Goal: Task Accomplishment & Management: Use online tool/utility

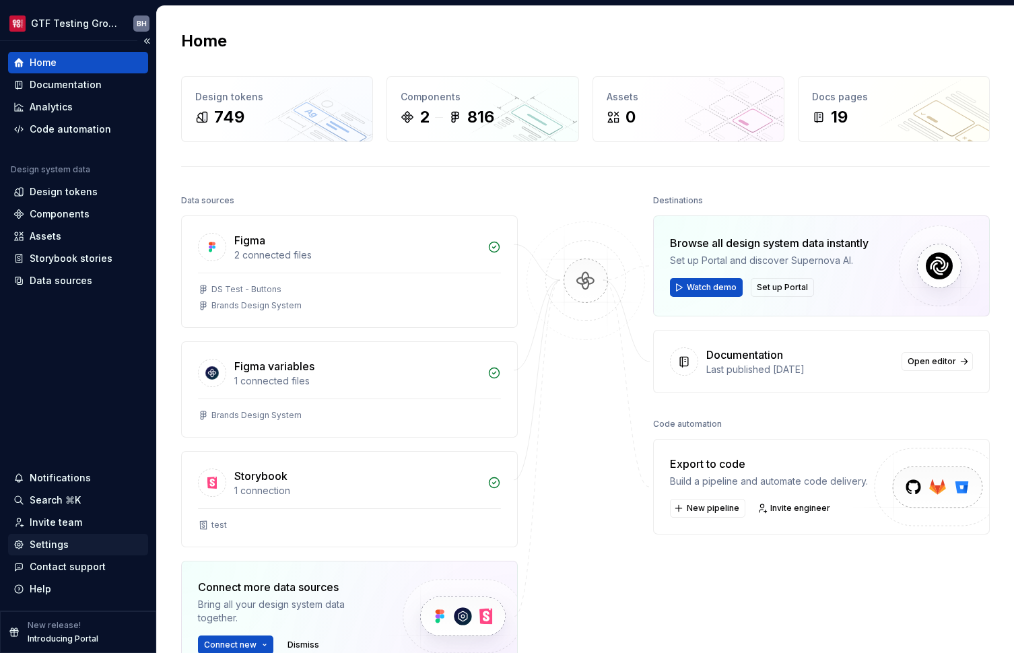
click at [53, 545] on div "Settings" at bounding box center [49, 544] width 39 height 13
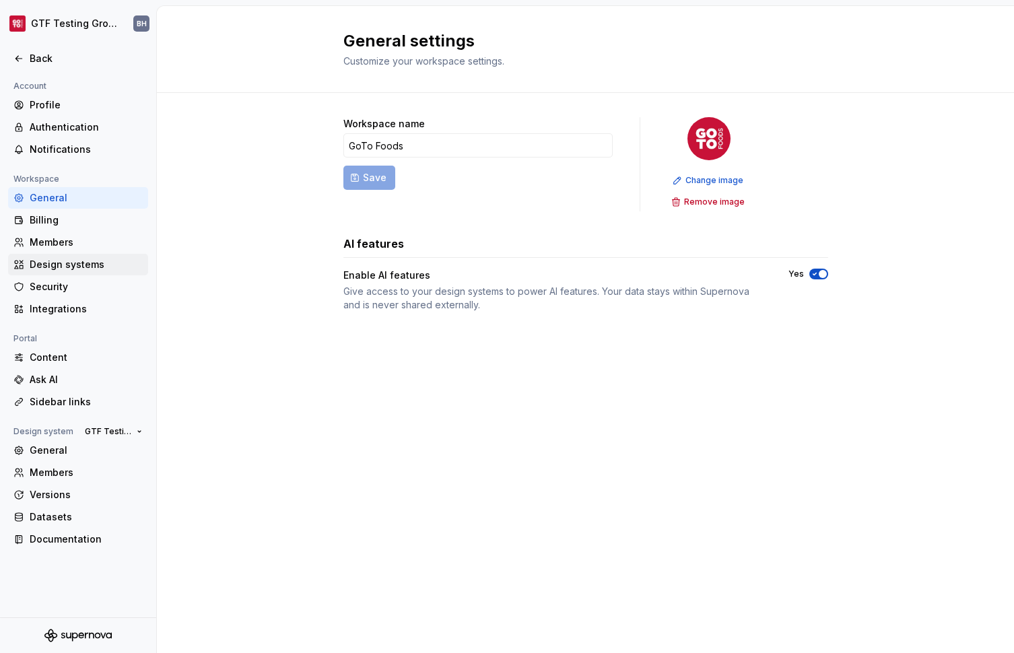
click at [75, 259] on div "Design systems" at bounding box center [86, 264] width 113 height 13
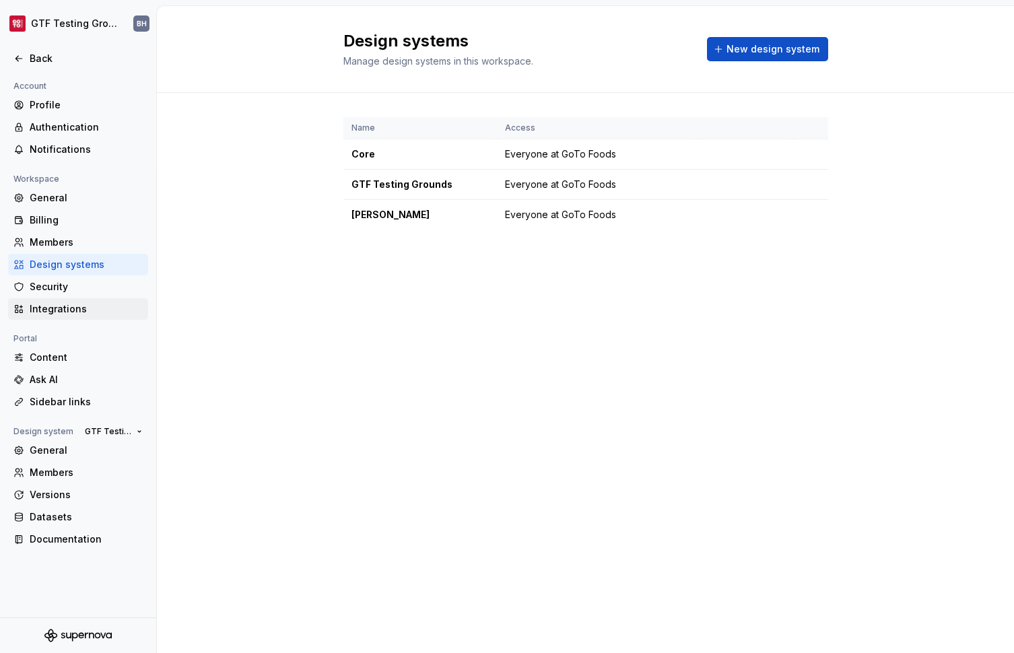
click at [67, 308] on div "Integrations" at bounding box center [86, 308] width 113 height 13
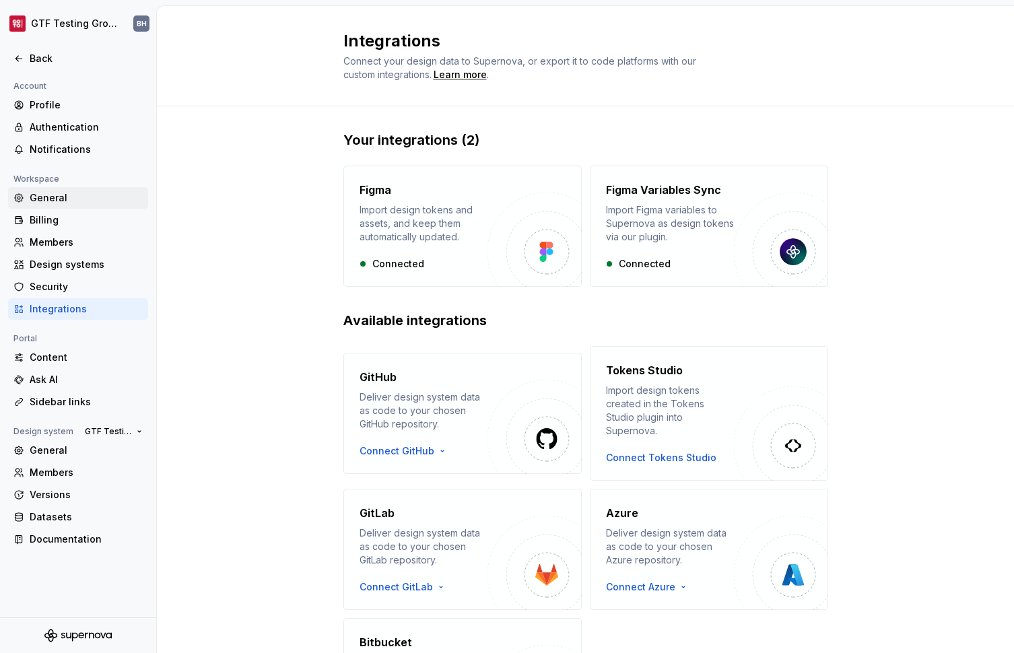
click at [79, 199] on div "General" at bounding box center [86, 197] width 113 height 13
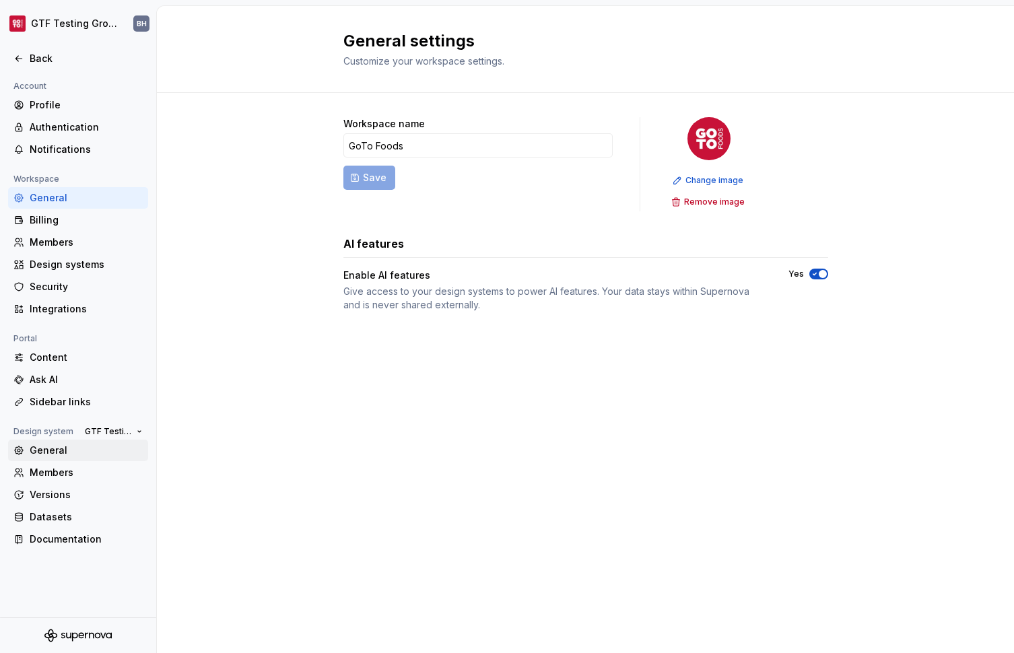
click at [55, 450] on div "General" at bounding box center [86, 450] width 113 height 13
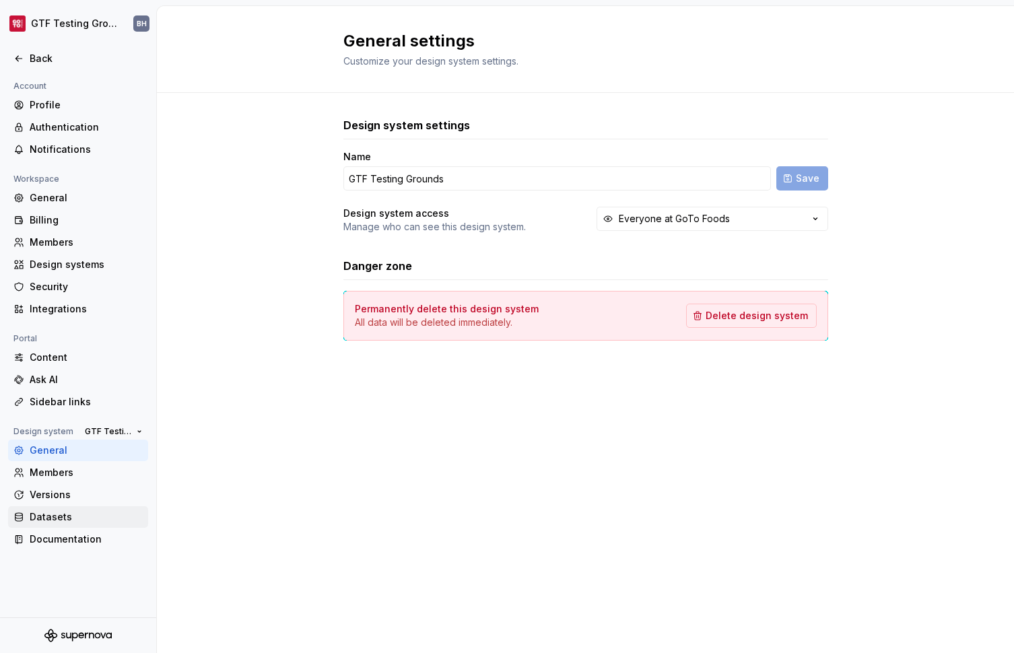
click at [51, 520] on div "Datasets" at bounding box center [86, 516] width 113 height 13
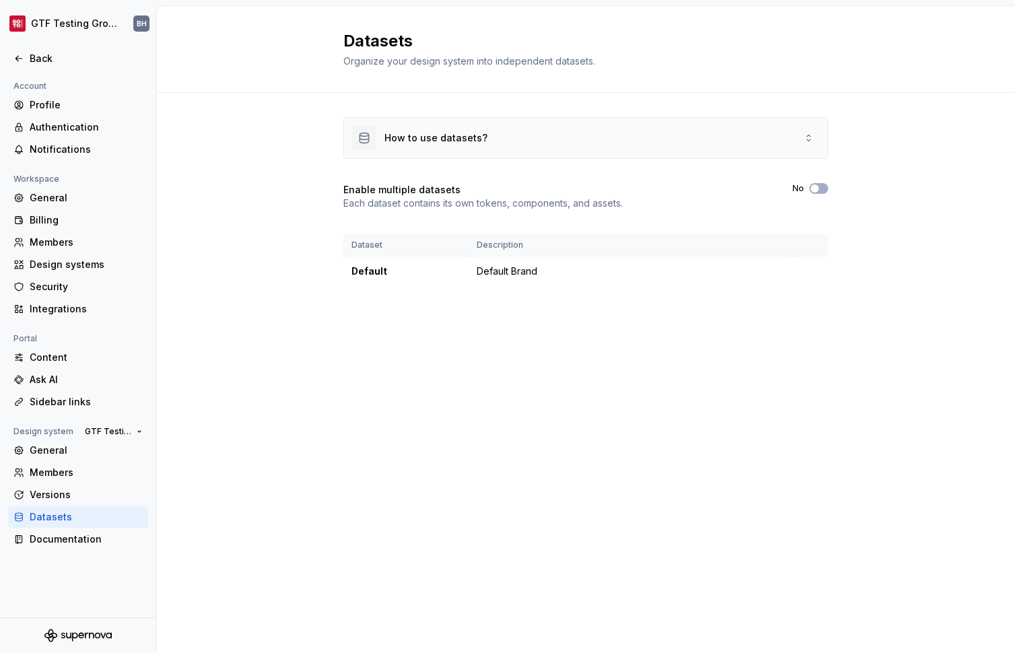
click at [768, 135] on div "How to use datasets?" at bounding box center [585, 138] width 483 height 40
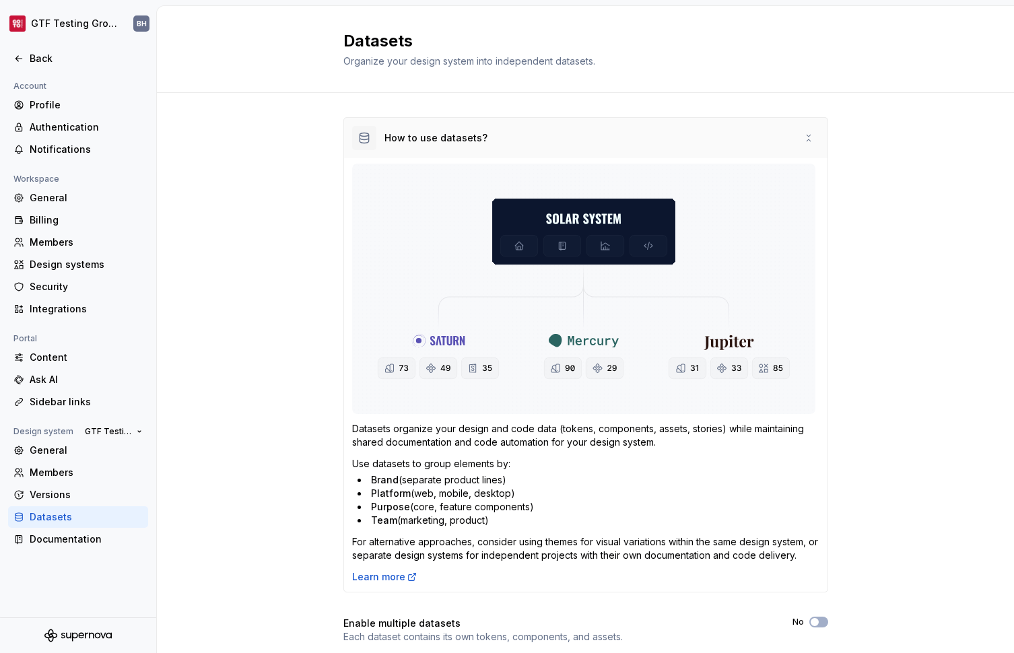
click at [768, 135] on div "How to use datasets?" at bounding box center [585, 138] width 483 height 40
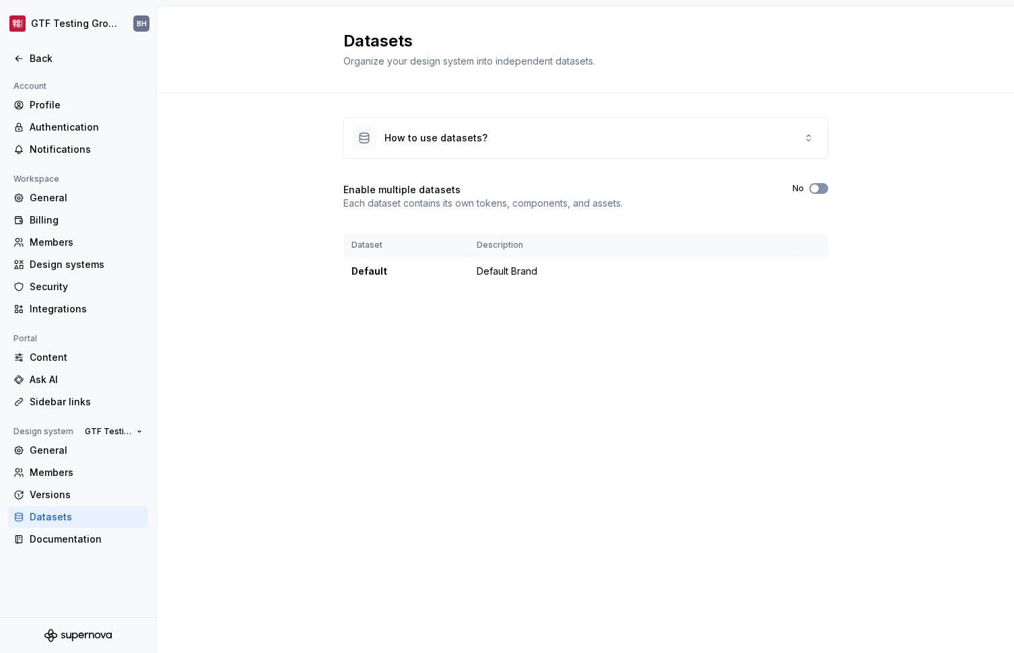
click at [820, 190] on button "No" at bounding box center [818, 188] width 19 height 11
click at [806, 125] on div "How to use datasets?" at bounding box center [585, 138] width 483 height 40
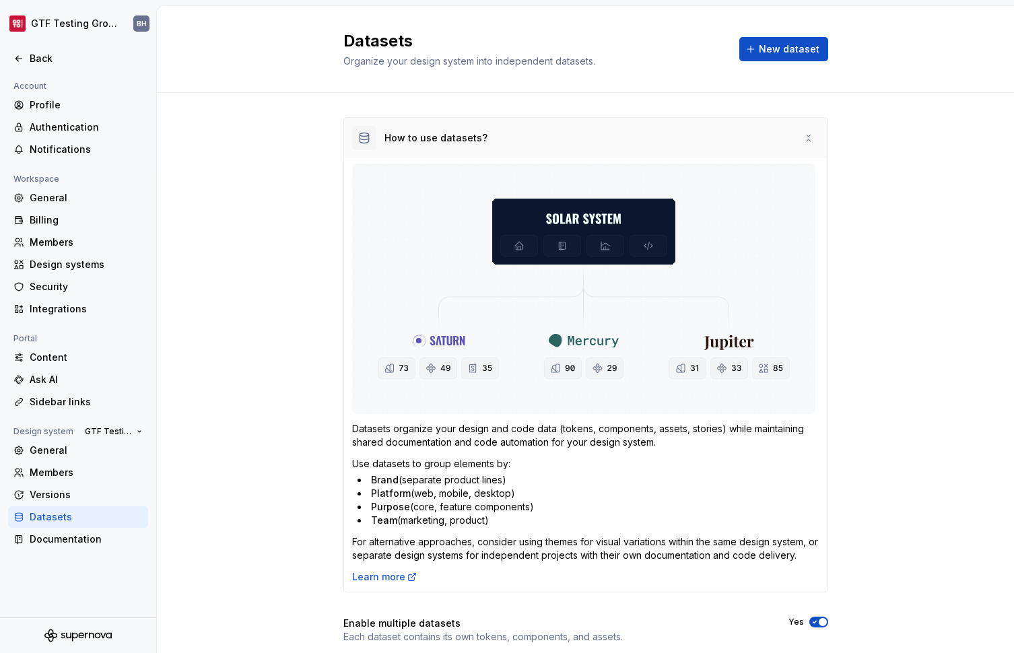
click at [805, 127] on div "How to use datasets?" at bounding box center [585, 138] width 483 height 40
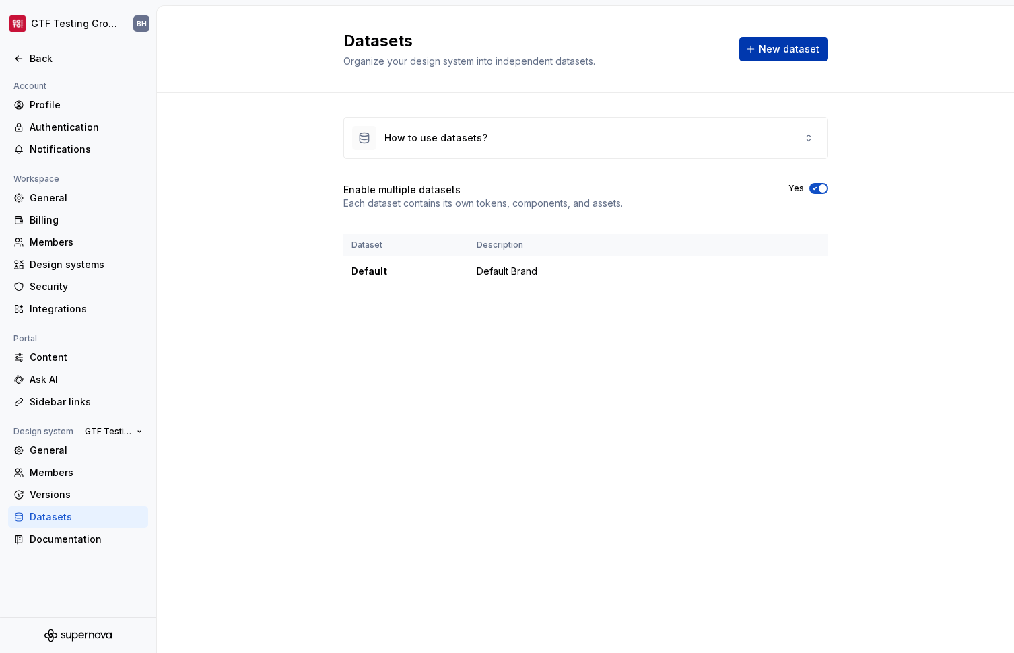
click at [790, 55] on span "New dataset" at bounding box center [789, 48] width 61 height 13
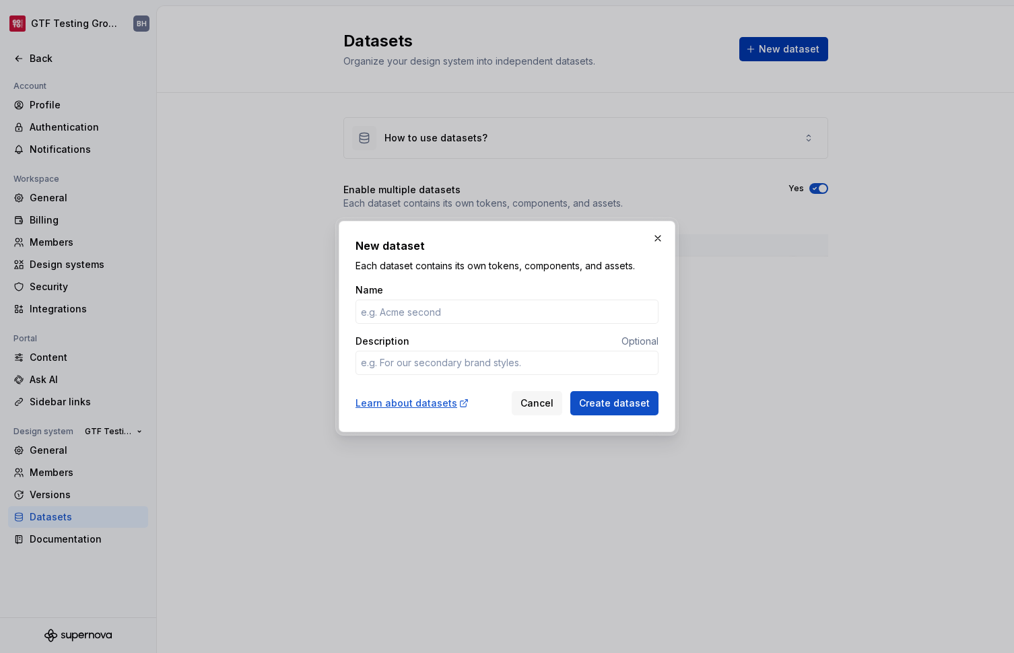
type textarea "*"
type input "G"
type textarea "*"
type input "Global System"
click at [599, 403] on span "Create dataset" at bounding box center [614, 403] width 71 height 13
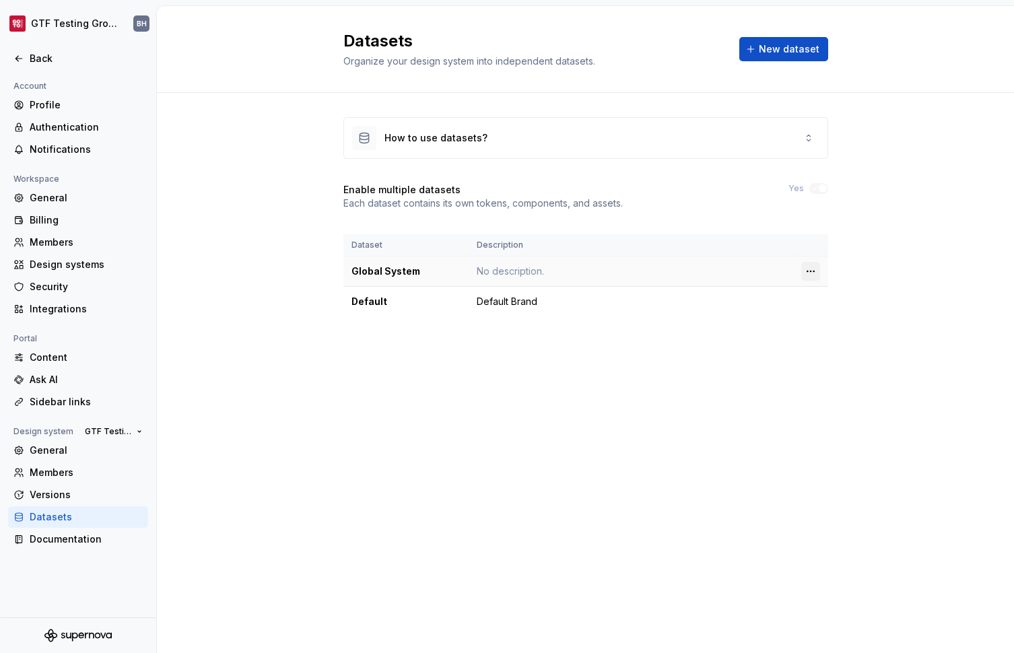
click at [806, 271] on html "GTF Testing Grounds BH Back Account Profile Authentication Notifications Worksp…" at bounding box center [507, 326] width 1014 height 653
click at [833, 291] on div "Edit details" at bounding box center [870, 296] width 88 height 13
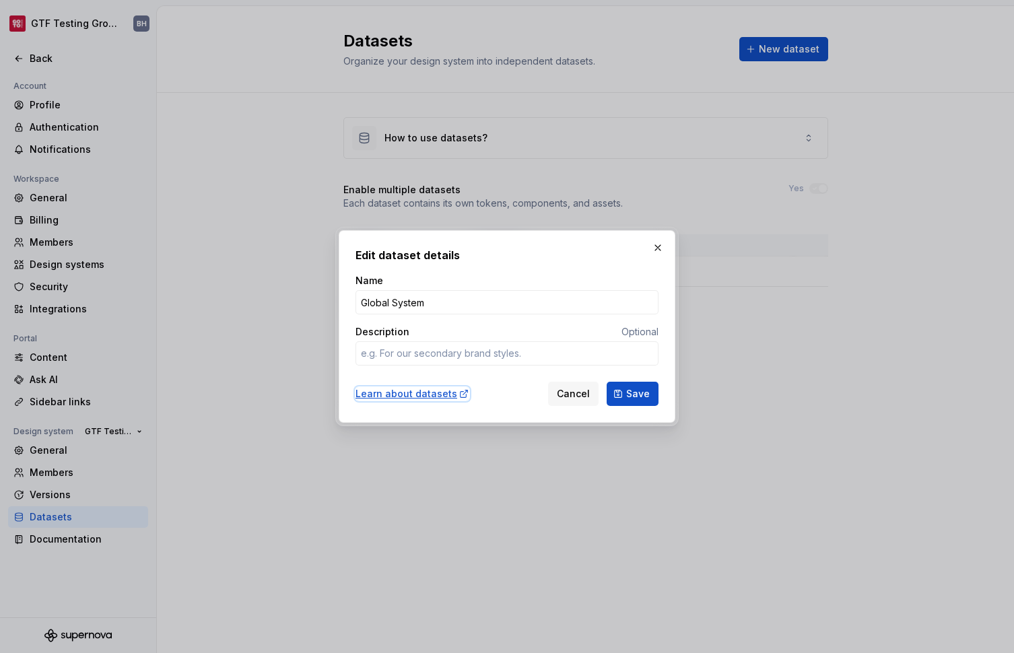
click at [436, 396] on div "Learn about datasets" at bounding box center [412, 393] width 114 height 13
click at [442, 358] on textarea "Description" at bounding box center [506, 353] width 303 height 24
type textarea "*"
type textarea "A"
type textarea "*"
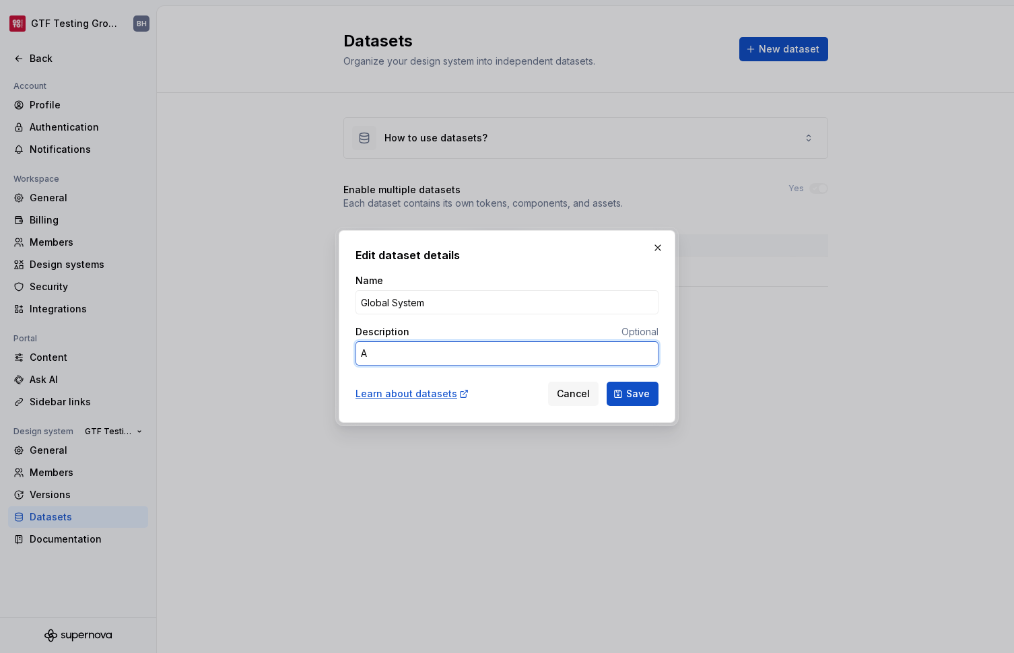
type textarea "Ag"
type textarea "*"
type textarea "Agn"
type textarea "*"
type textarea "Agno"
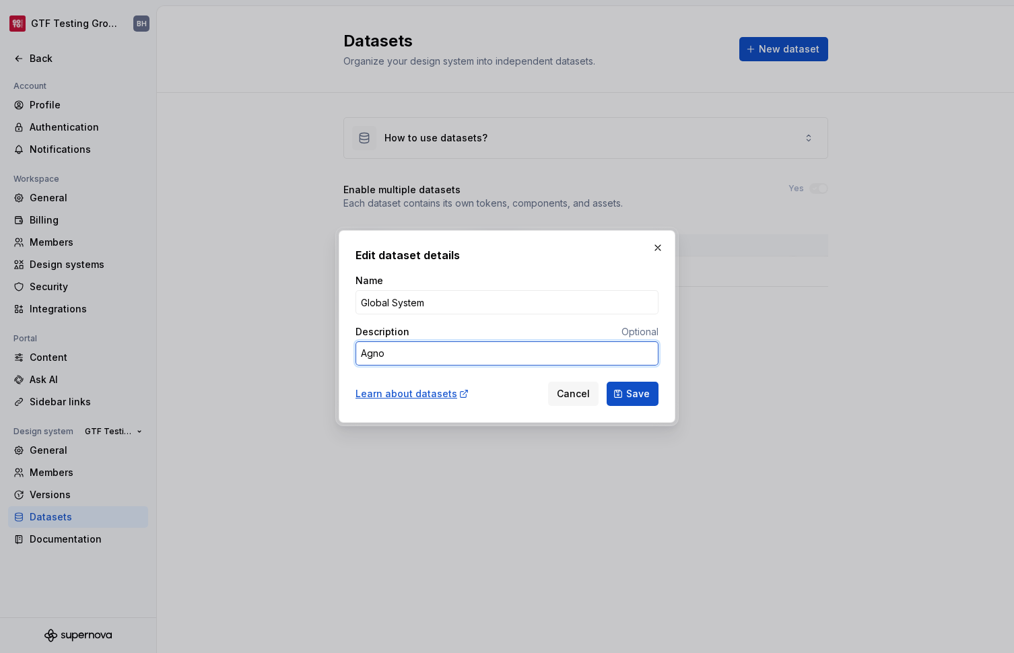
type textarea "*"
type textarea "[PERSON_NAME]"
type textarea "*"
type textarea "Agnost"
type textarea "*"
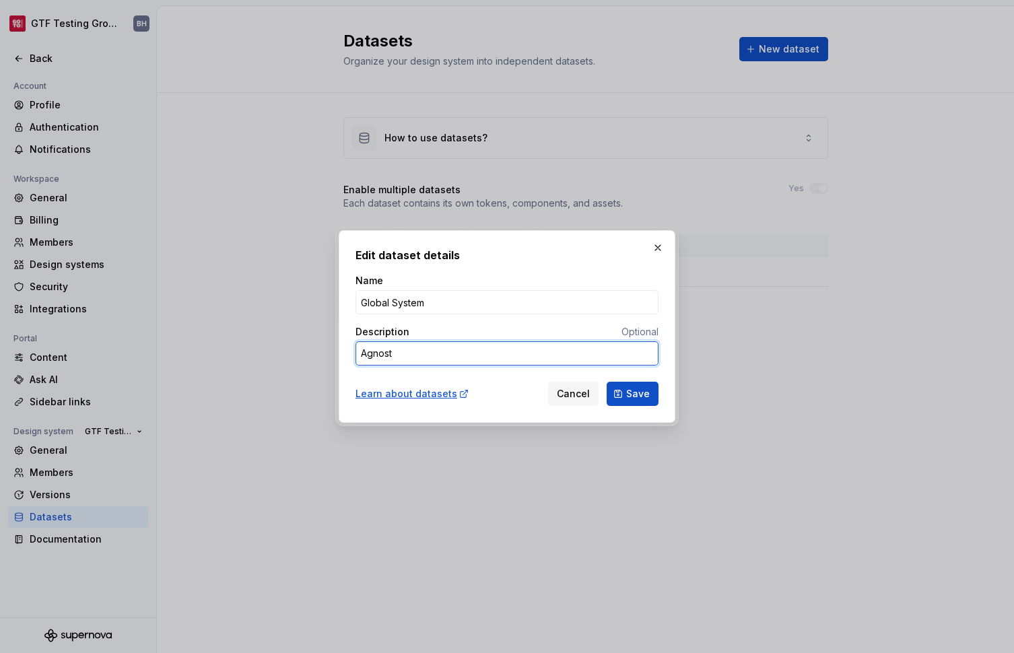
type textarea "[DEMOGRAPHIC_DATA]"
type textarea "*"
type textarea "[DEMOGRAPHIC_DATA]"
type textarea "*"
type textarea "B"
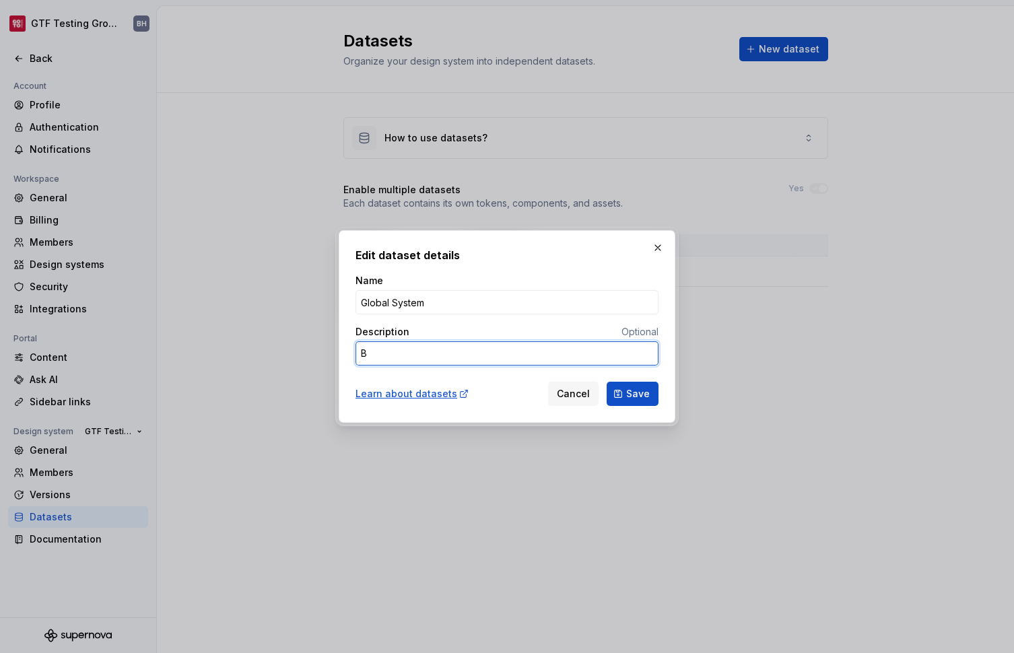
type textarea "*"
type textarea "Br"
type textarea "*"
type textarea "Bra"
type textarea "*"
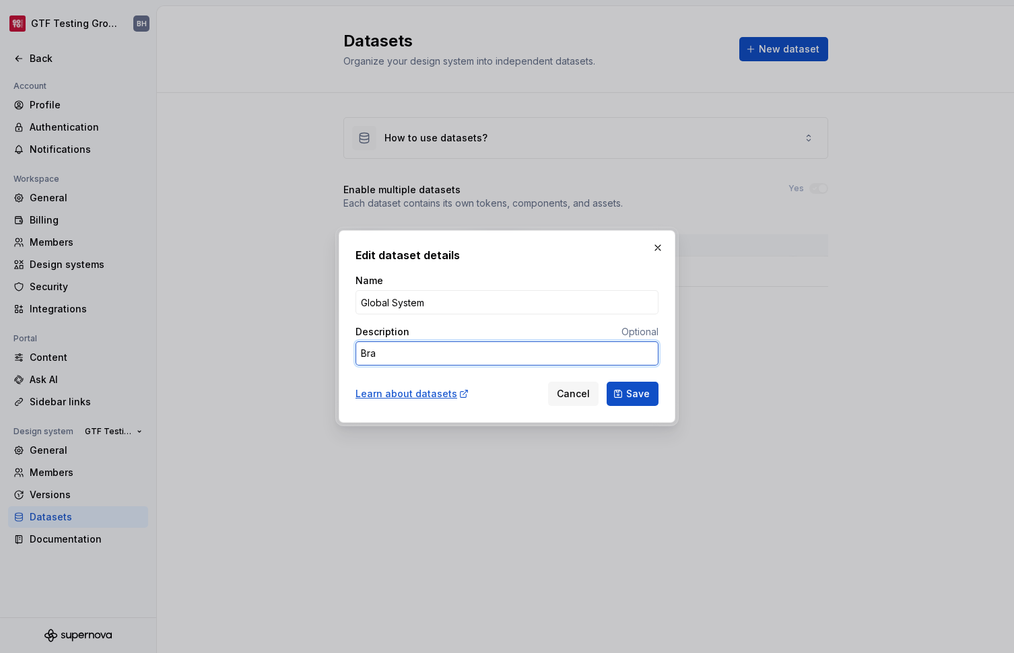
type textarea "Bran"
type textarea "*"
type textarea "Brand"
type textarea "*"
type textarea "Brand-"
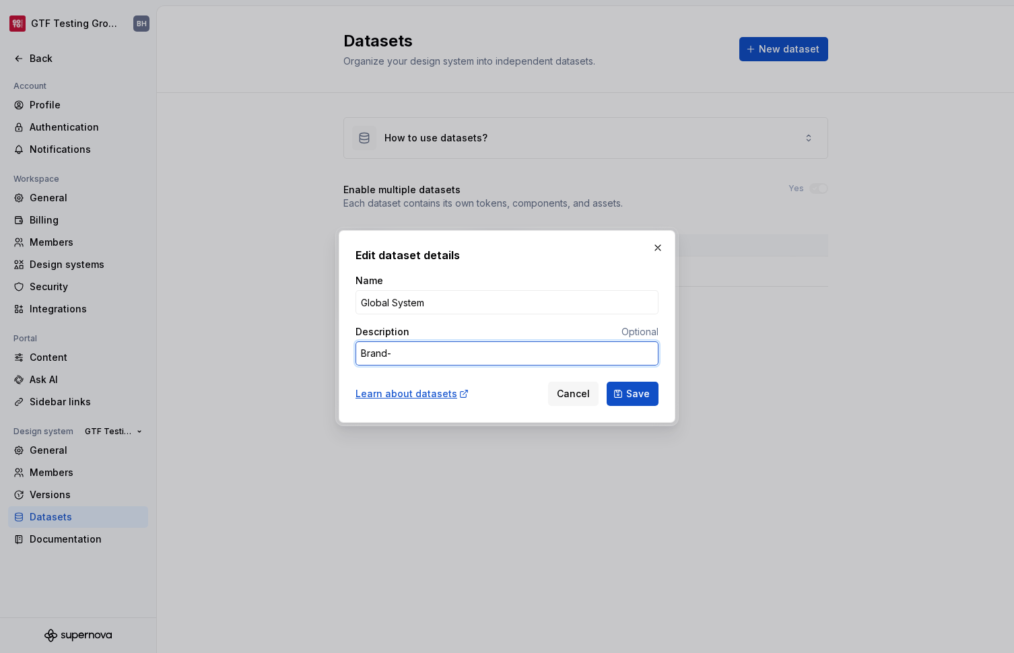
type textarea "*"
type textarea "Brand-a"
type textarea "*"
type textarea "Brand-ag"
type textarea "*"
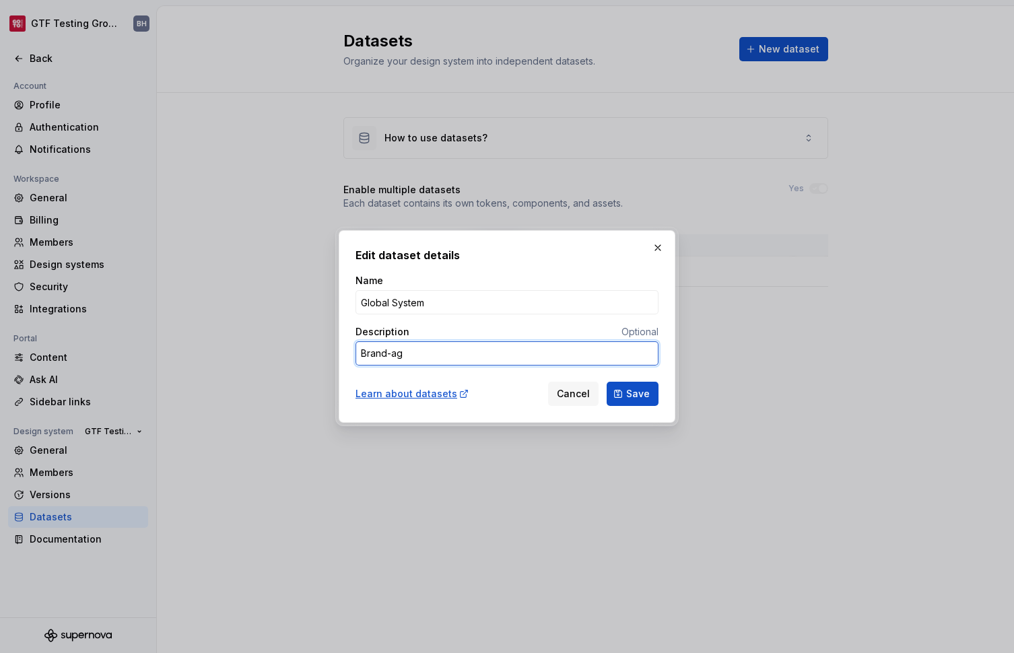
type textarea "Brand-agn"
type textarea "*"
type textarea "Brand-agno"
type textarea "*"
type textarea "Brand-[PERSON_NAME]"
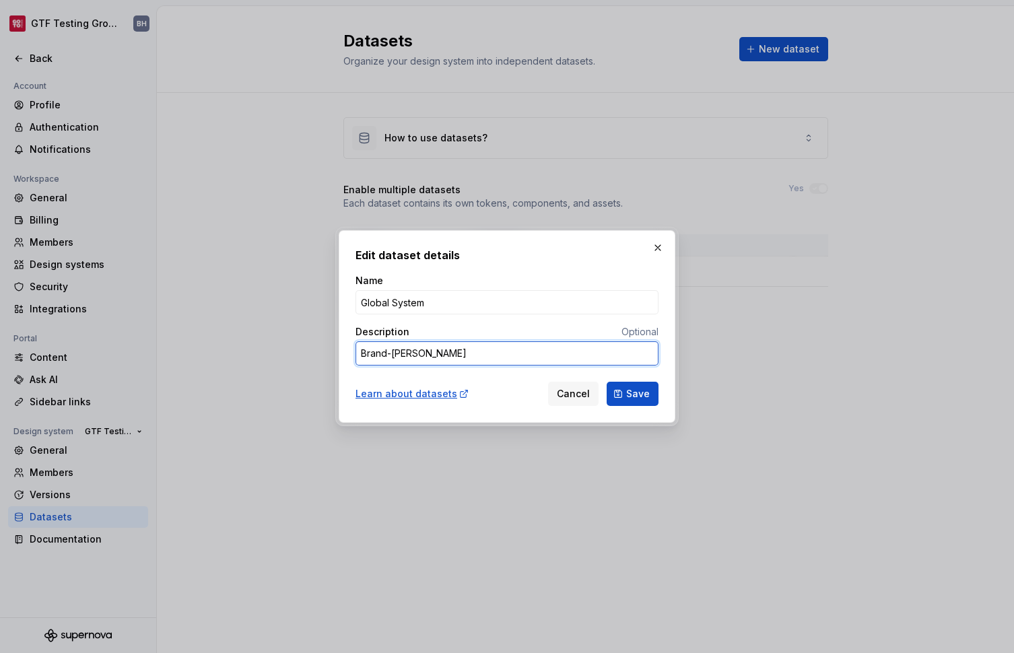
type textarea "*"
type textarea "Brand-agnost"
type textarea "*"
type textarea "Brand-agnosti"
type textarea "*"
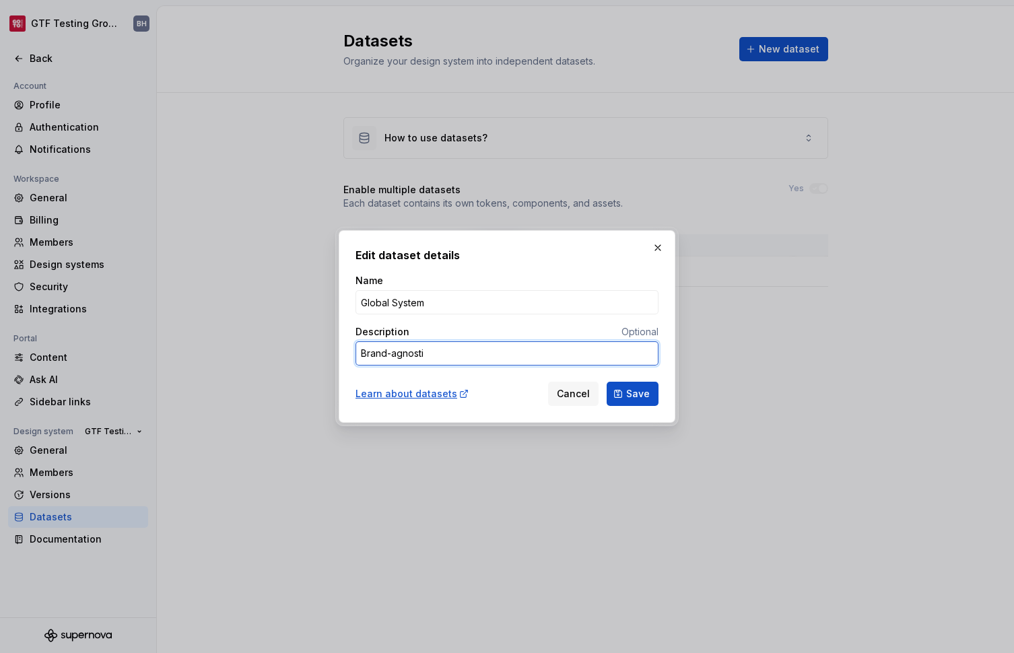
type textarea "Brand-agnostic"
type textarea "*"
type textarea "Brand-agnostic"
type textarea "*"
type textarea "Brand-agnostic g"
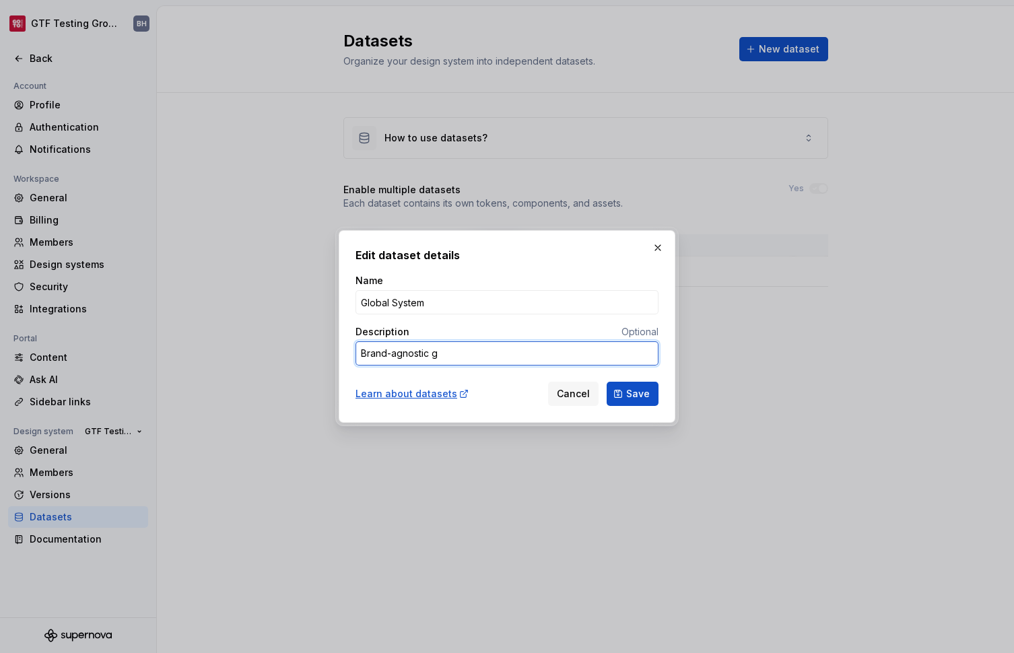
type textarea "*"
type textarea "Brand-agnostic gl"
type textarea "*"
type textarea "Brand-agnostic glo"
type textarea "*"
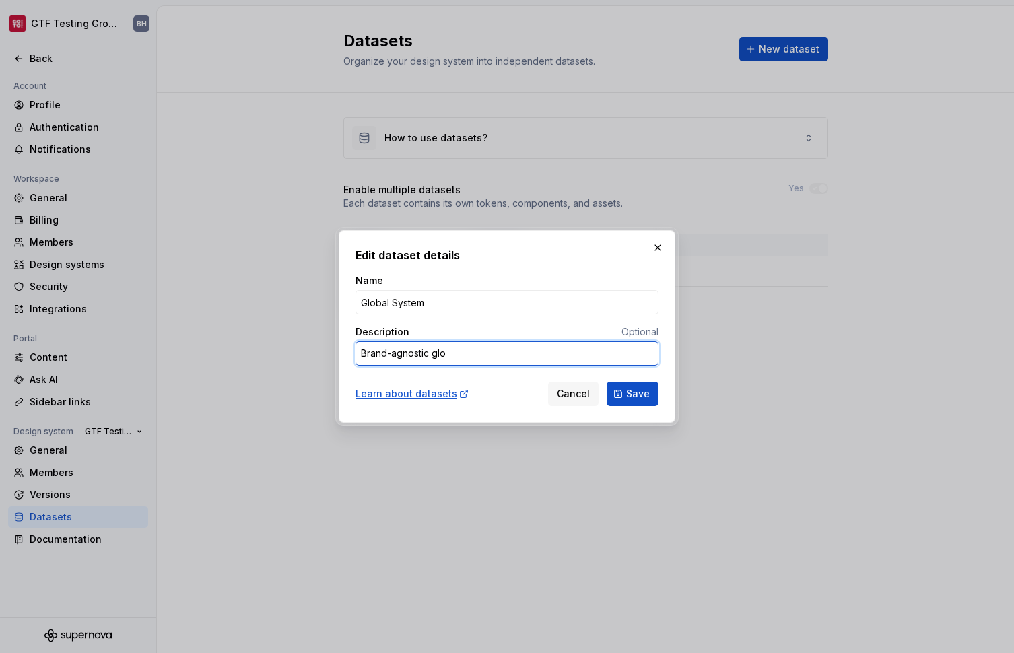
type textarea "Brand-agnostic glob"
type textarea "*"
type textarea "Brand-agnostic globa"
type textarea "*"
type textarea "Brand-agnostic global"
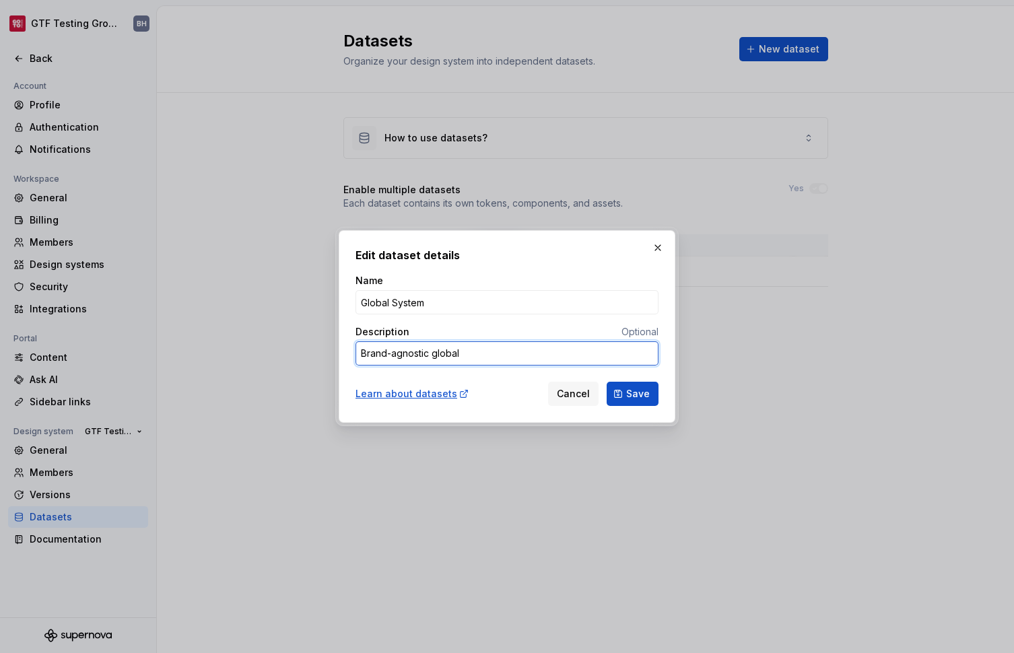
type textarea "*"
type textarea "Brand-agnostic global"
type textarea "*"
type textarea "Brand-agnostic global s"
type textarea "*"
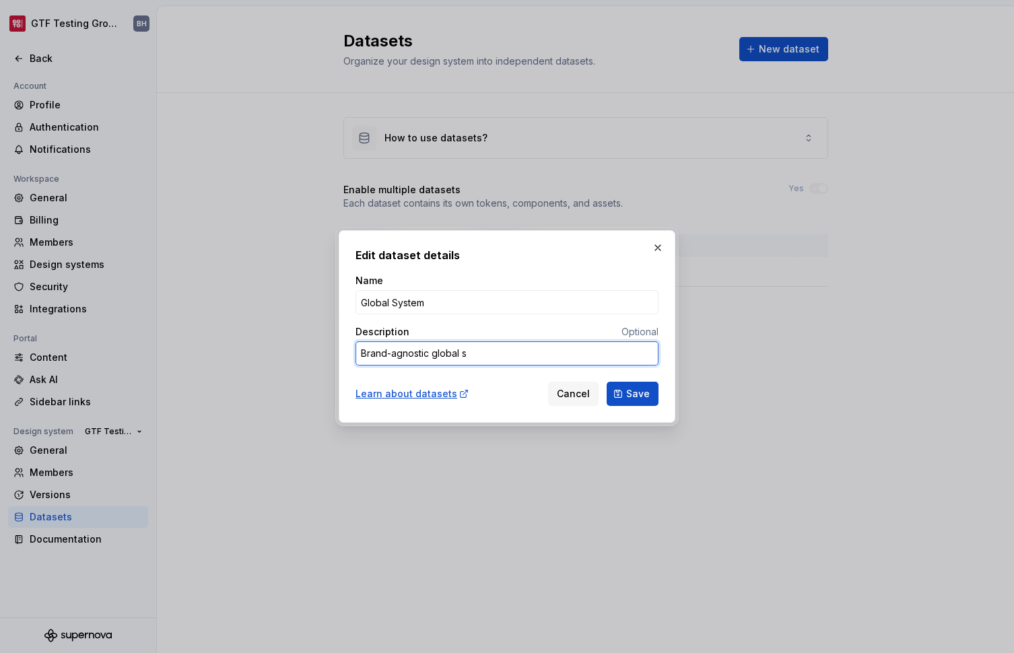
type textarea "Brand-agnostic global st"
type textarea "*"
type textarea "Brand-agnostic global sty"
type textarea "*"
type textarea "Brand-agnostic global st"
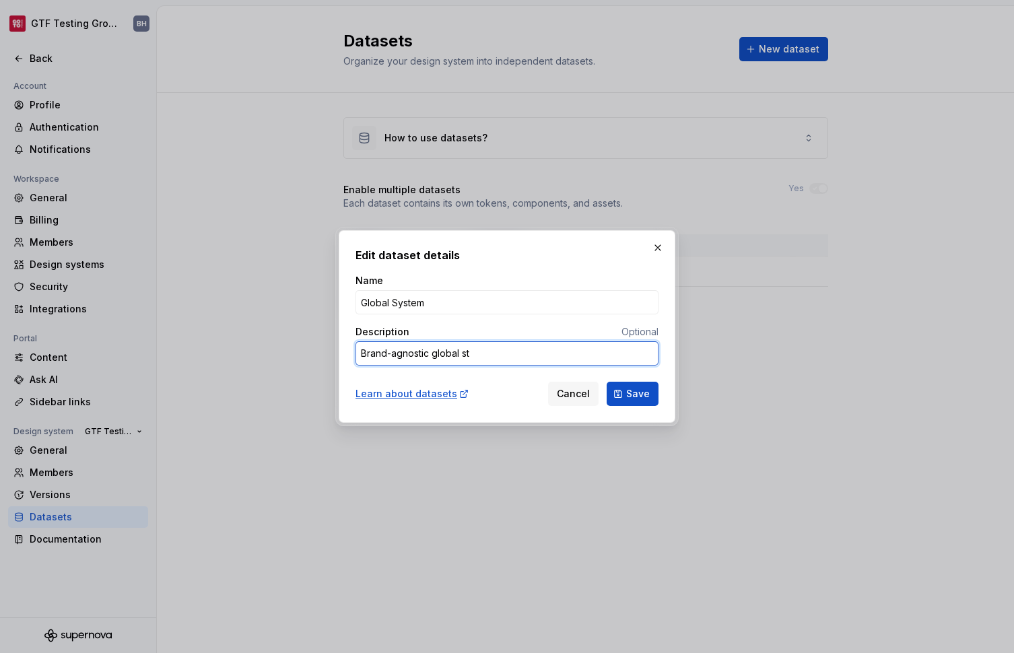
type textarea "*"
type textarea "Brand-agnostic global s"
type textarea "*"
type textarea "Brand-agnostic global sy"
type textarea "*"
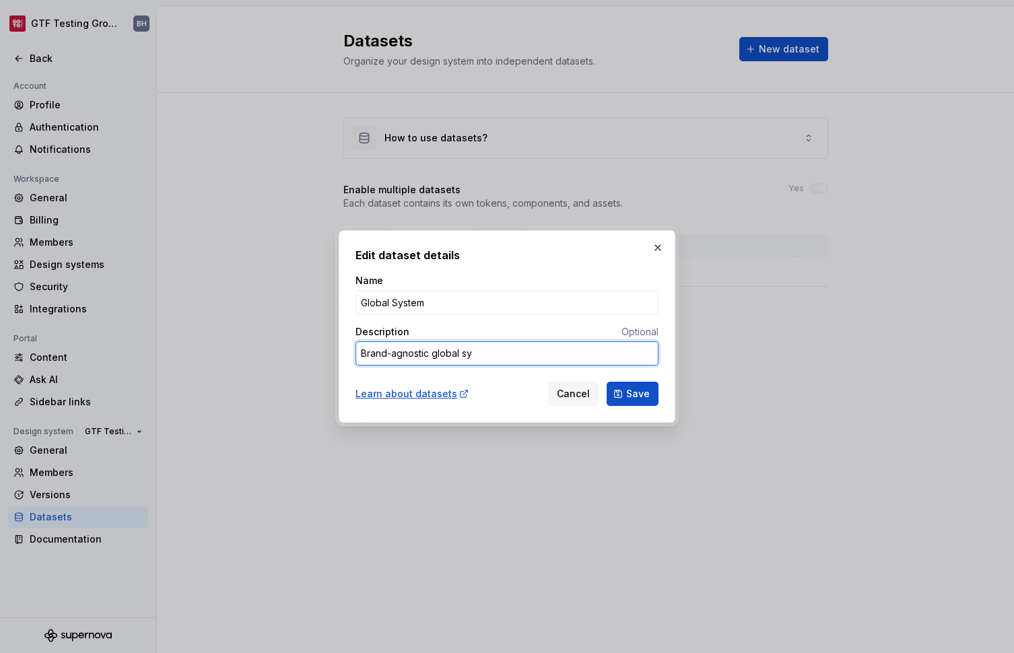
type textarea "Brand-agnostic global sys"
type textarea "*"
type textarea "Brand-agnostic global syst"
type textarea "*"
type textarea "Brand-agnostic global syste"
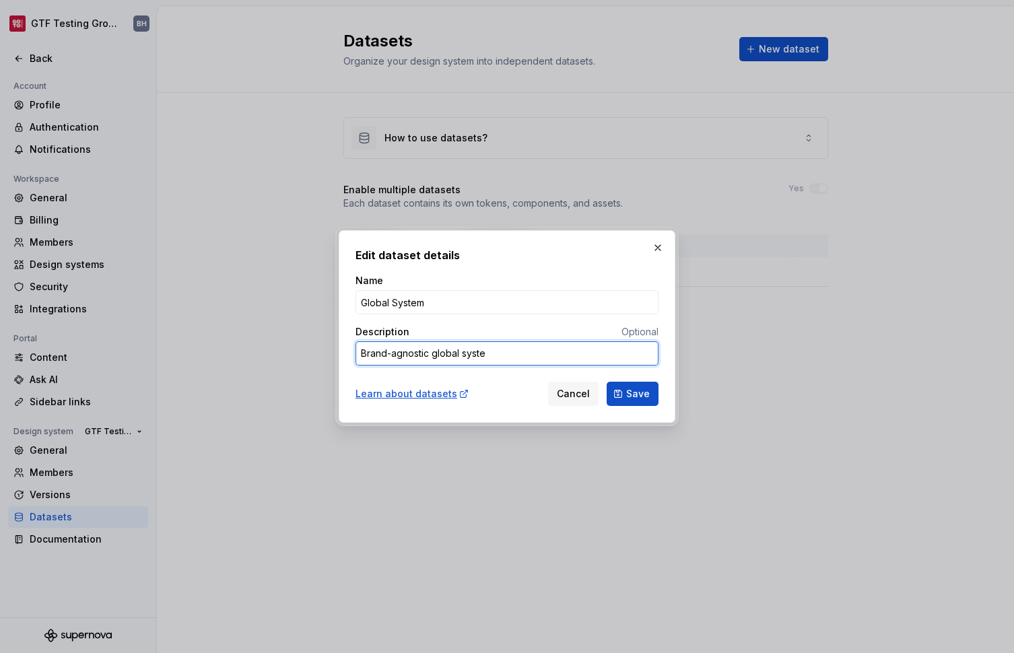
type textarea "*"
type textarea "Brand-agnostic global system"
type textarea "*"
type textarea "Brand-agnostic global syste"
type textarea "*"
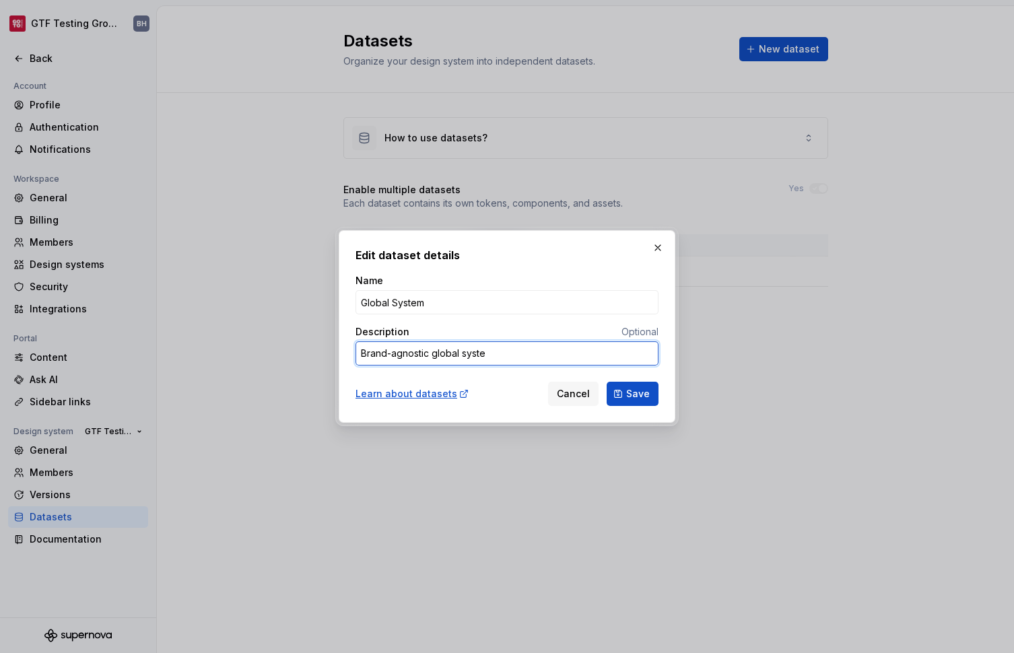
type textarea "Brand-agnostic global syst"
type textarea "*"
type textarea "Brand-agnostic global sys"
type textarea "*"
type textarea "Brand-agnostic global sy"
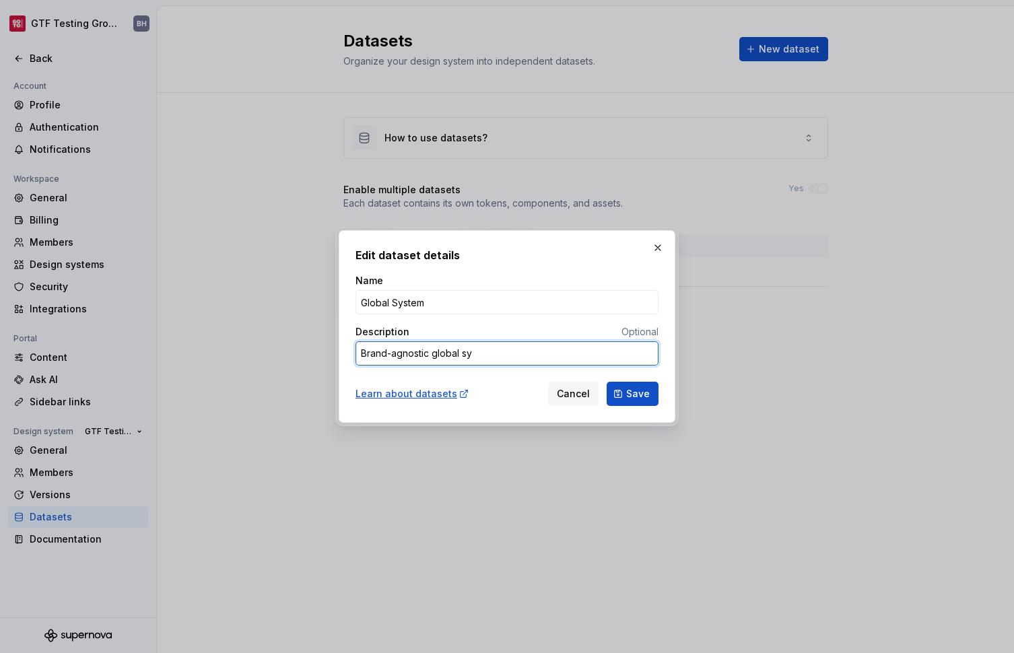
type textarea "*"
type textarea "Brand-agnostic global sys"
type textarea "*"
type textarea "Brand-agnostic global syst"
type textarea "*"
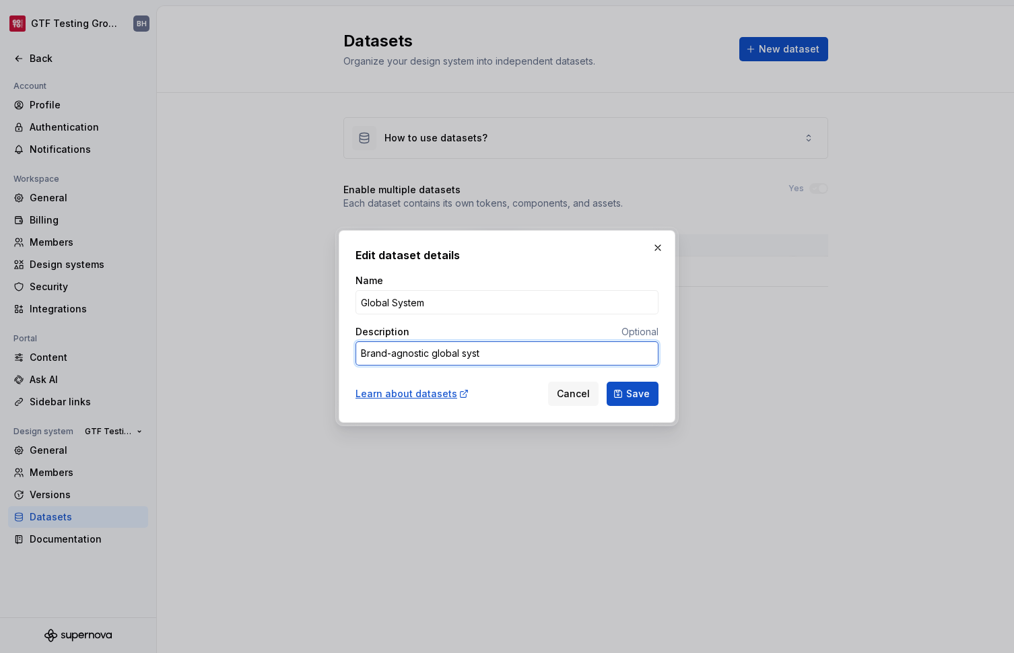
type textarea "Brand-agnostic global syste"
type textarea "*"
type textarea "Brand-agnostic global system"
type textarea "*"
type textarea "Brand-agnostic global system"
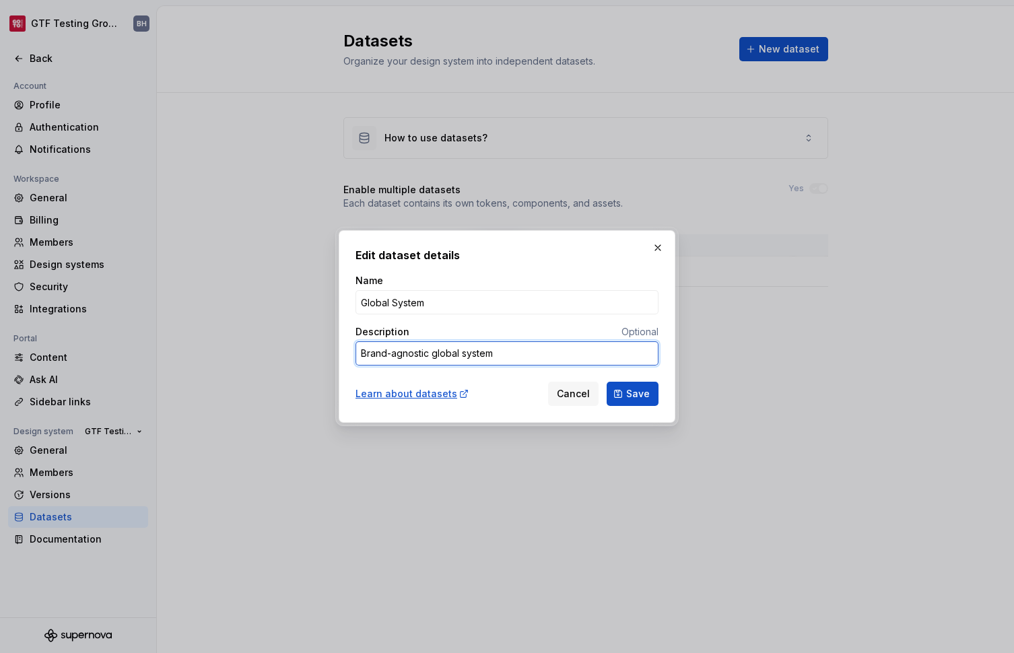
type textarea "*"
type textarea "Brand-agnostic global system p"
type textarea "*"
type textarea "Brand-agnostic global system pa"
type textarea "*"
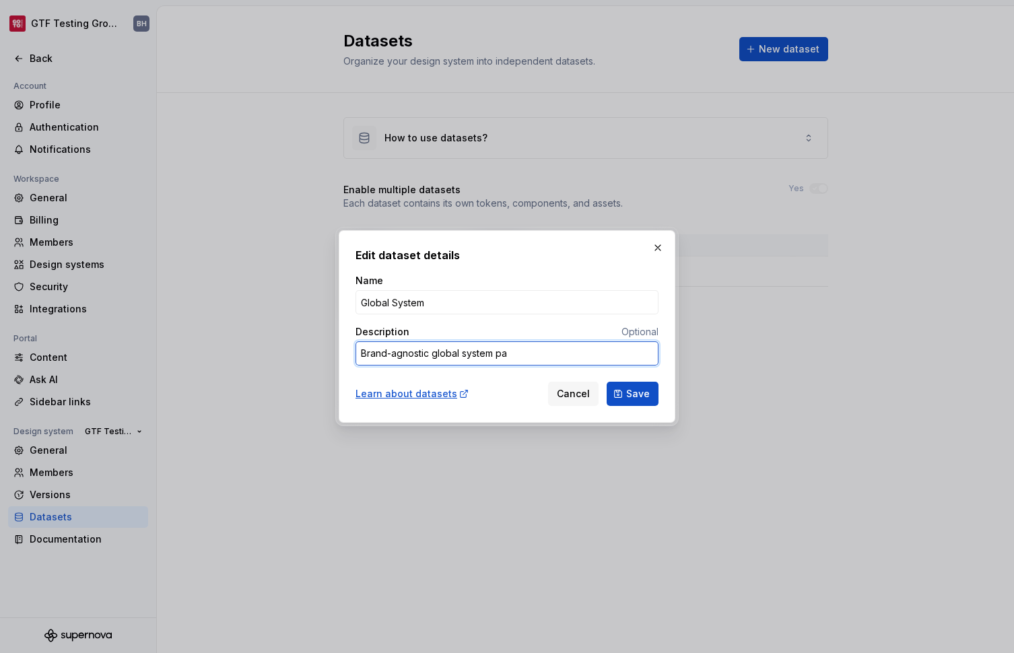
type textarea "Brand-agnostic global system pat"
type textarea "*"
type textarea "Brand-agnostic global system patt"
type textarea "*"
type textarea "Brand-agnostic global system patte"
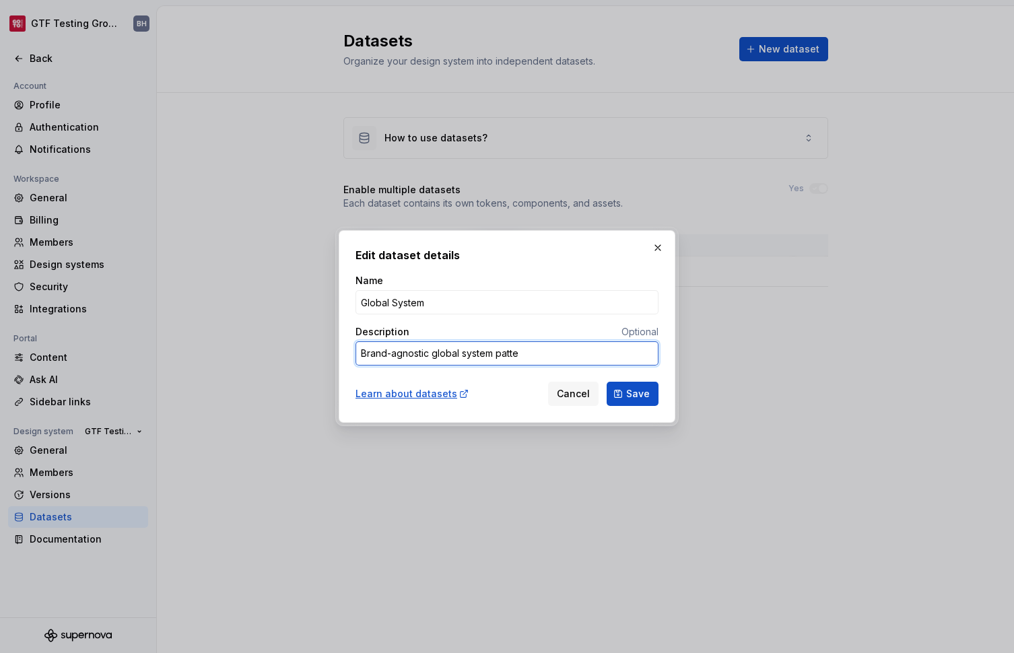
type textarea "*"
type textarea "Brand-agnostic global system patter"
type textarea "*"
type textarea "Brand-agnostic global system pattern"
type textarea "*"
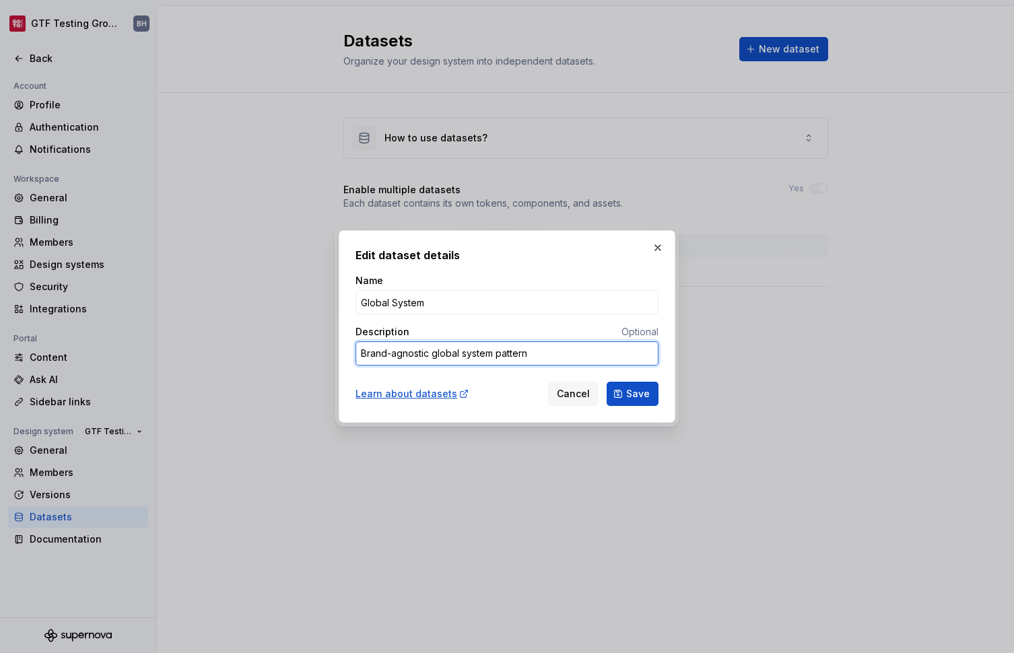
type textarea "Brand-agnostic global system patterns"
type textarea "*"
type textarea "Brand-agnostic global system patterns."
click at [617, 396] on button "Save" at bounding box center [633, 394] width 52 height 24
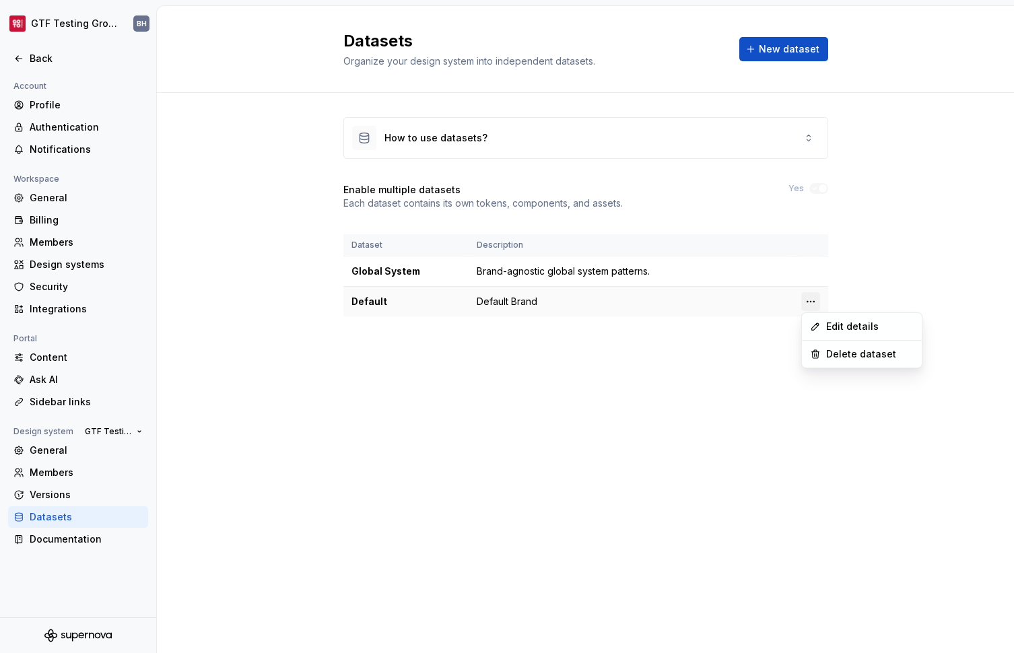
click at [811, 300] on html "GTF Testing Grounds BH Back Account Profile Authentication Notifications Worksp…" at bounding box center [507, 326] width 1014 height 653
click at [835, 325] on div "Edit details" at bounding box center [870, 326] width 88 height 13
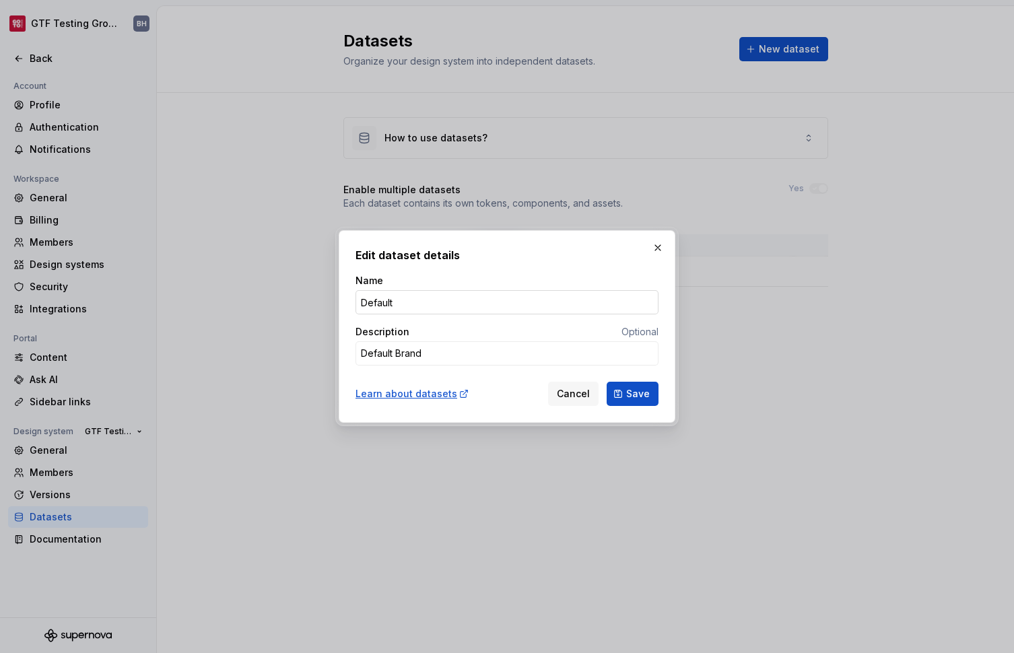
click at [389, 302] on input "Default" at bounding box center [506, 302] width 303 height 24
type textarea "*"
type input "M"
type textarea "*"
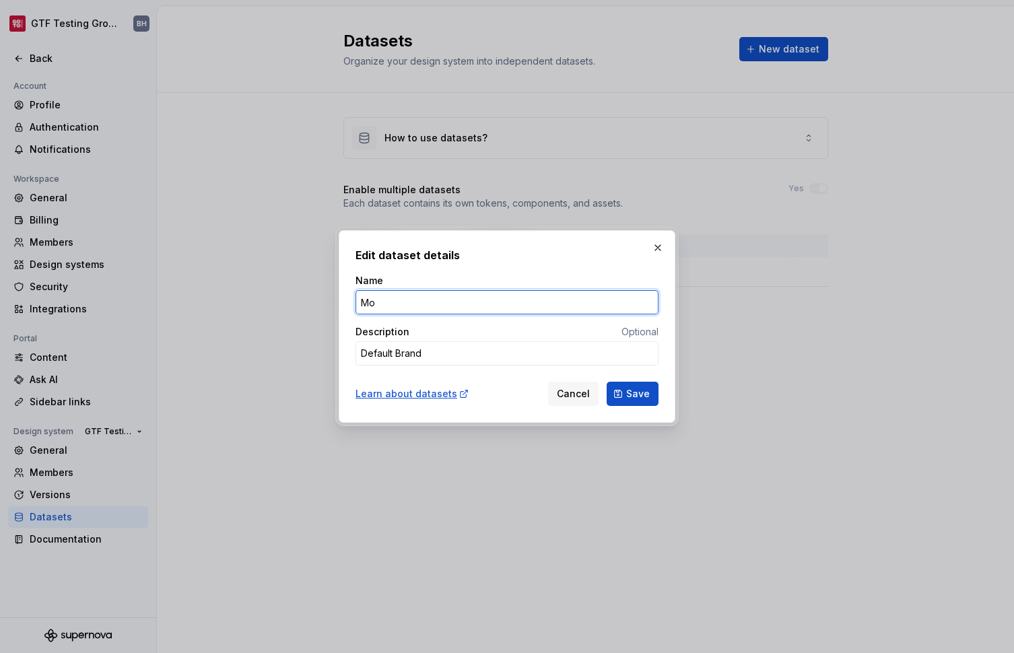
type input "Moe"
type textarea "*"
type input "Moe's"
type textarea "*"
type input "Moe's"
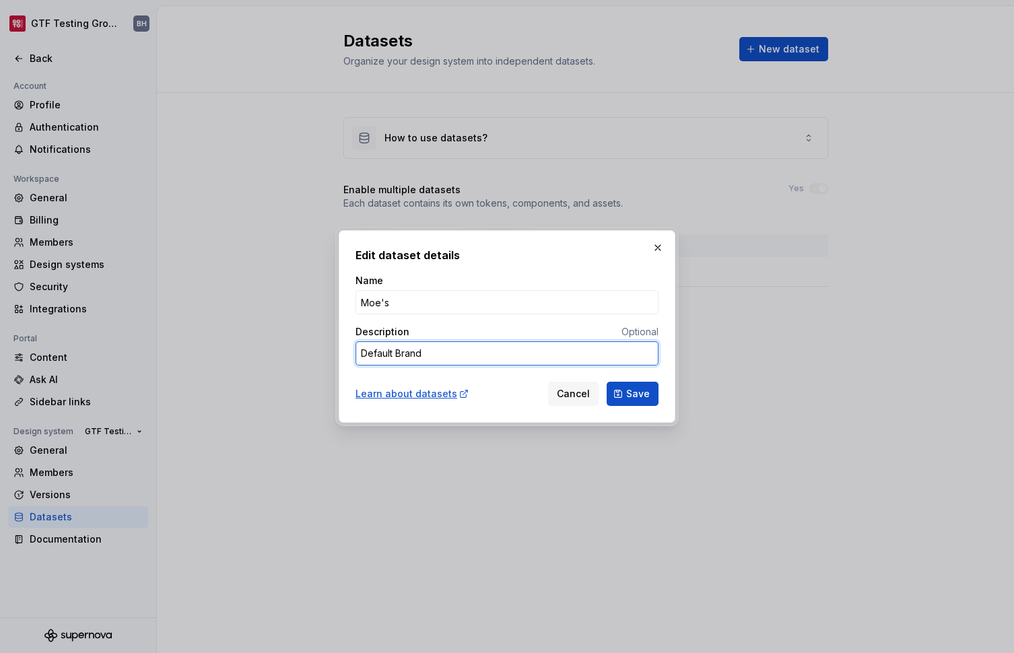
click at [383, 355] on textarea "Default Brand" at bounding box center [506, 353] width 303 height 24
type textarea "*"
type textarea "M Brand"
type textarea "*"
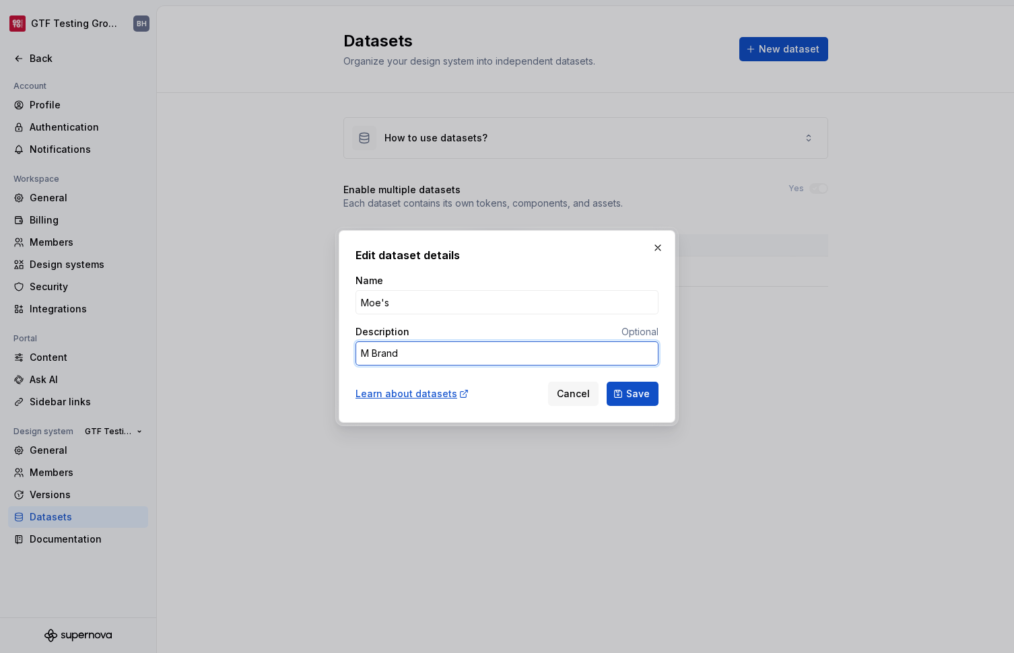
type textarea "Mo Brand"
type textarea "*"
type textarea "Moe Brand"
type textarea "*"
type textarea "Moe' Brand"
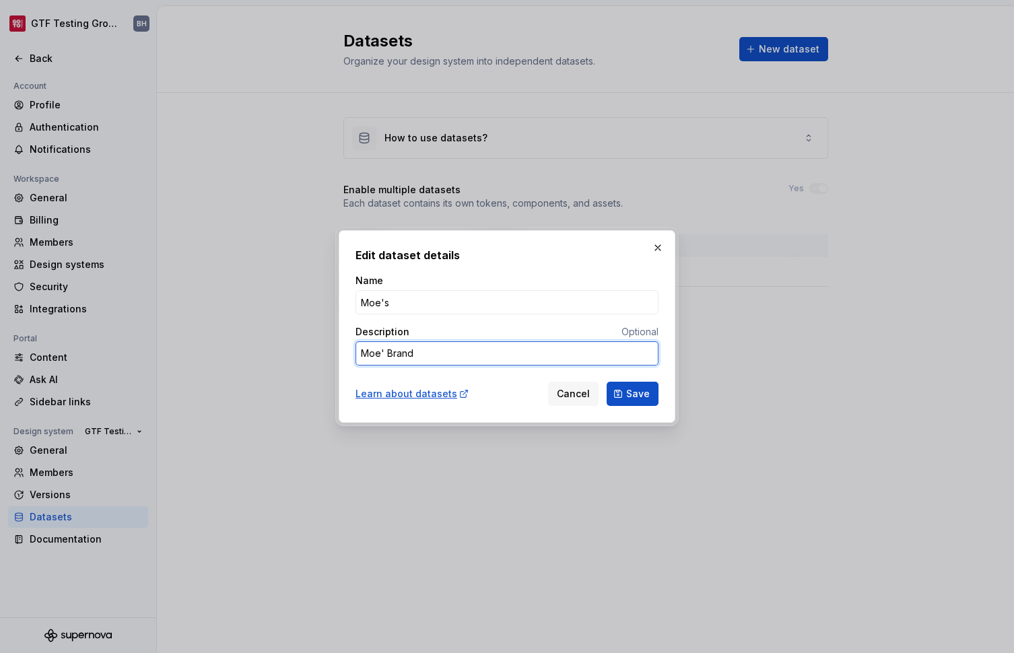
type textarea "*"
type textarea "Moe's Brand"
type textarea "*"
type textarea "Moe's Brand"
click at [625, 388] on button "Save" at bounding box center [633, 394] width 52 height 24
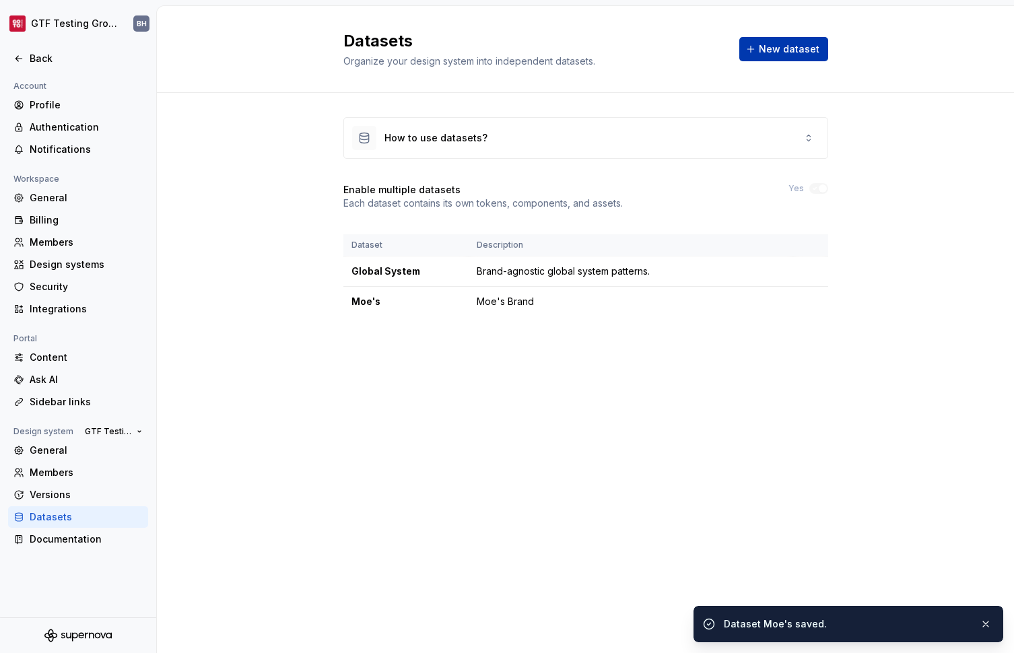
click at [772, 54] on span "New dataset" at bounding box center [789, 48] width 61 height 13
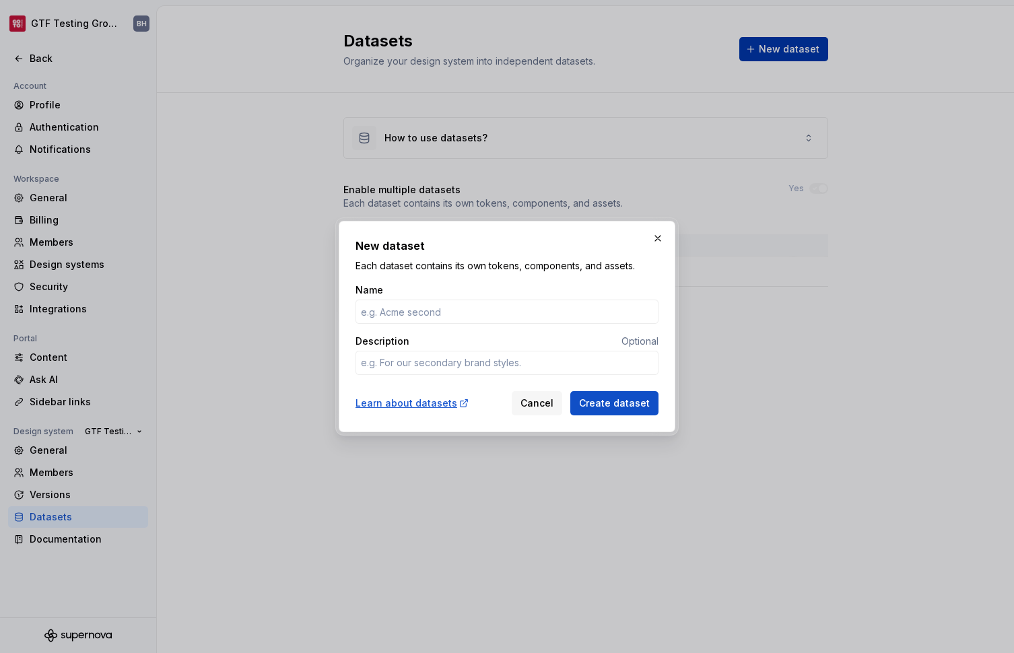
type textarea "*"
type input "Jamba"
type textarea "*"
type textarea "J"
type textarea "*"
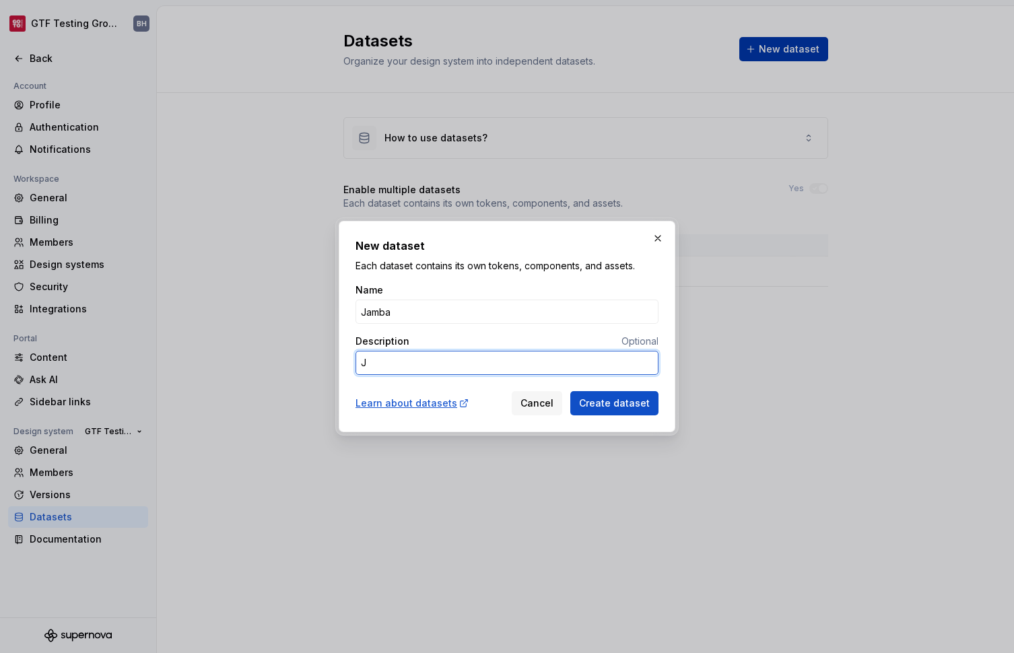
type textarea "[PERSON_NAME]"
type textarea "*"
type textarea "Jam"
type textarea "*"
type textarea "Jamb"
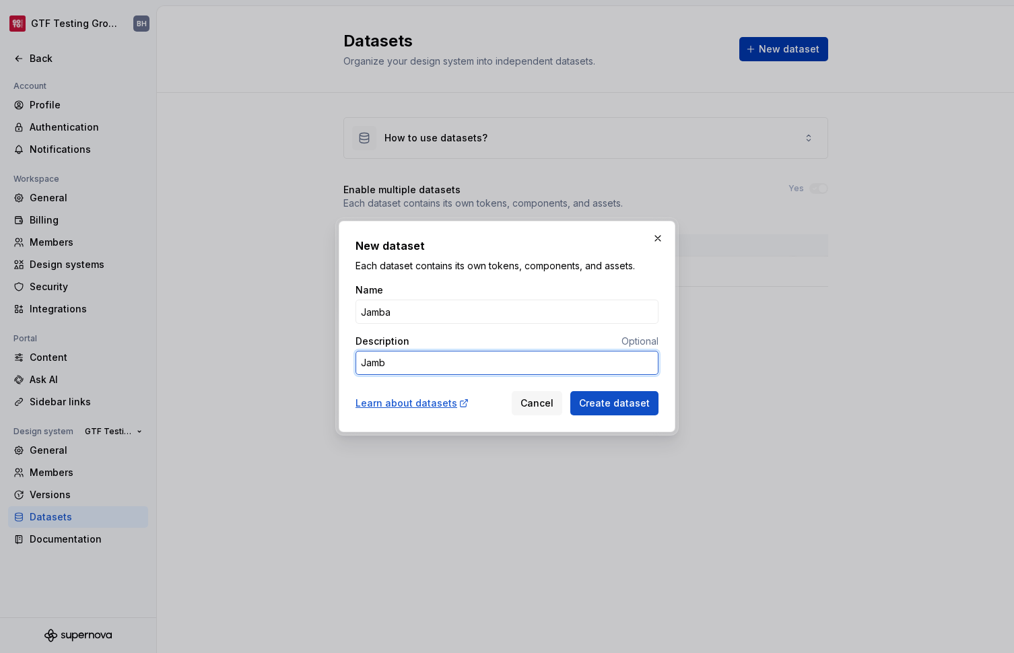
type textarea "*"
type textarea "Jamba"
type textarea "*"
type textarea "Jamba"
type textarea "*"
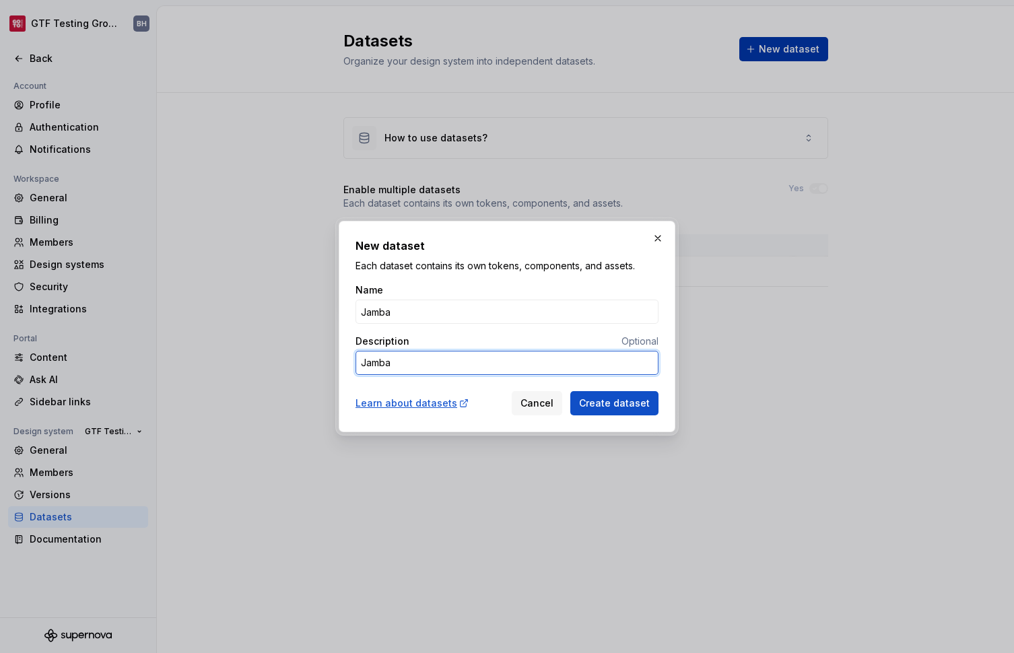
type textarea "Jamba B"
type textarea "*"
type textarea "Jamba Br"
type textarea "*"
type textarea "[PERSON_NAME]"
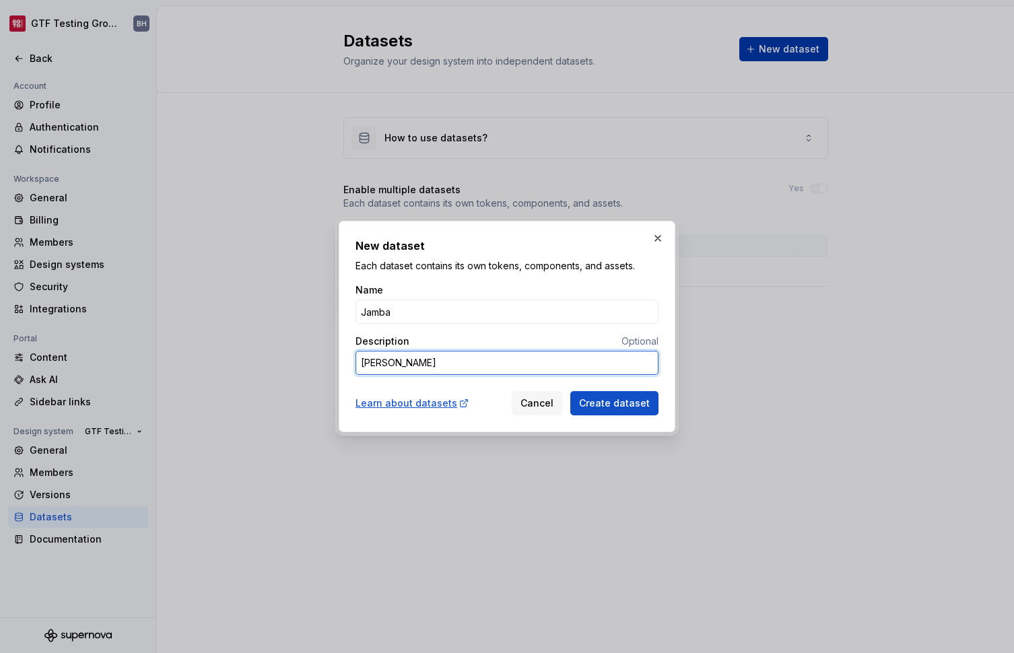
type textarea "*"
type textarea "[PERSON_NAME]"
type textarea "*"
type textarea "Jamba Brand"
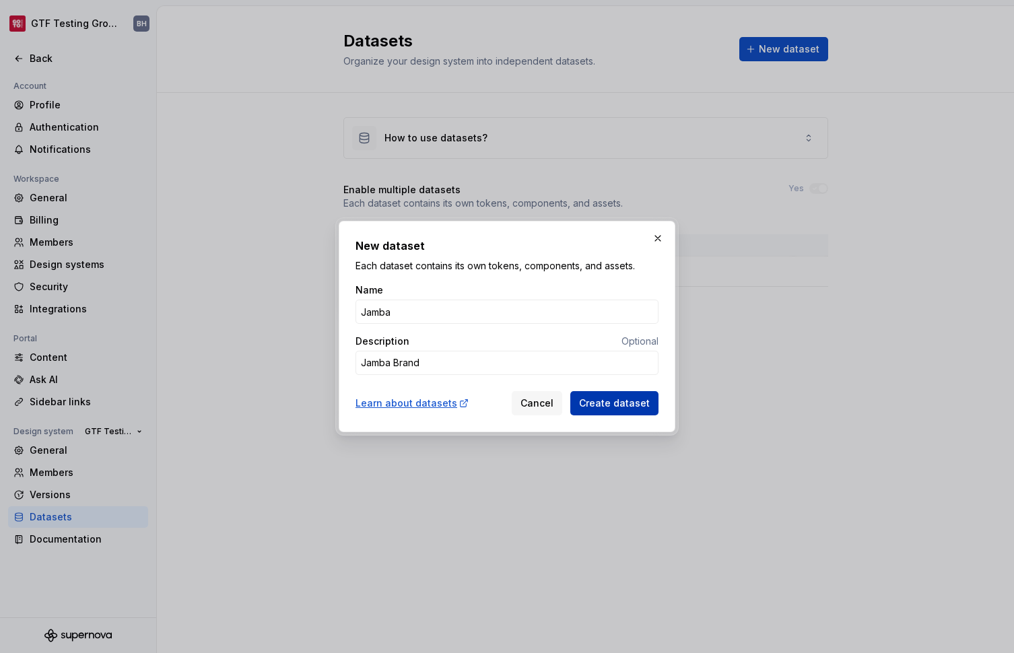
click at [630, 402] on span "Create dataset" at bounding box center [614, 403] width 71 height 13
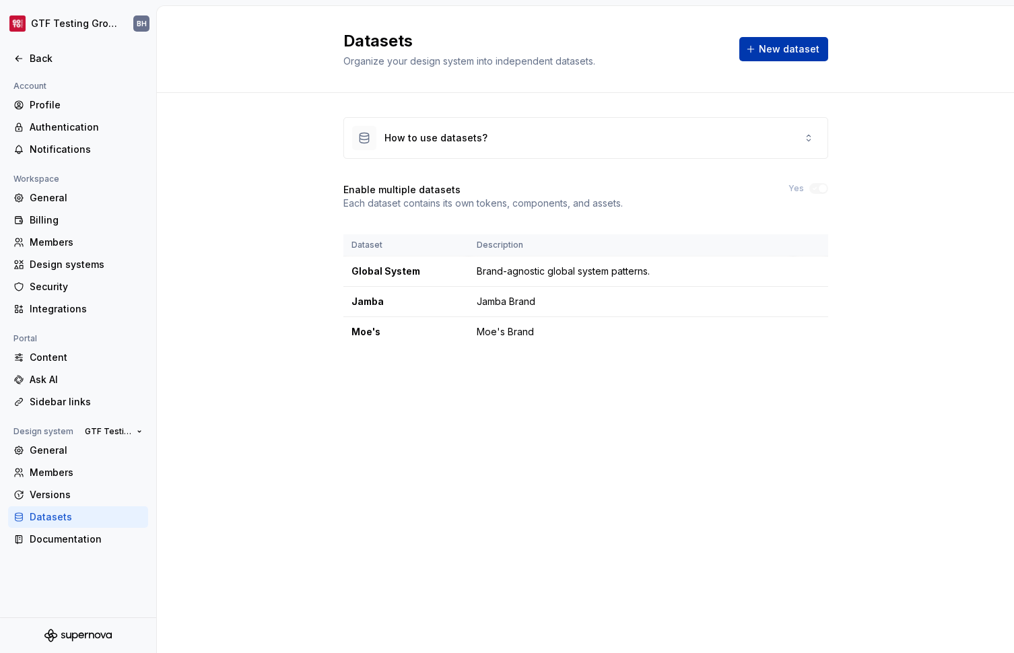
click at [791, 50] on span "New dataset" at bounding box center [789, 48] width 61 height 13
type textarea "*"
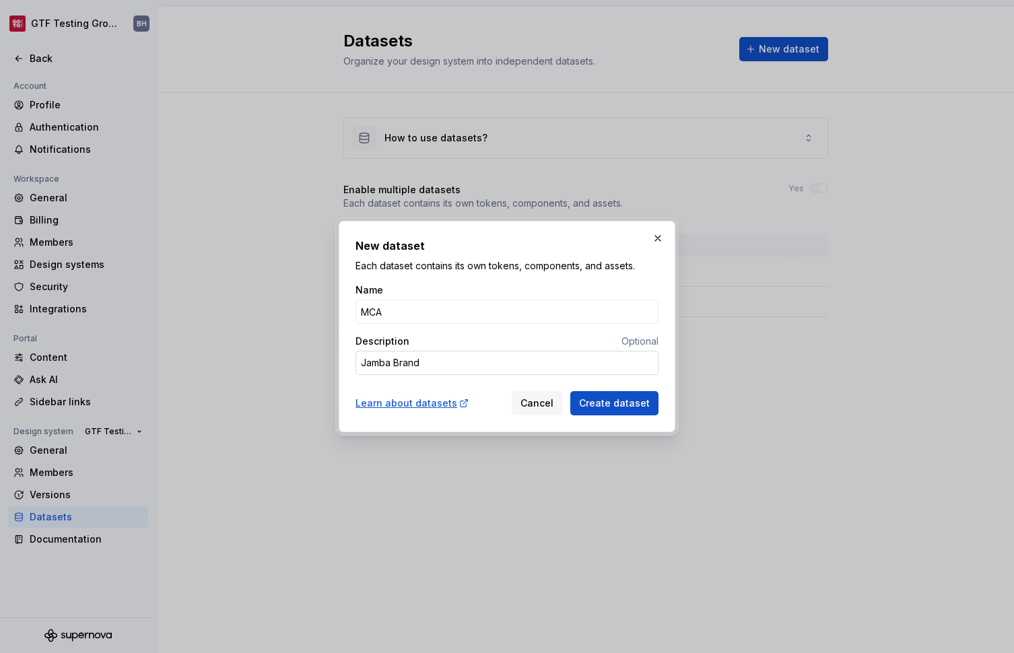
type input "MCA"
click at [368, 363] on textarea "Jamba Brand" at bounding box center [506, 363] width 303 height 24
type textarea "*"
type textarea "M Brand"
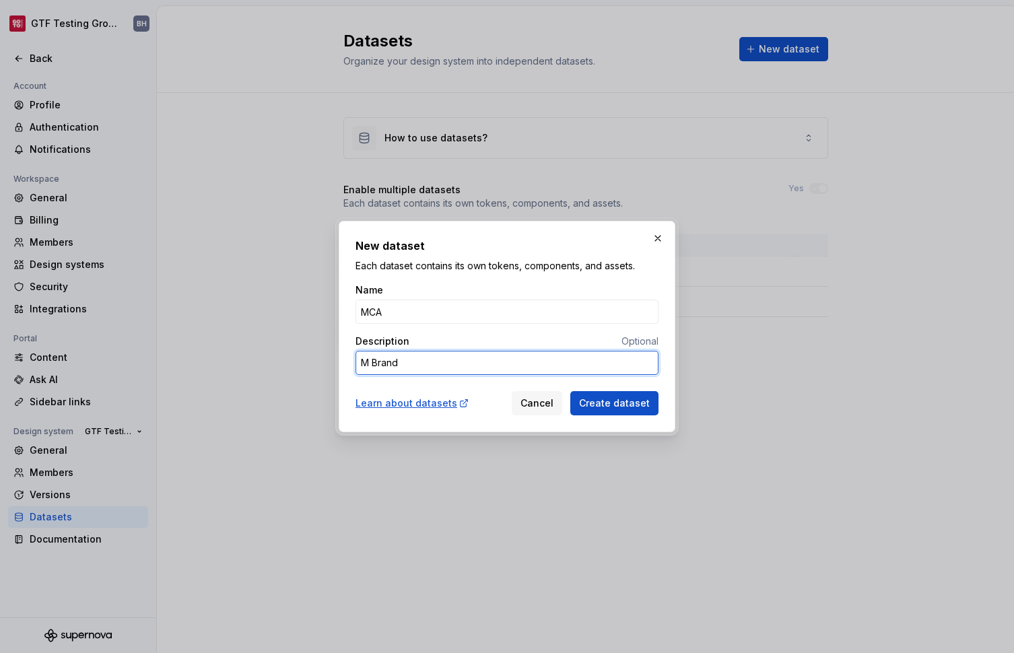
type textarea "*"
type textarea "Mc Brand"
type textarea "*"
type textarea "McA Brand"
type textarea "*"
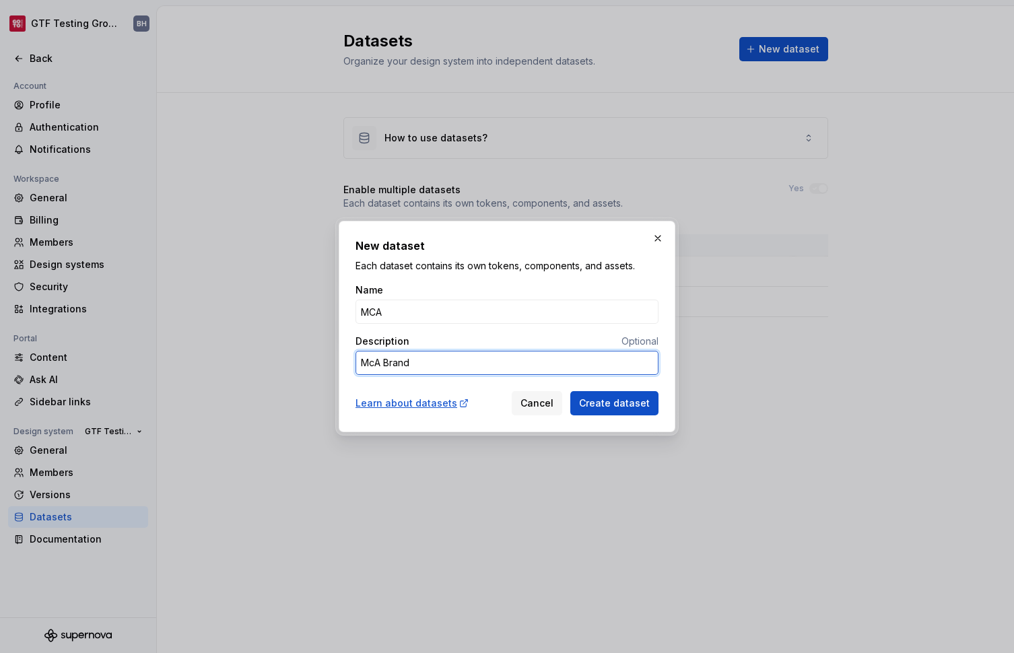
type textarea "McAl Brand"
type textarea "*"
type textarea "McAli Brand"
type textarea "*"
type textarea "McAlis Brand"
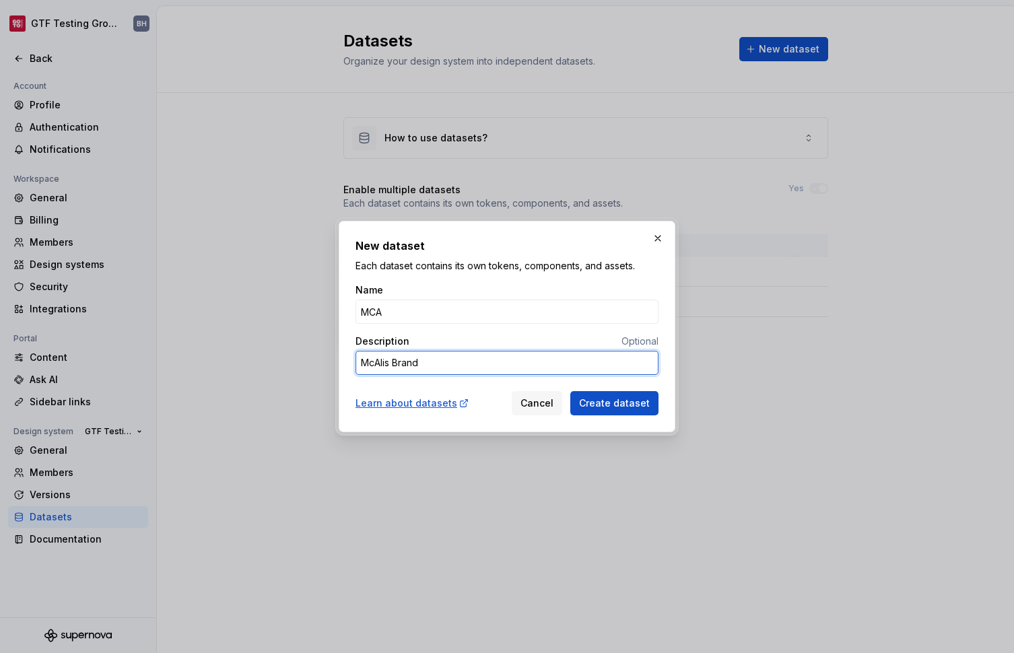
type textarea "*"
type textarea "McAlist Brand"
type textarea "*"
type textarea "McAliste Brand"
type textarea "*"
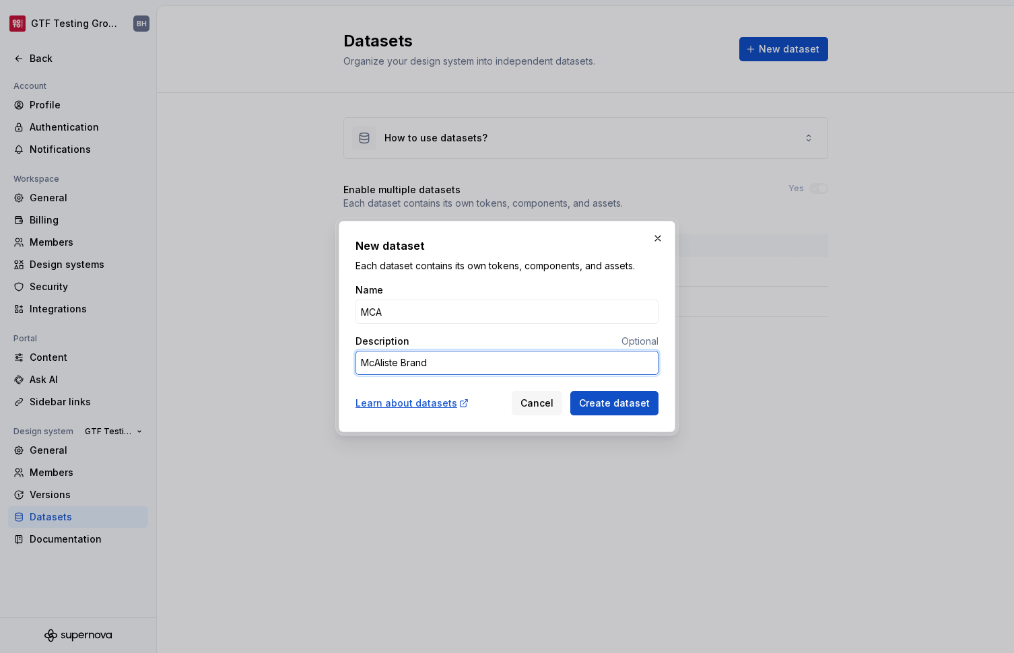
type textarea "[PERSON_NAME] Brand"
type textarea "*"
type textarea "[PERSON_NAME]' Brand"
type textarea "*"
type textarea "[PERSON_NAME] Brand"
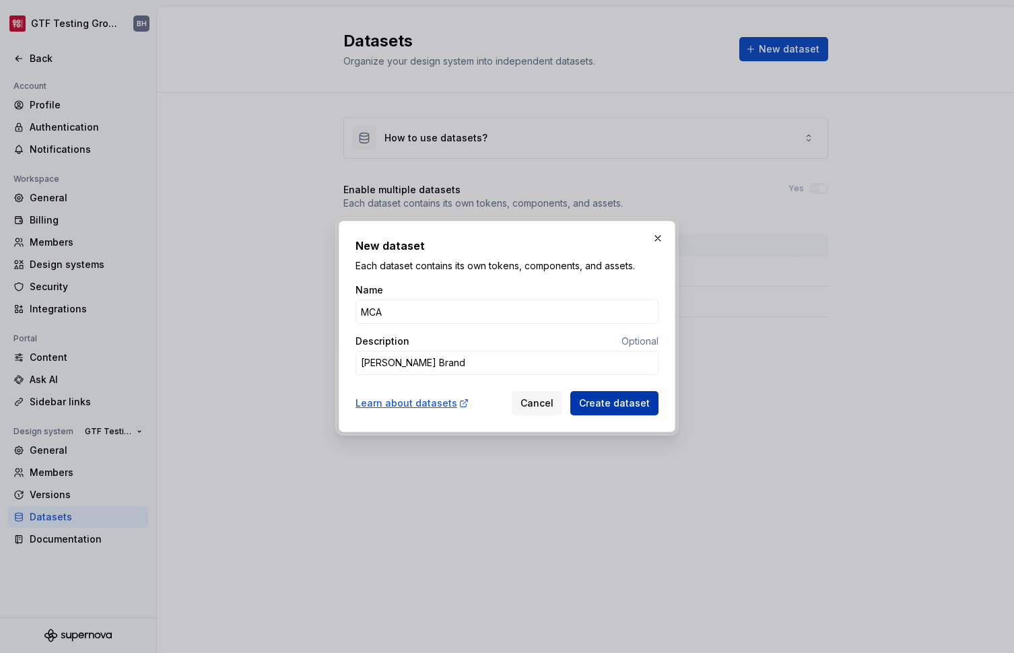
click at [629, 405] on span "Create dataset" at bounding box center [614, 403] width 71 height 13
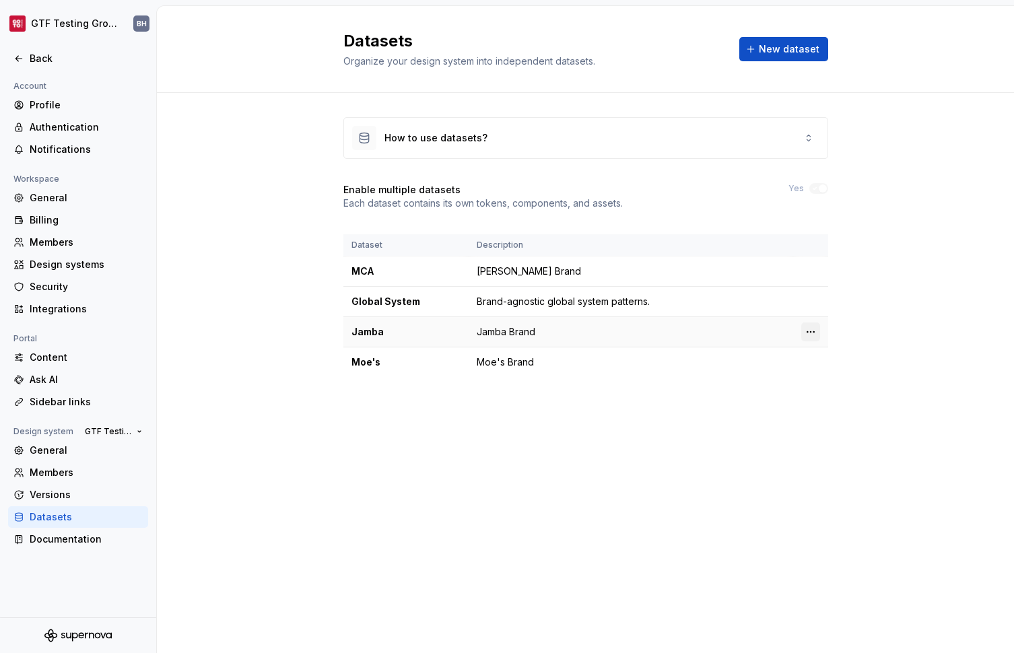
click at [810, 335] on html "GTF Testing Grounds BH Back Account Profile Authentication Notifications Worksp…" at bounding box center [507, 326] width 1014 height 653
click at [820, 350] on div "Edit details" at bounding box center [862, 357] width 114 height 22
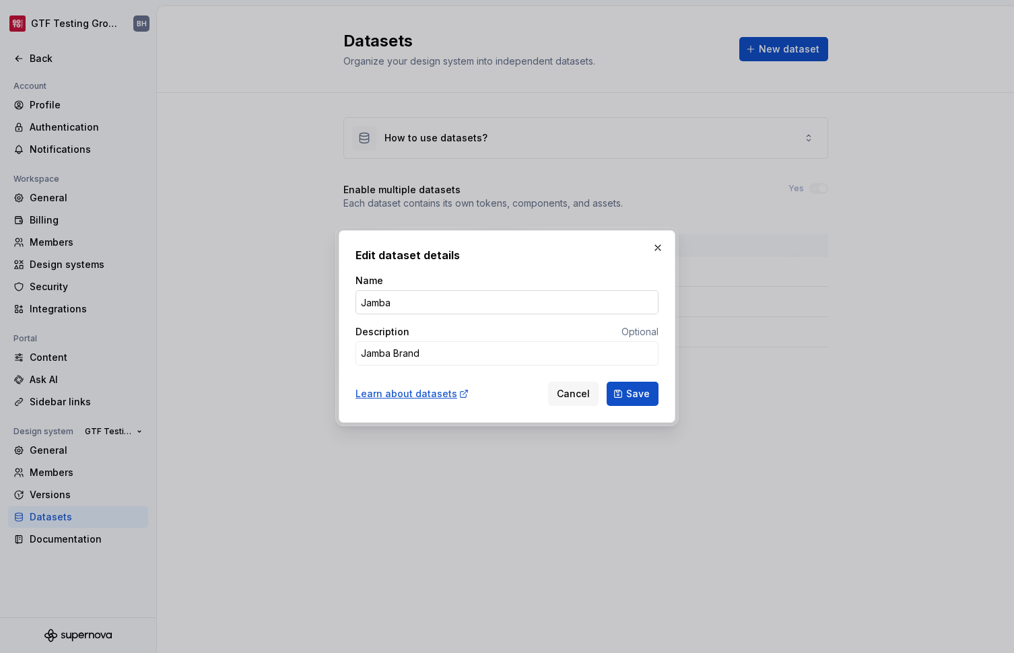
click at [367, 301] on input "Jamba" at bounding box center [506, 302] width 303 height 24
type textarea "*"
type input "JAM"
click at [470, 350] on textarea "Jamba Brand" at bounding box center [506, 353] width 303 height 24
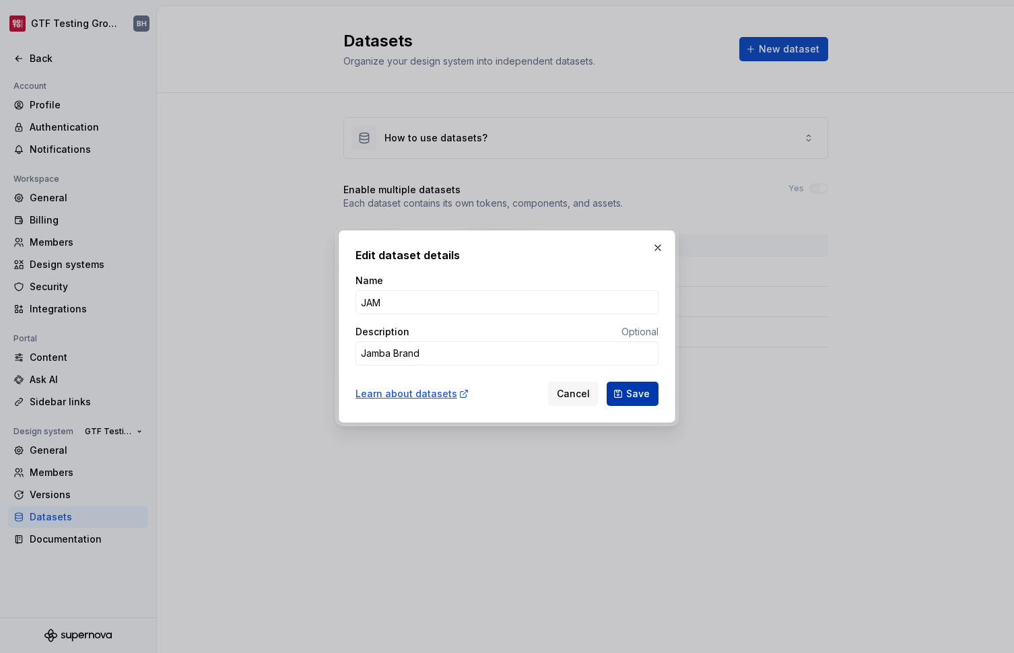
click at [648, 399] on span "Save" at bounding box center [638, 393] width 24 height 13
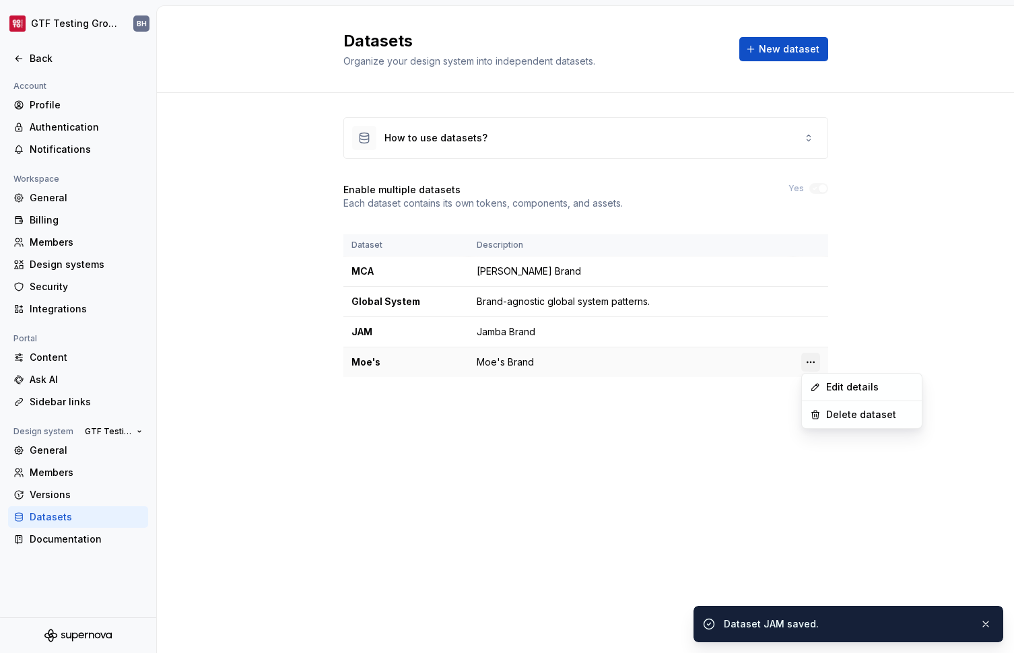
click at [807, 361] on html "GTF Testing Grounds BH Back Account Profile Authentication Notifications Worksp…" at bounding box center [507, 326] width 1014 height 653
click at [819, 384] on icon at bounding box center [815, 387] width 11 height 11
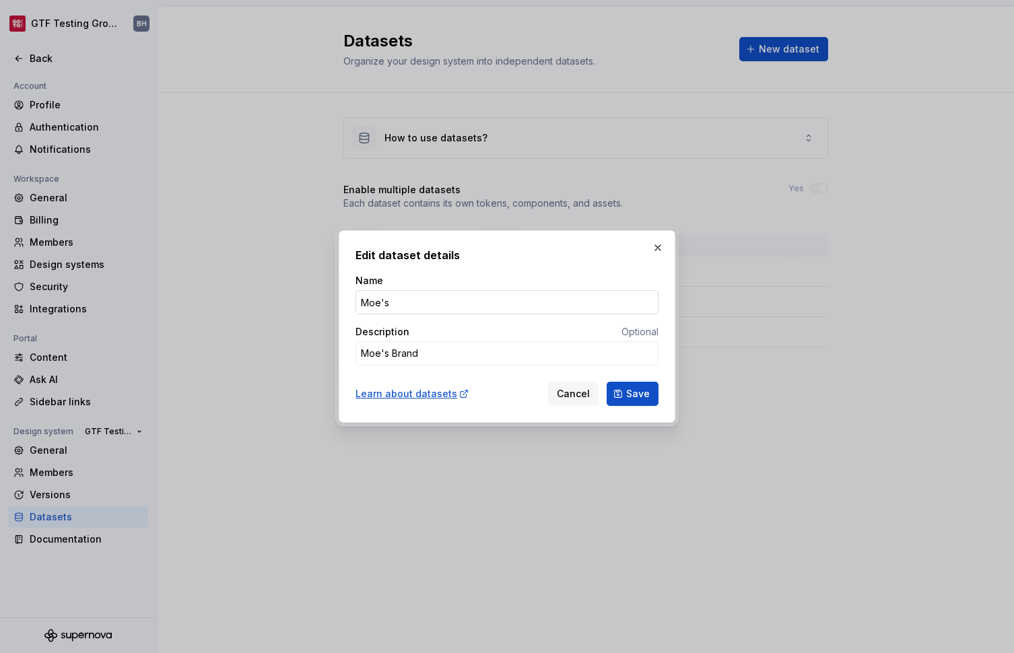
click at [377, 300] on input "Moe's" at bounding box center [506, 302] width 303 height 24
type textarea "*"
type input "M"
type textarea "*"
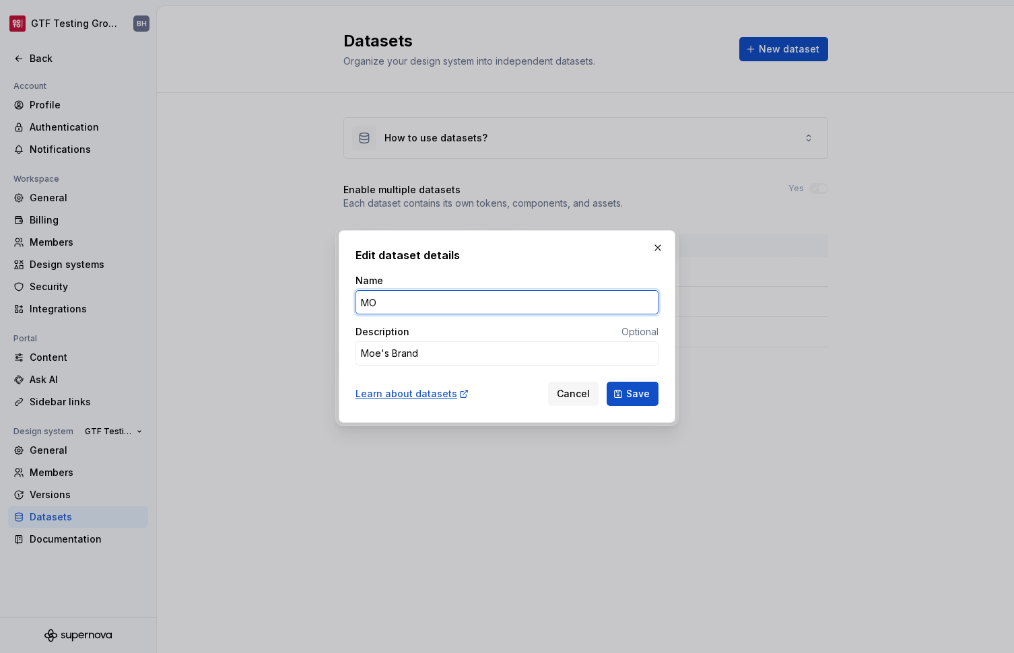
type input "MOE"
type textarea "*"
type input "MOE"
click at [638, 396] on span "Save" at bounding box center [638, 393] width 24 height 13
click at [638, 396] on div "Cancel Save" at bounding box center [603, 394] width 110 height 24
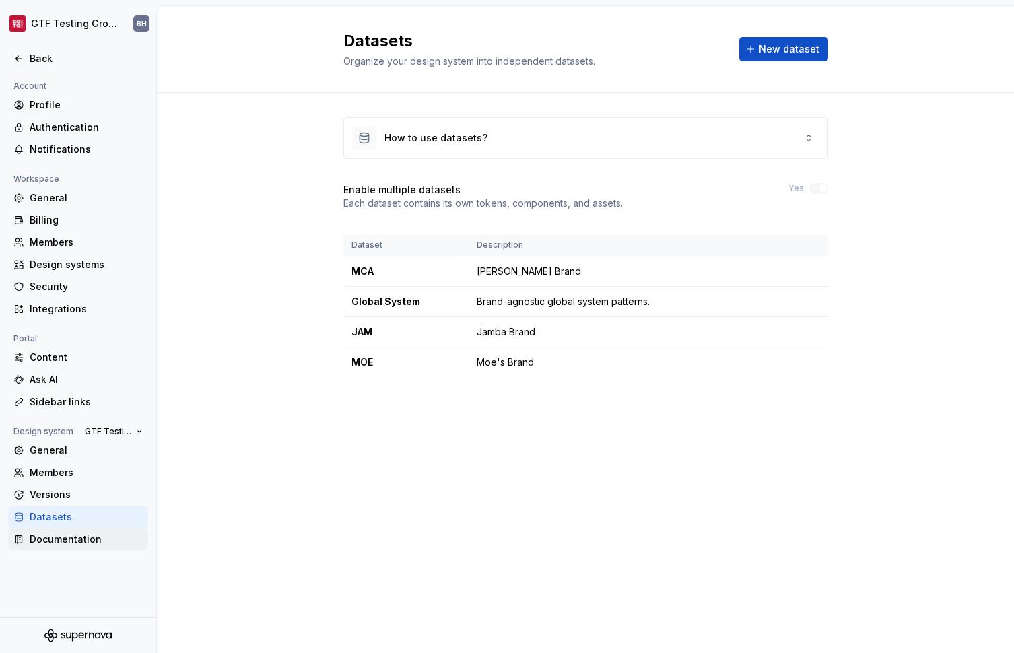
click at [57, 544] on div "Documentation" at bounding box center [86, 539] width 113 height 13
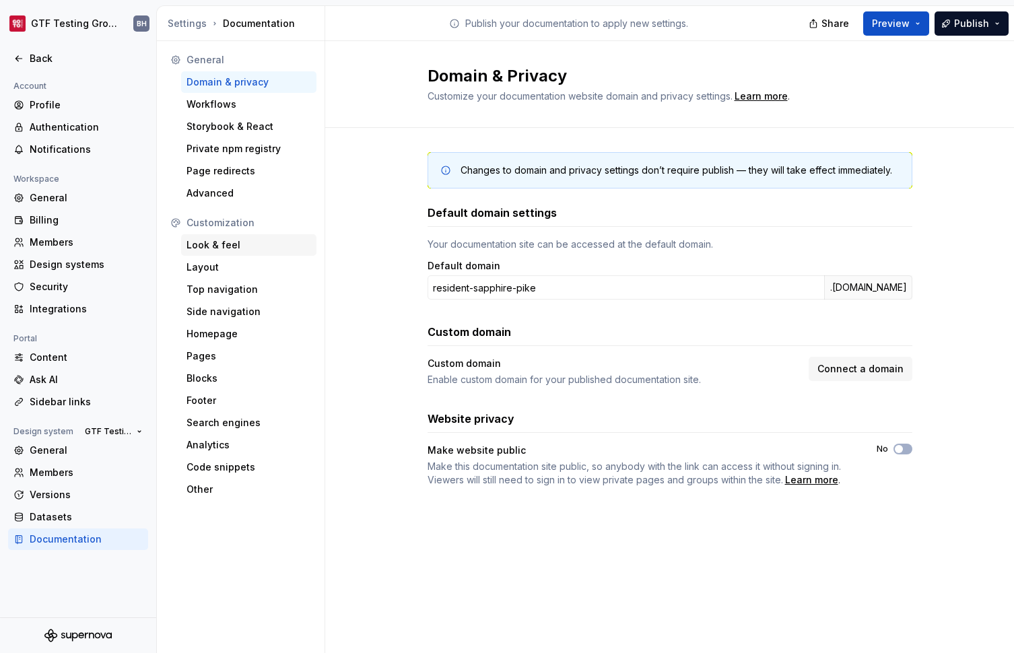
click at [227, 244] on div "Look & feel" at bounding box center [248, 244] width 125 height 13
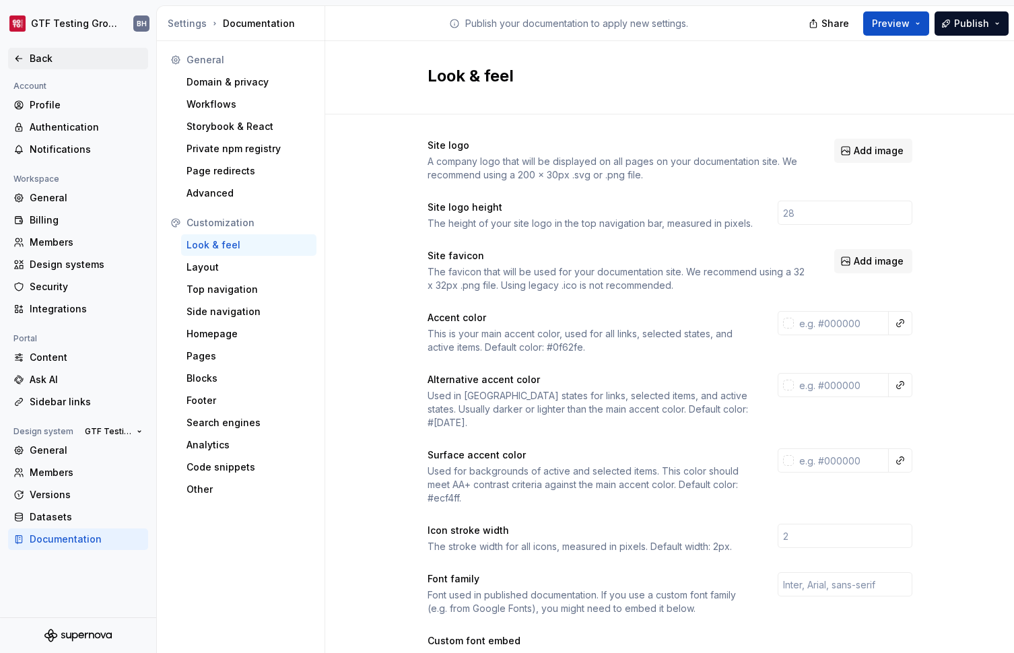
click at [26, 59] on div "Back" at bounding box center [77, 58] width 129 height 13
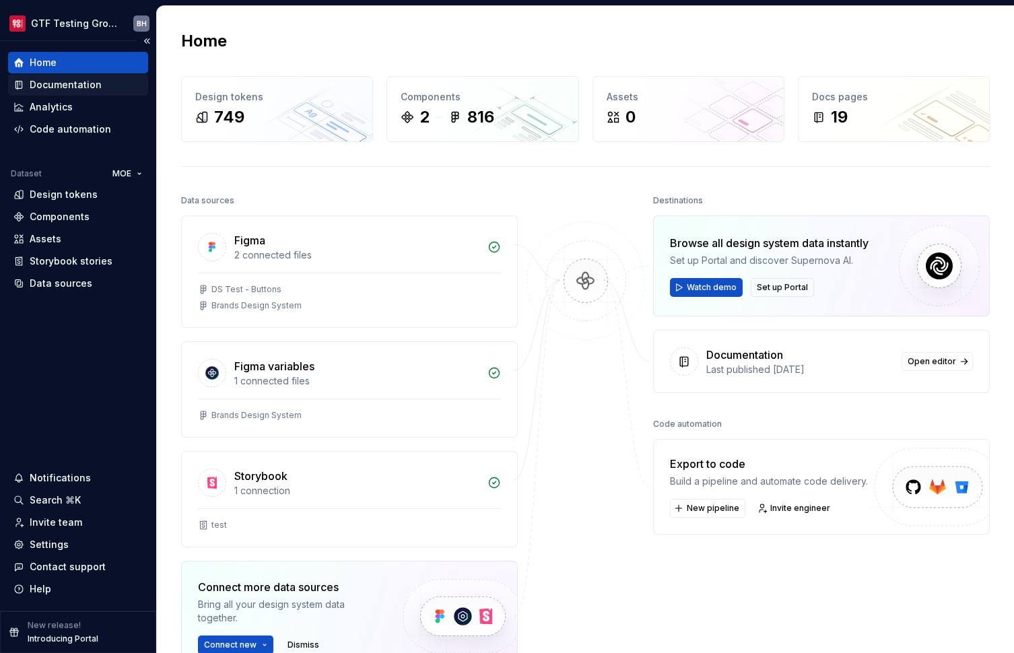
click at [51, 88] on div "Documentation" at bounding box center [66, 84] width 72 height 13
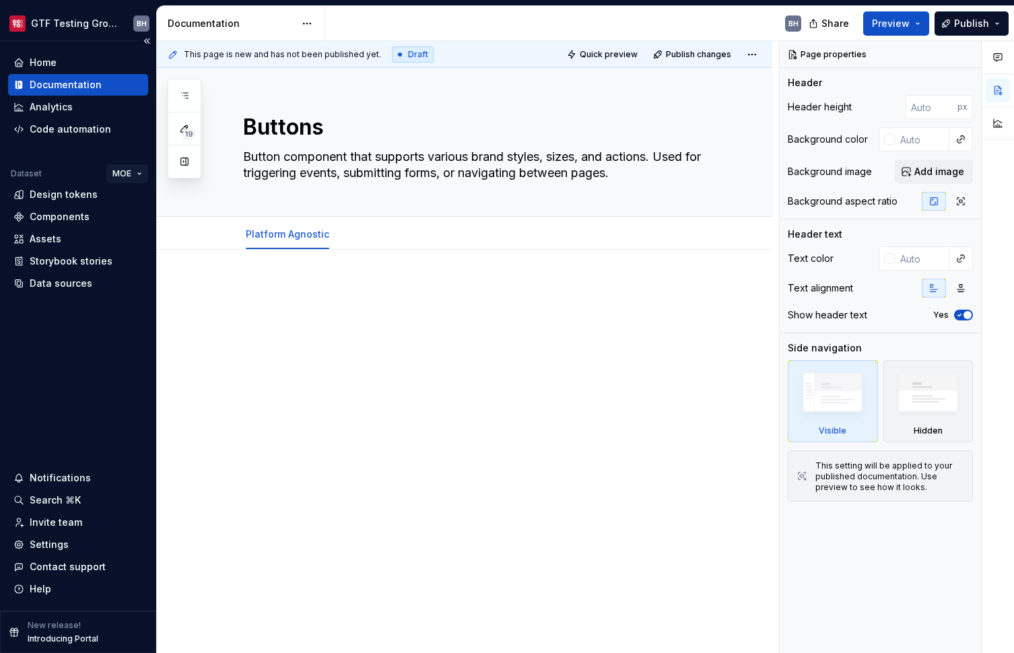
click at [135, 174] on html "GTF Testing Grounds BH Home Documentation Analytics Code automation Dataset MOE…" at bounding box center [507, 326] width 1014 height 653
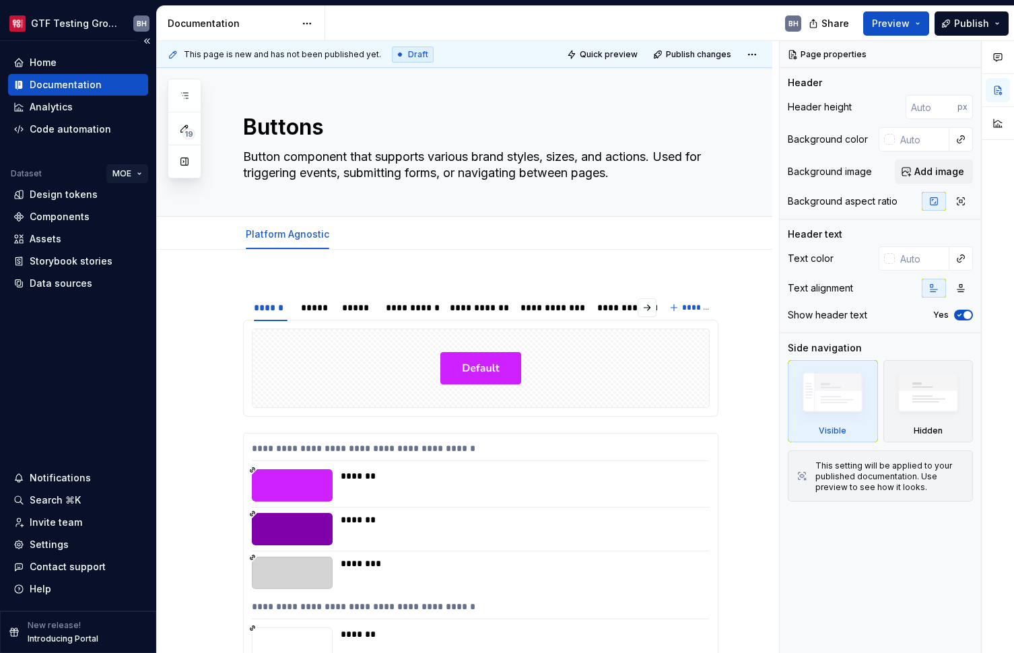
click at [136, 173] on html "GTF Testing Grounds BH Home Documentation Analytics Code automation Dataset MOE…" at bounding box center [507, 326] width 1014 height 653
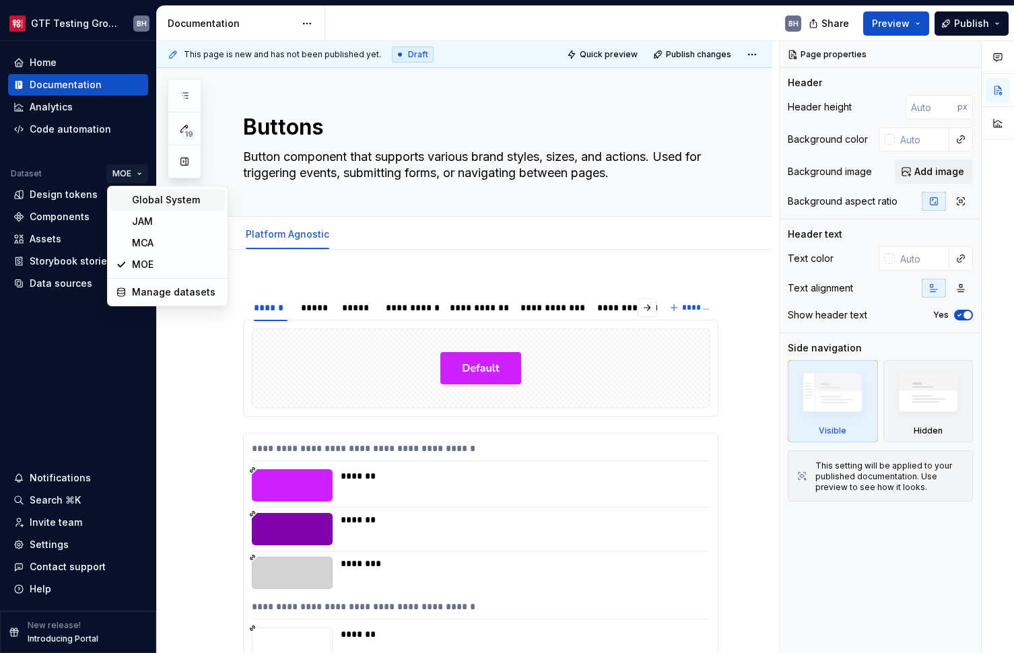
click at [145, 201] on div "Global System" at bounding box center [176, 199] width 88 height 13
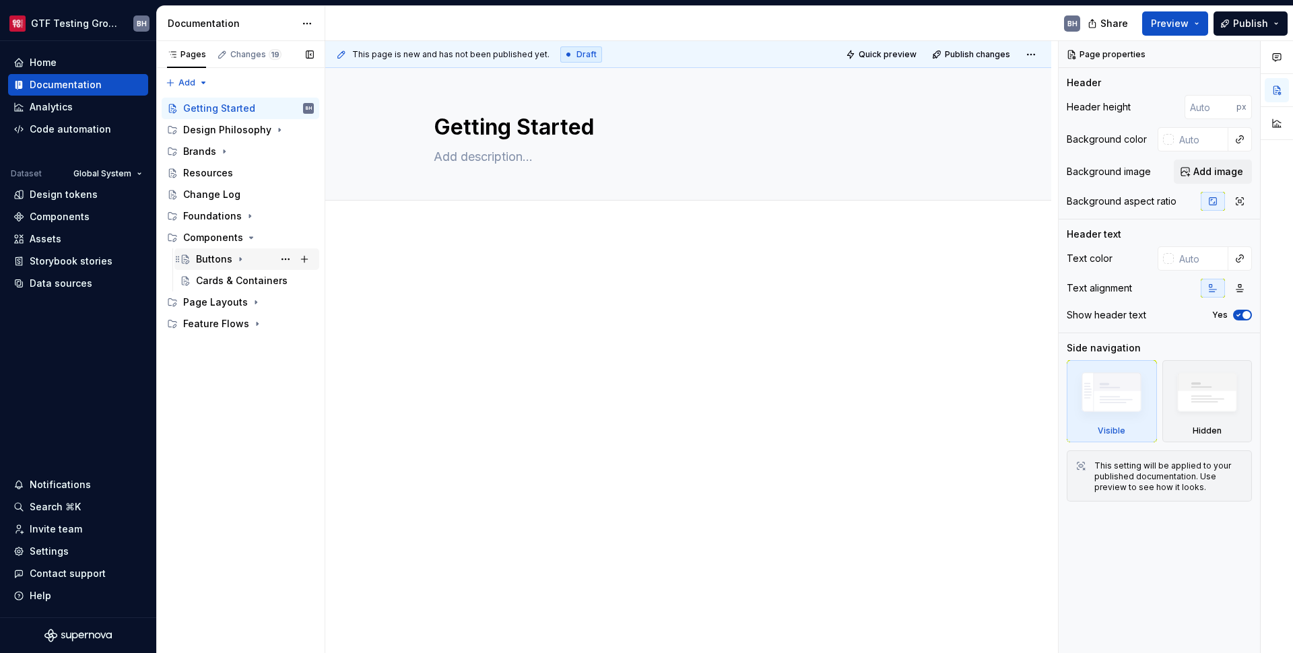
click at [205, 257] on div "Buttons" at bounding box center [214, 258] width 36 height 13
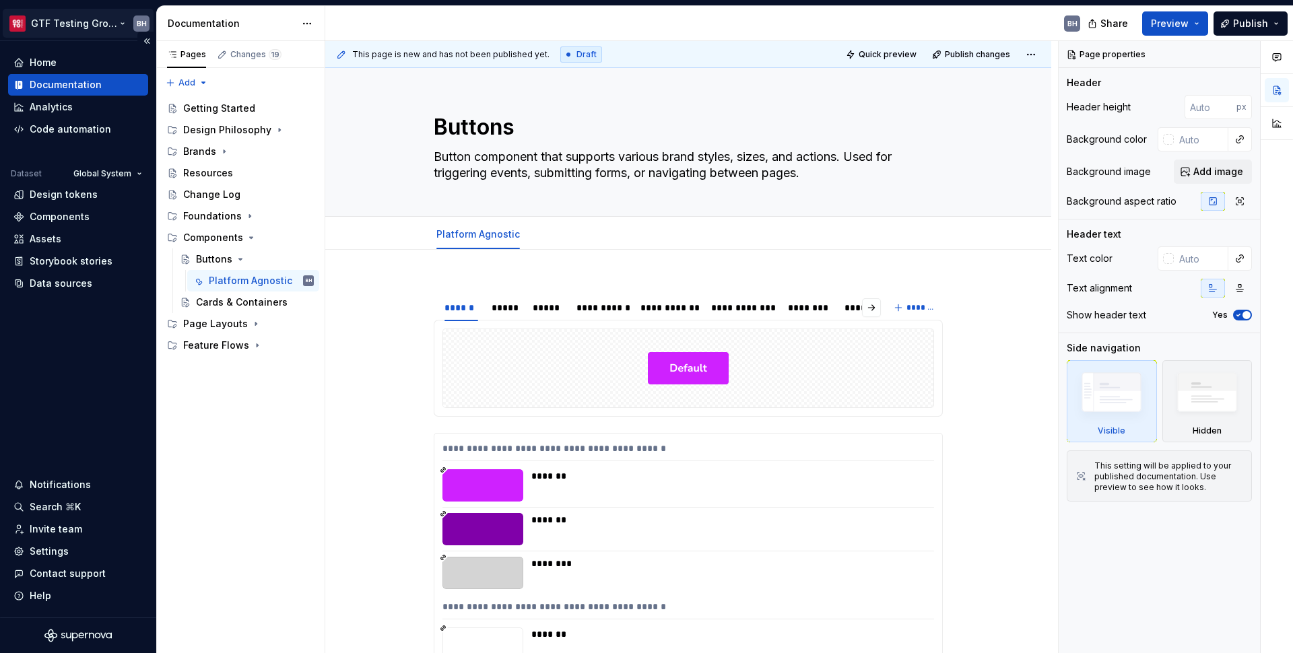
click at [94, 28] on html "GTF Testing Grounds BH Home Documentation Analytics Code automation Dataset Glo…" at bounding box center [646, 326] width 1293 height 653
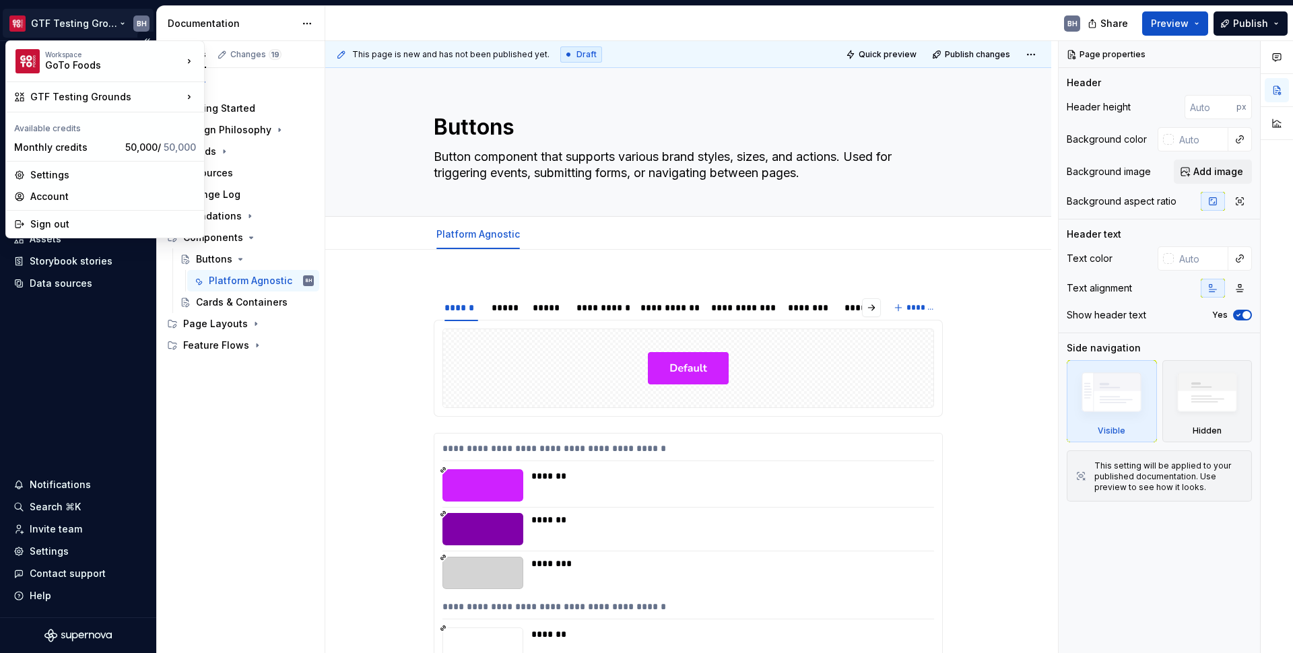
click at [94, 28] on html "GTF Testing Grounds BH Home Documentation Analytics Code automation Dataset Glo…" at bounding box center [646, 326] width 1293 height 653
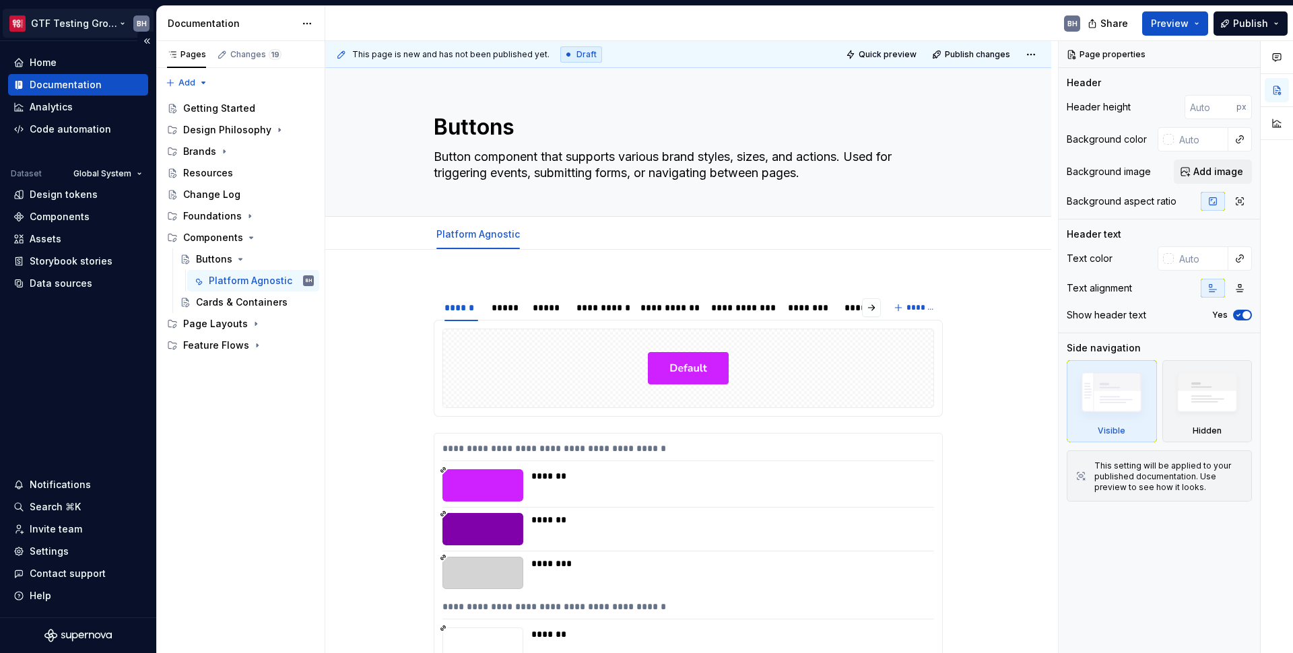
click at [135, 21] on html "GTF Testing Grounds BH Home Documentation Analytics Code automation Dataset Glo…" at bounding box center [646, 326] width 1293 height 653
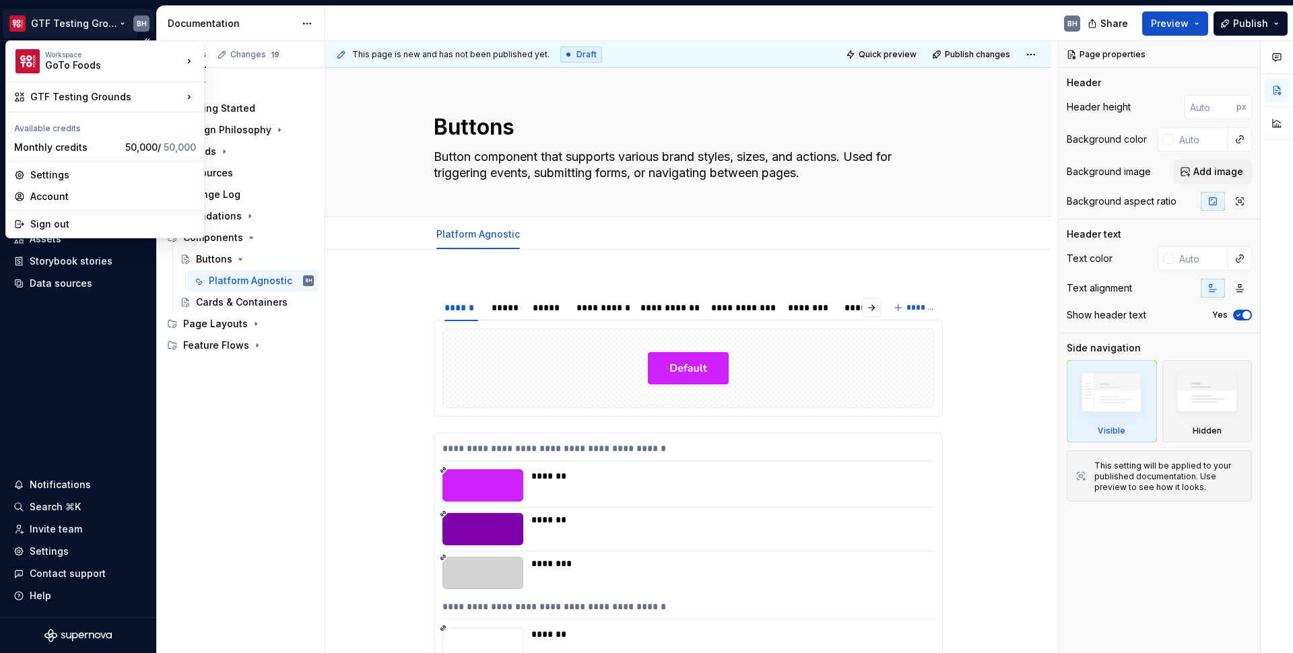
click at [135, 21] on html "GTF Testing Grounds BH Home Documentation Analytics Code automation Dataset Glo…" at bounding box center [646, 326] width 1293 height 653
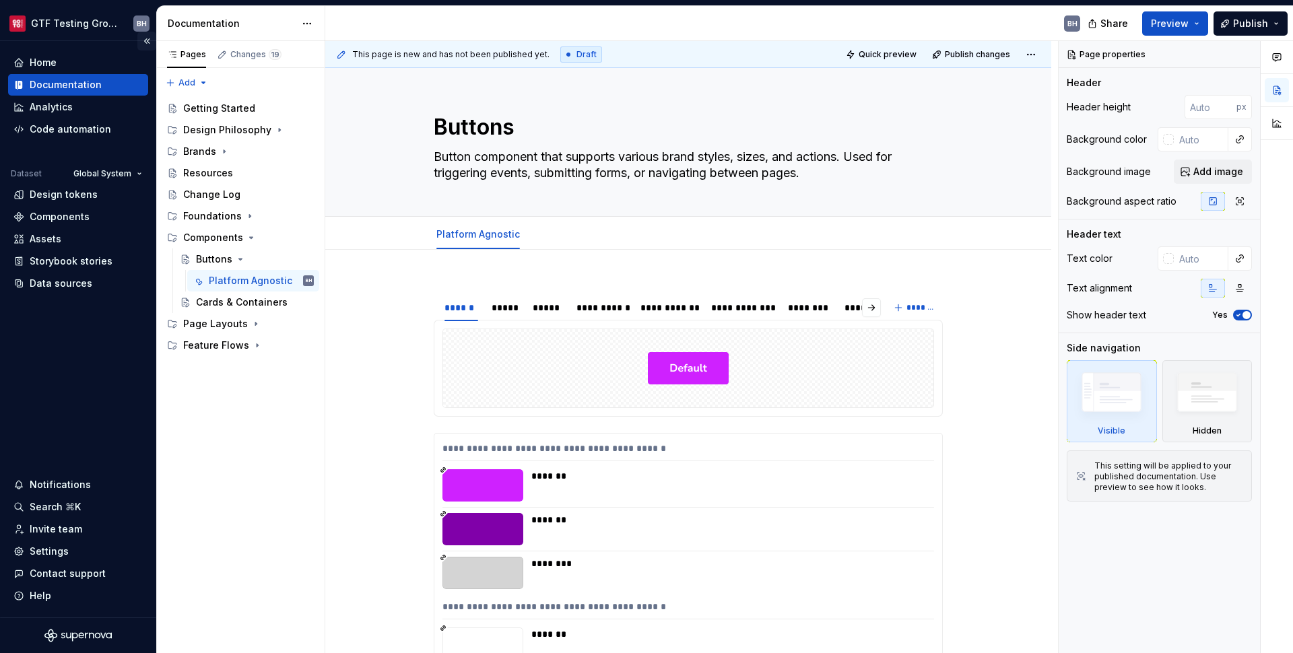
click at [141, 38] on button "Collapse sidebar" at bounding box center [146, 41] width 19 height 19
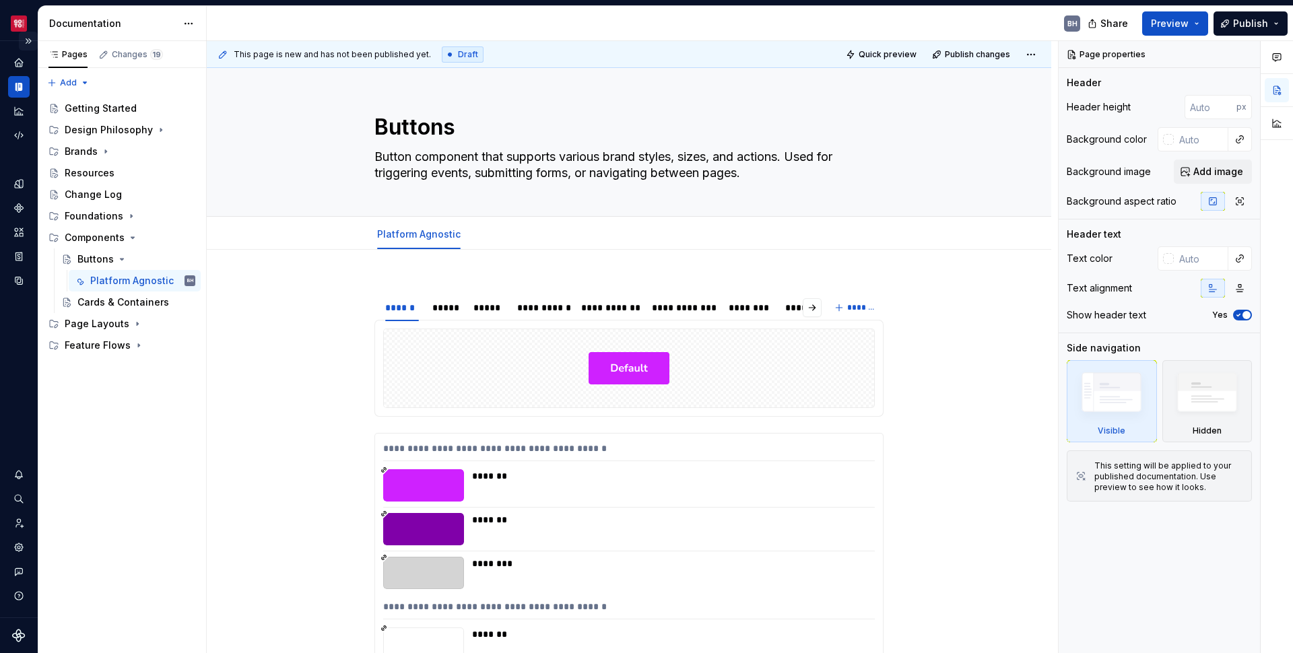
click at [27, 39] on button "Expand sidebar" at bounding box center [28, 41] width 19 height 19
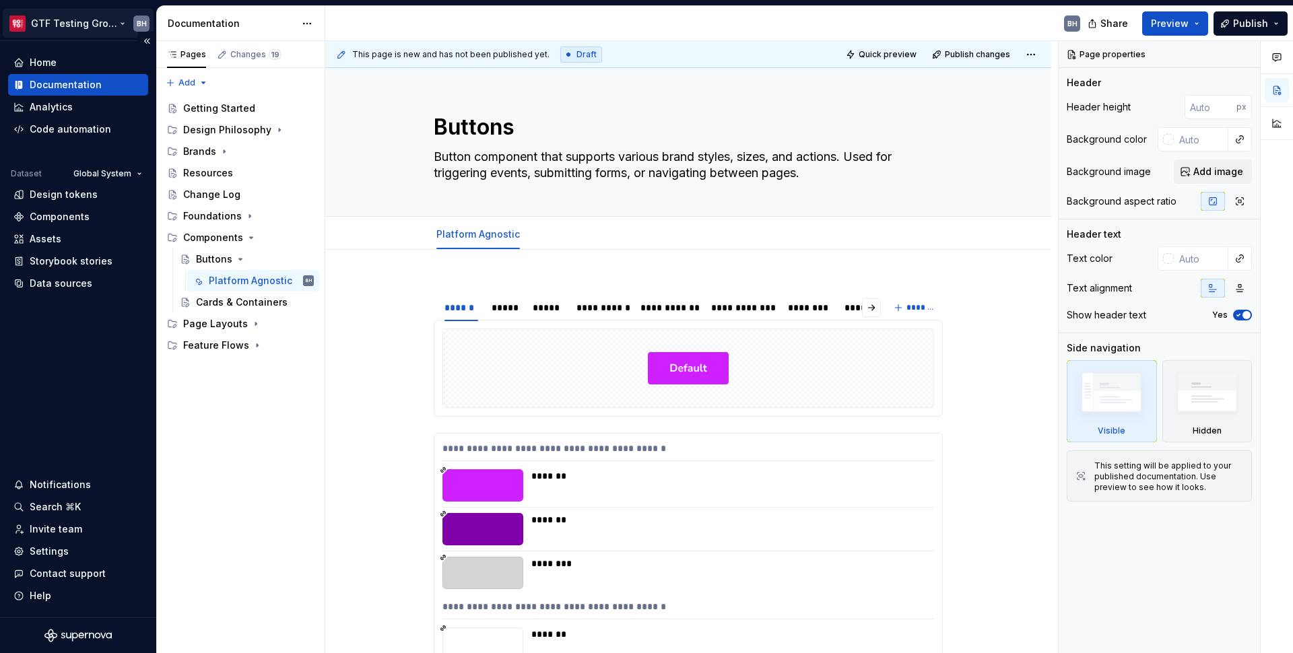
click at [123, 22] on html "GTF Testing Grounds BH Home Documentation Analytics Code automation Dataset Glo…" at bounding box center [646, 326] width 1293 height 653
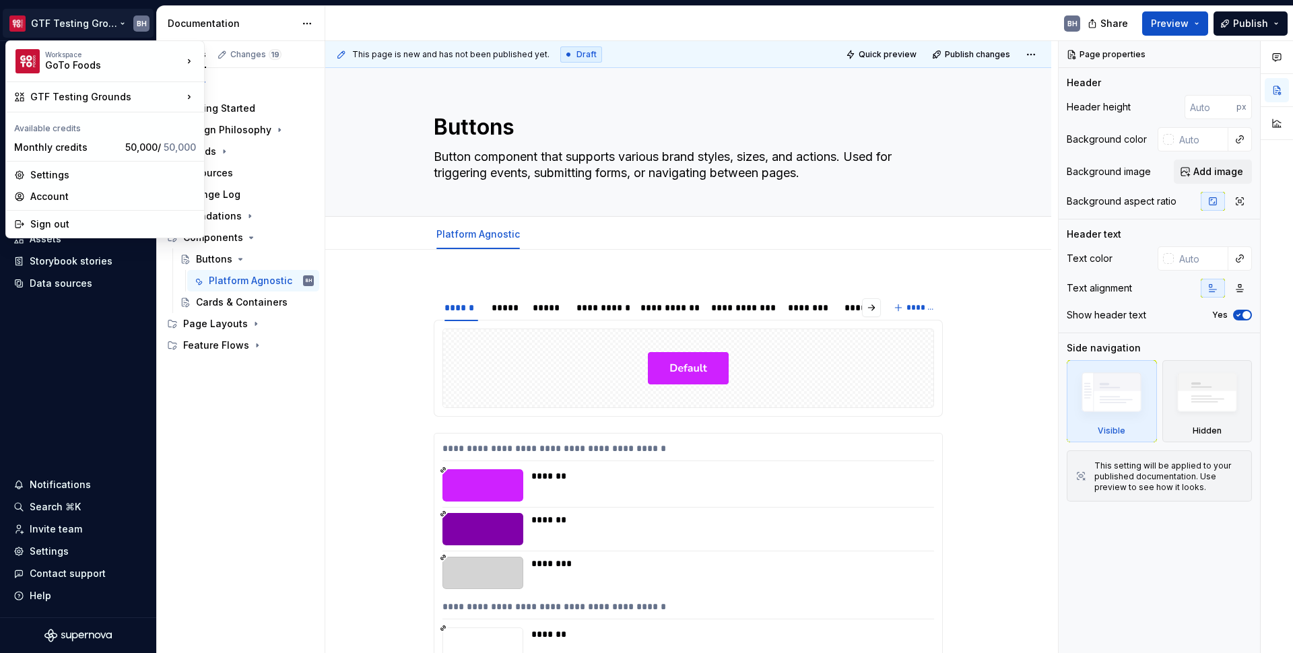
click at [143, 30] on html "GTF Testing Grounds BH Home Documentation Analytics Code automation Dataset Glo…" at bounding box center [646, 326] width 1293 height 653
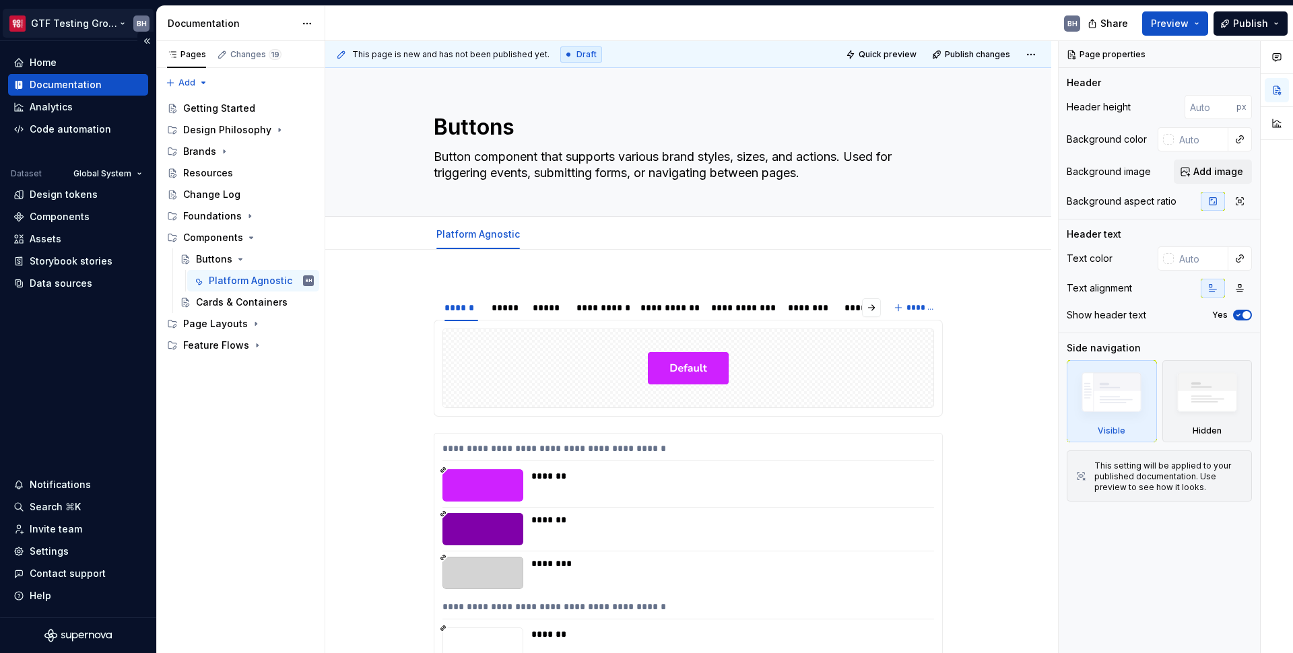
click at [143, 27] on html "GTF Testing Grounds BH Home Documentation Analytics Code automation Dataset Glo…" at bounding box center [646, 326] width 1293 height 653
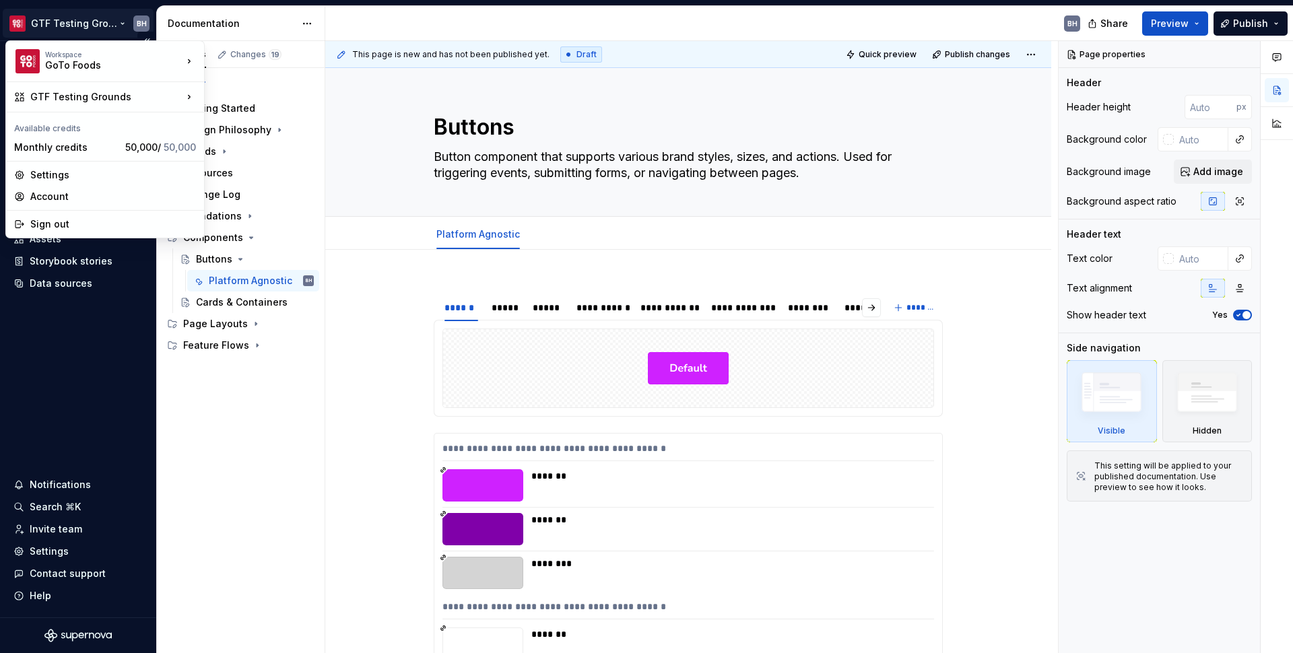
click at [143, 27] on html "GTF Testing Grounds BH Home Documentation Analytics Code automation Dataset Glo…" at bounding box center [646, 326] width 1293 height 653
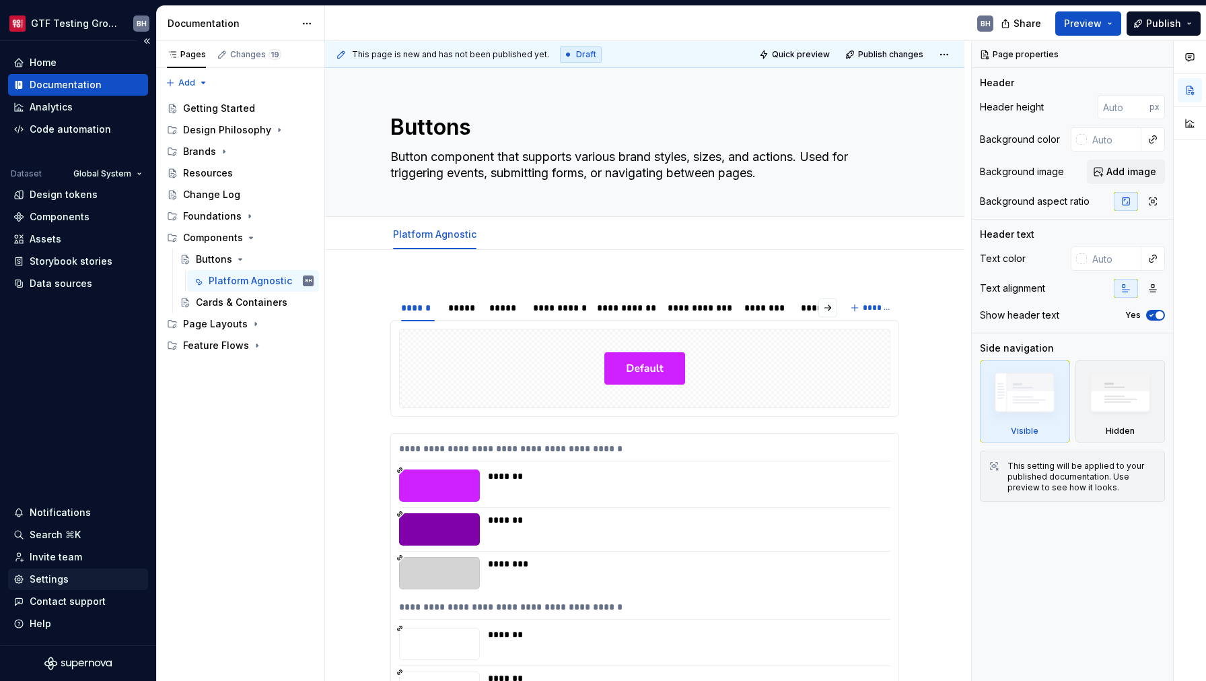
click at [67, 572] on div "Settings" at bounding box center [77, 578] width 129 height 13
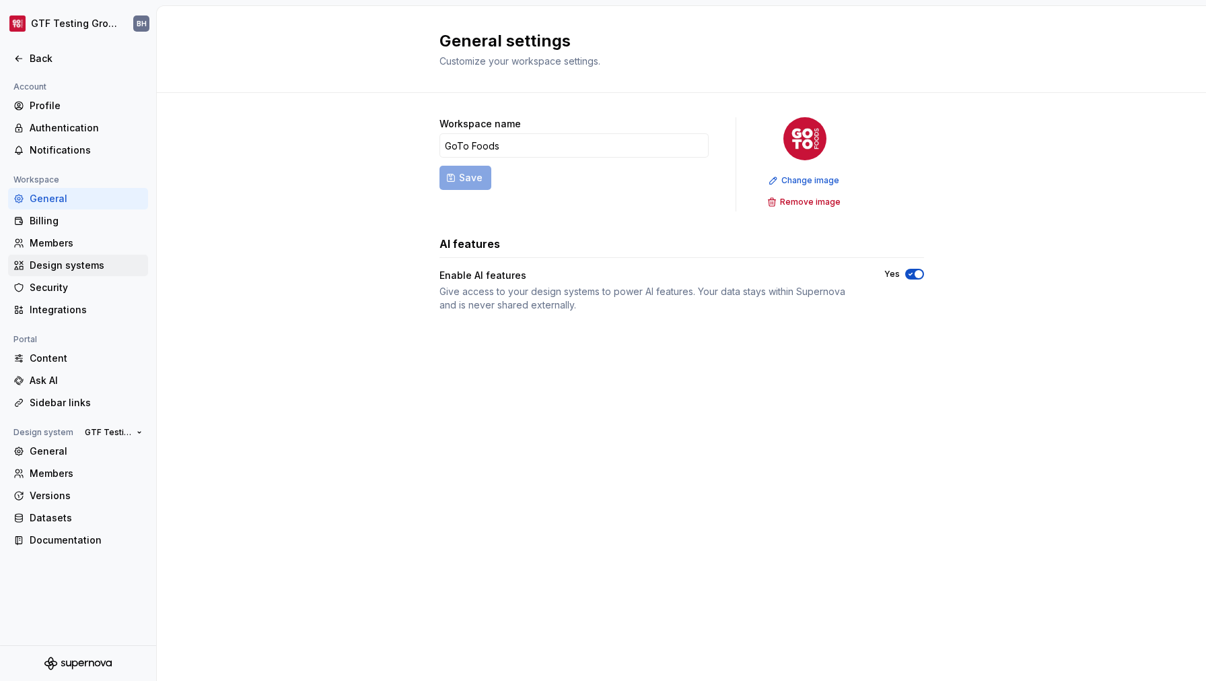
click at [79, 262] on div "Design systems" at bounding box center [86, 265] width 113 height 13
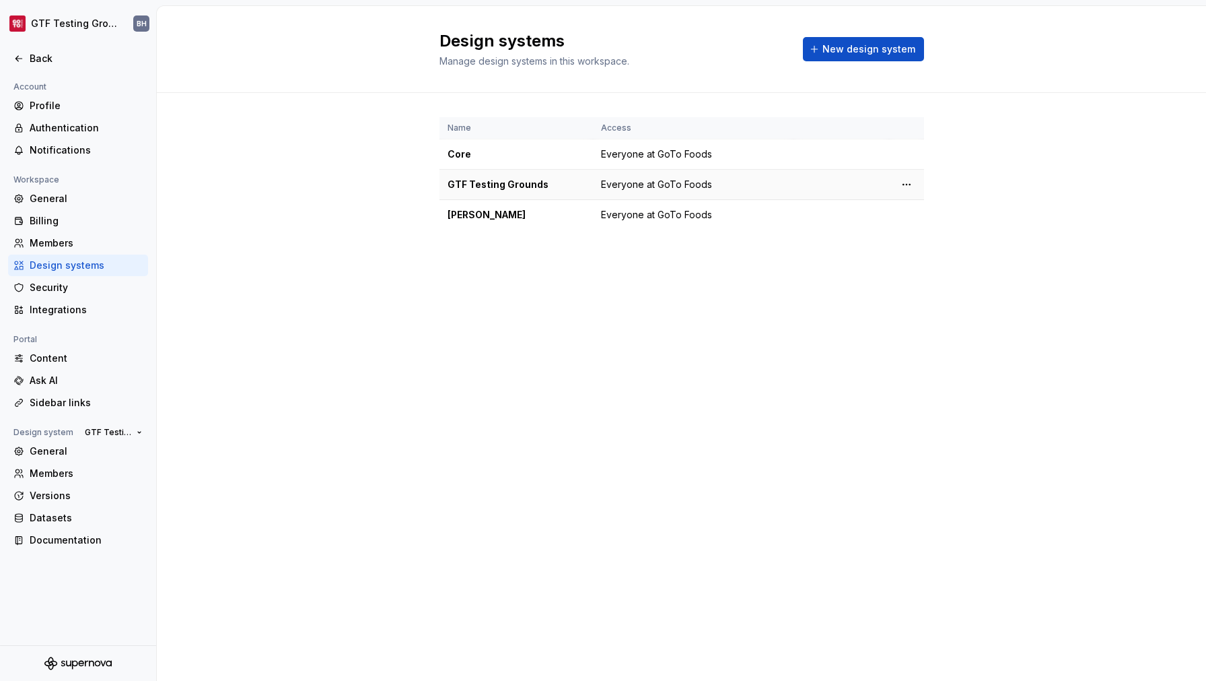
click at [503, 186] on div "GTF Testing Grounds" at bounding box center [516, 184] width 137 height 13
click at [910, 186] on html "GTF Testing Grounds BH Back Account Profile Authentication Notifications Worksp…" at bounding box center [603, 340] width 1206 height 681
click at [934, 230] on div "Design system settings" at bounding box center [986, 232] width 128 height 13
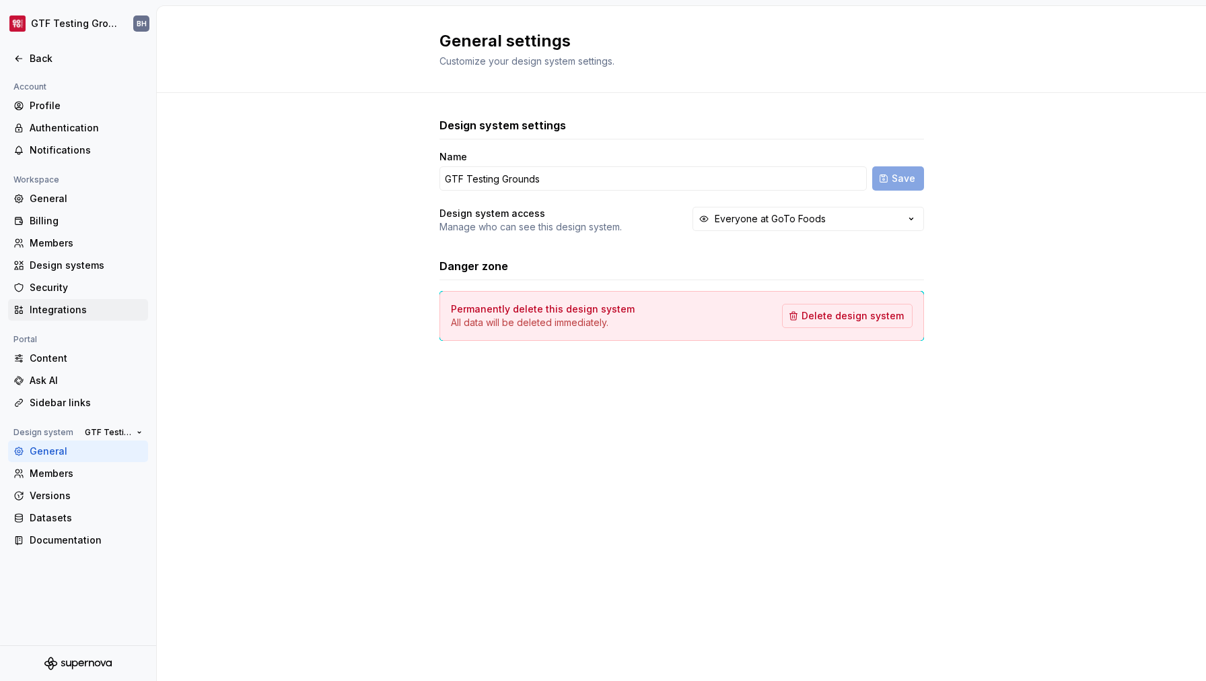
click at [54, 316] on div "Integrations" at bounding box center [78, 310] width 140 height 22
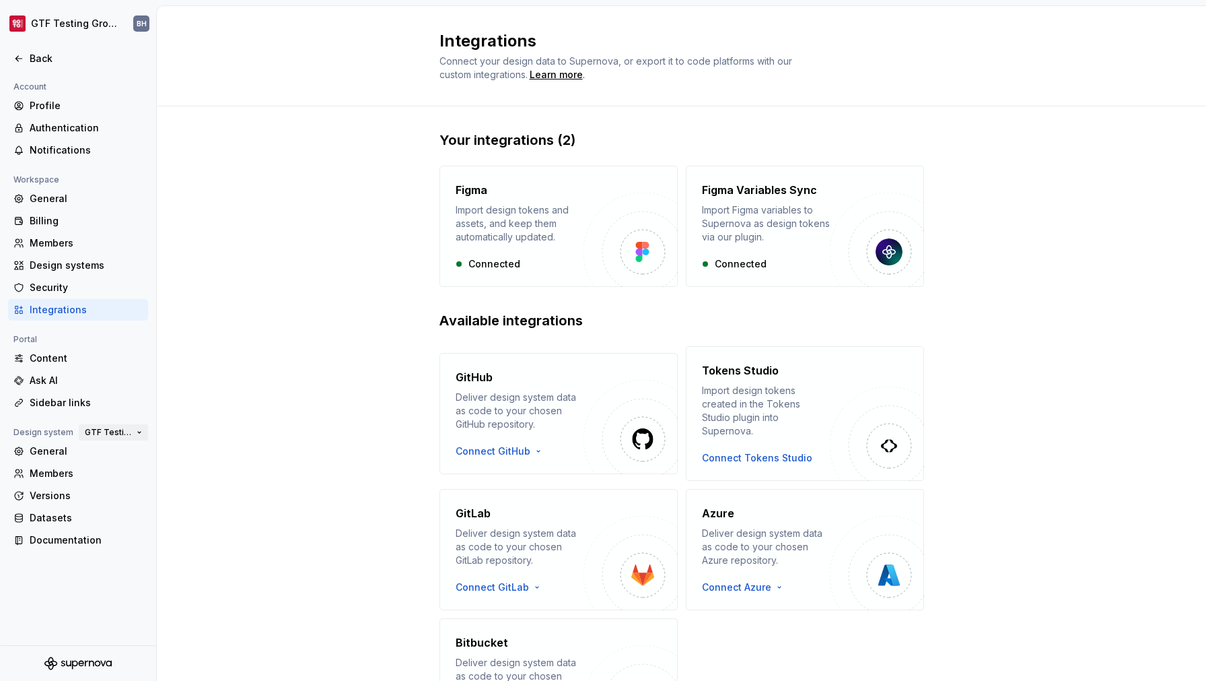
click at [132, 435] on button "GTF Testing Grounds" at bounding box center [113, 432] width 69 height 19
click at [50, 445] on div "General" at bounding box center [86, 450] width 113 height 13
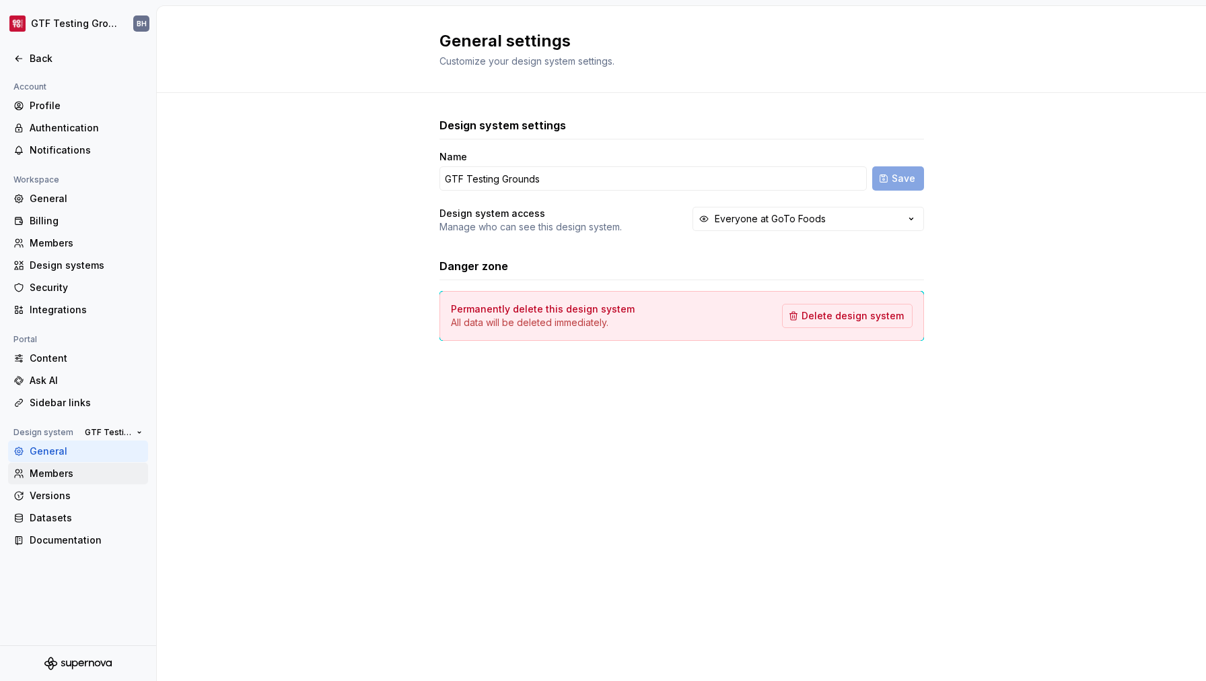
click at [59, 471] on div "Members" at bounding box center [86, 473] width 113 height 13
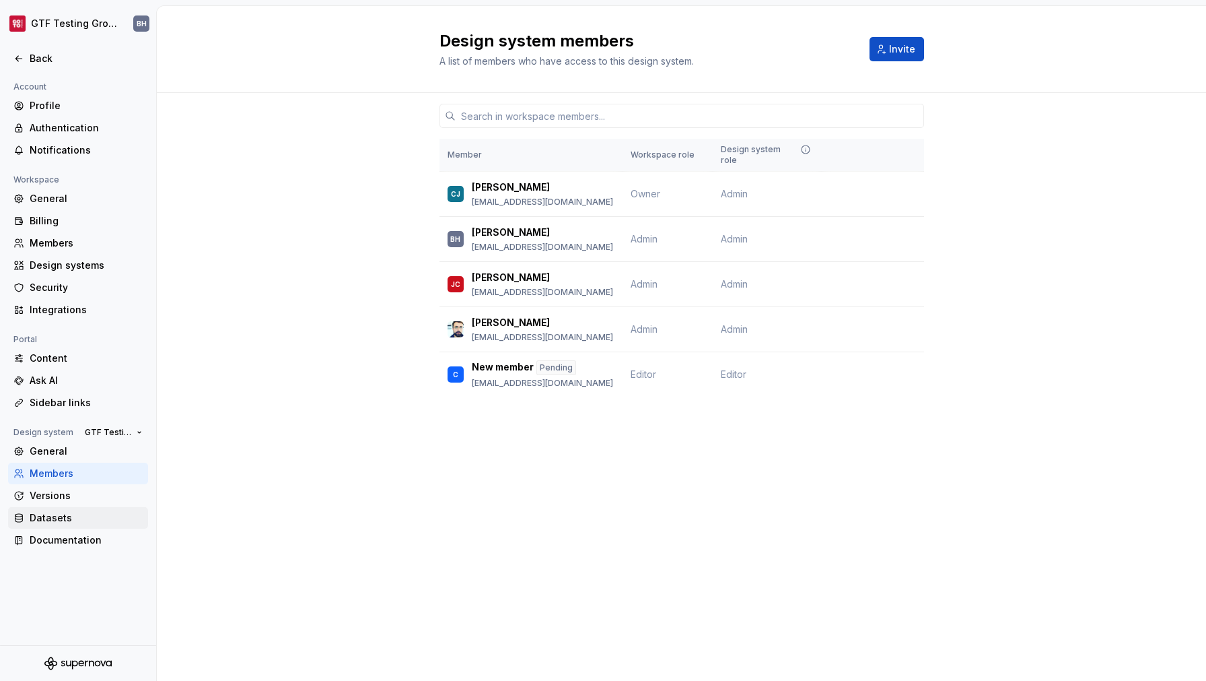
click at [56, 522] on div "Datasets" at bounding box center [86, 517] width 113 height 13
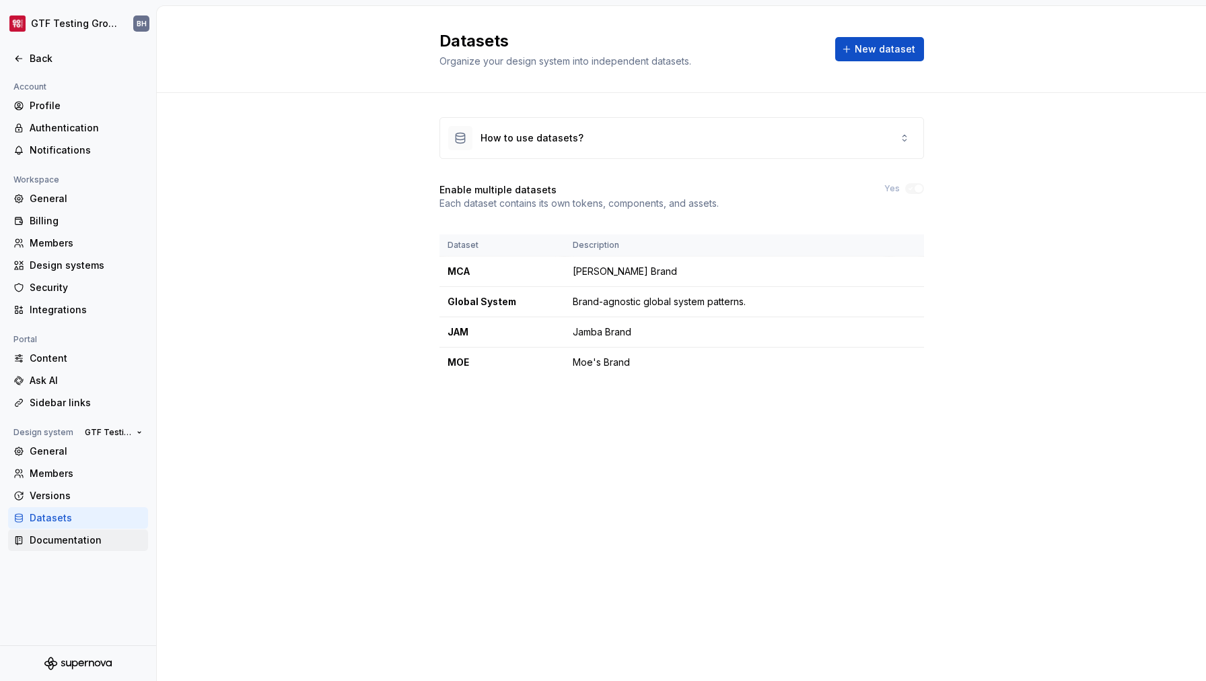
click at [60, 547] on div "Documentation" at bounding box center [78, 540] width 140 height 22
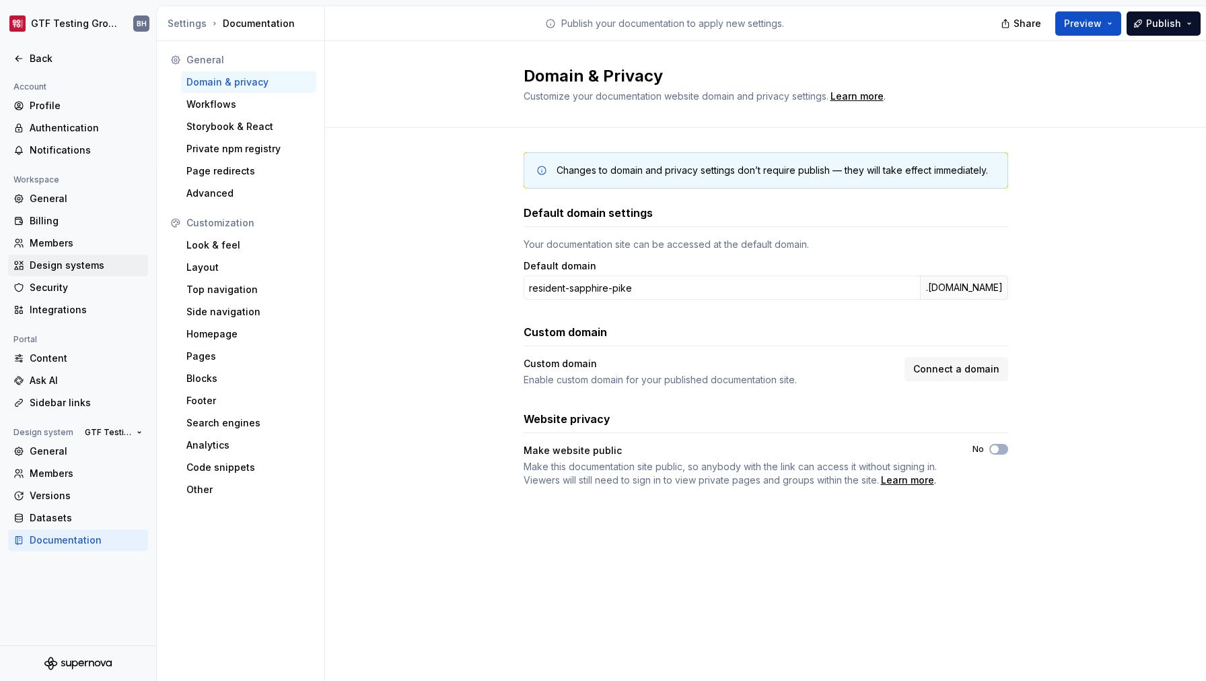
click at [69, 270] on div "Design systems" at bounding box center [86, 265] width 113 height 13
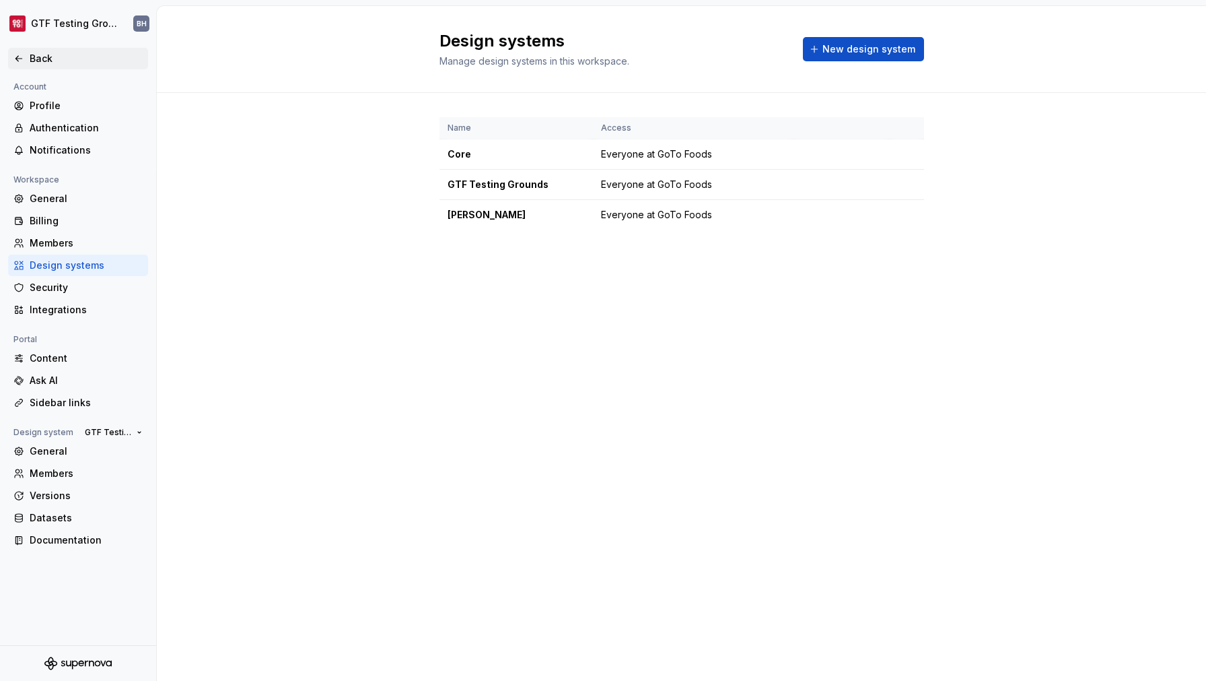
click at [42, 61] on div "Back" at bounding box center [86, 58] width 113 height 13
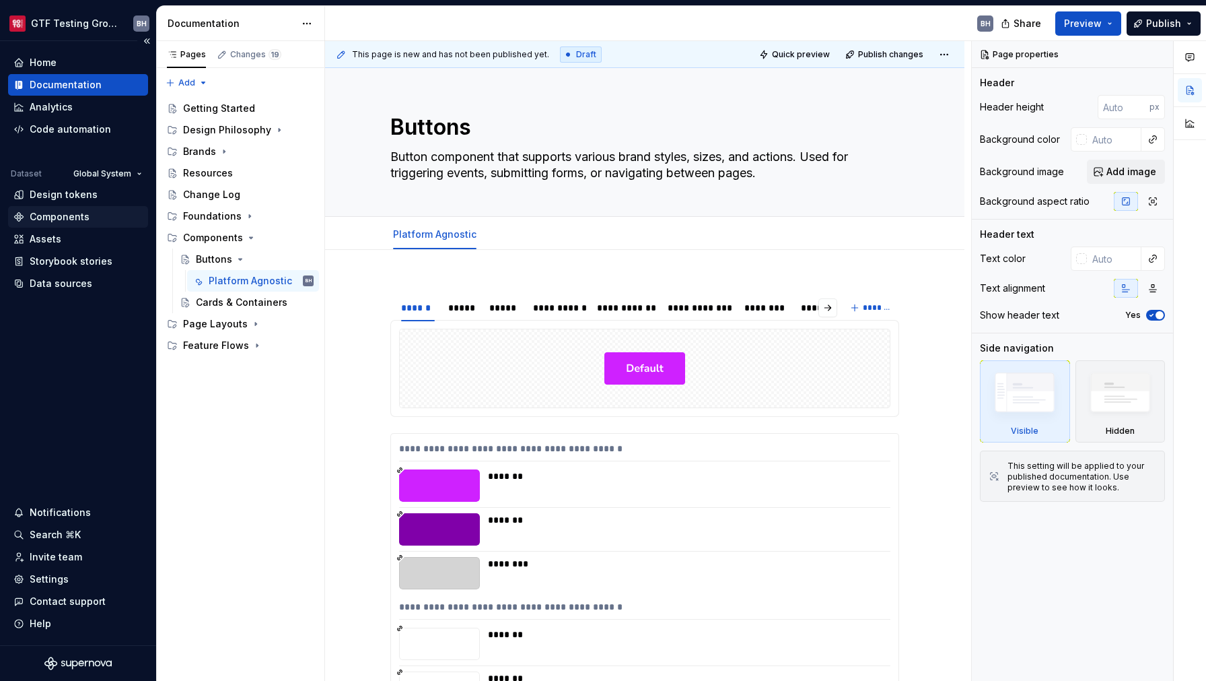
click at [79, 218] on div "Components" at bounding box center [60, 216] width 60 height 13
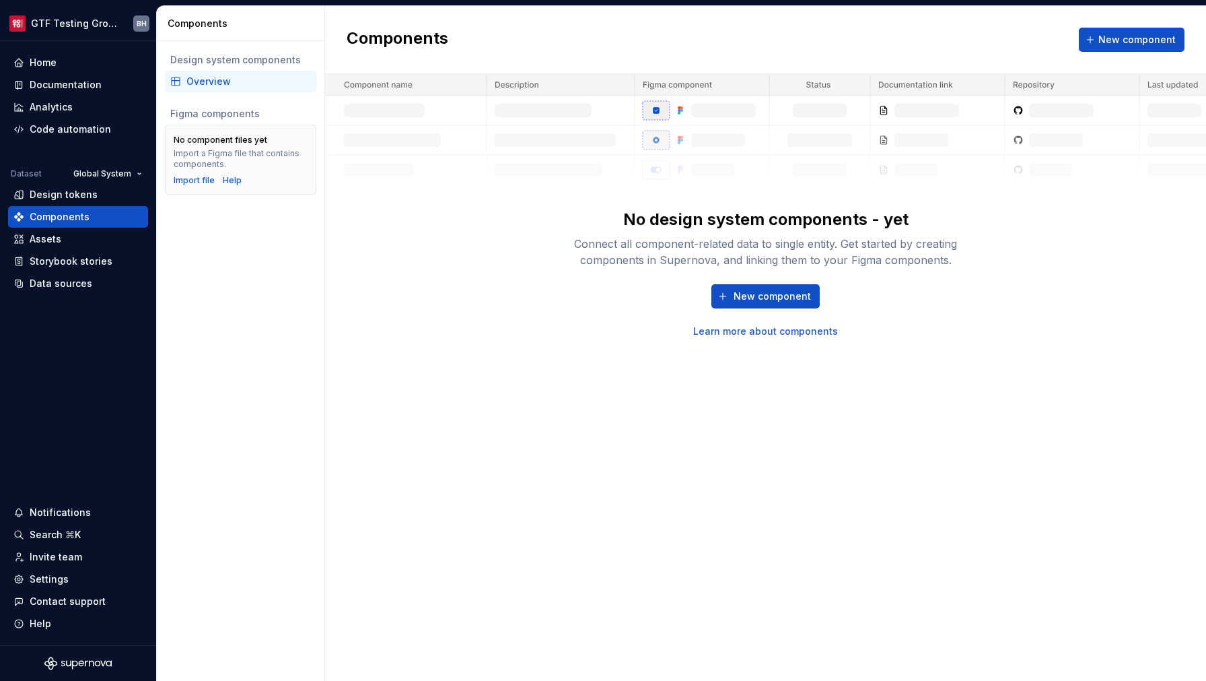
click at [265, 112] on div "Figma components" at bounding box center [240, 113] width 141 height 13
click at [203, 180] on div "Import file" at bounding box center [194, 180] width 41 height 11
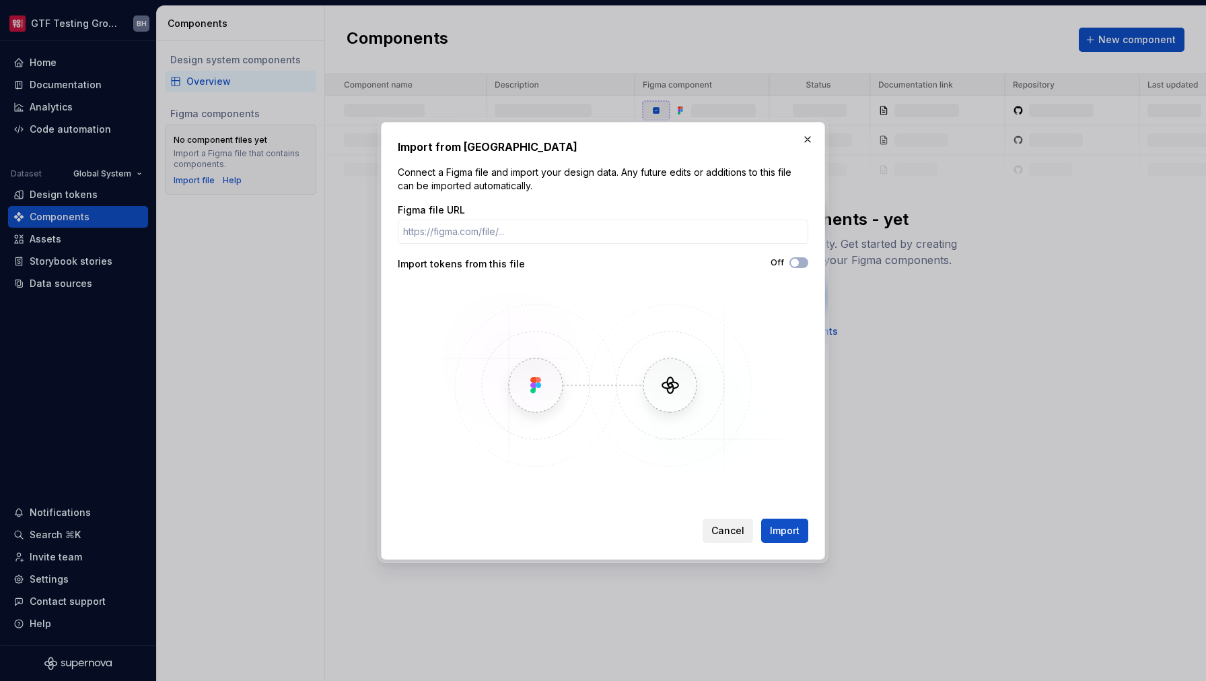
click at [726, 528] on span "Cancel" at bounding box center [728, 530] width 33 height 13
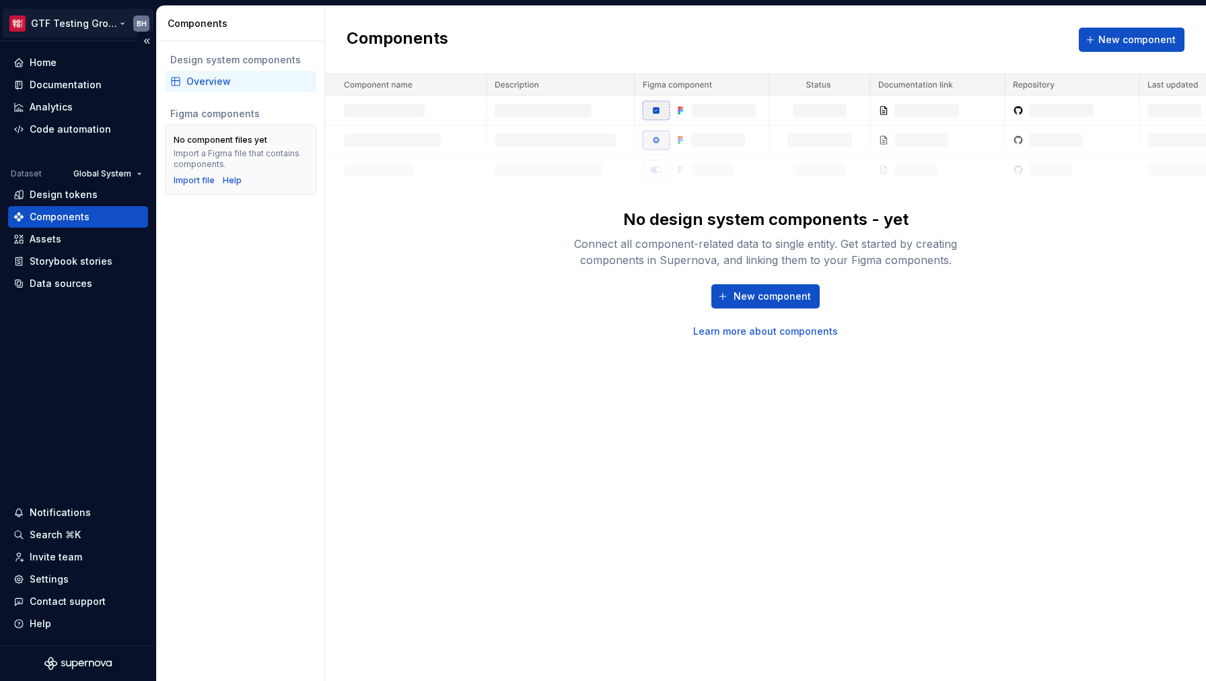
click at [144, 24] on html "GTF Testing Grounds BH Home Documentation Analytics Code automation Dataset Glo…" at bounding box center [603, 340] width 1206 height 681
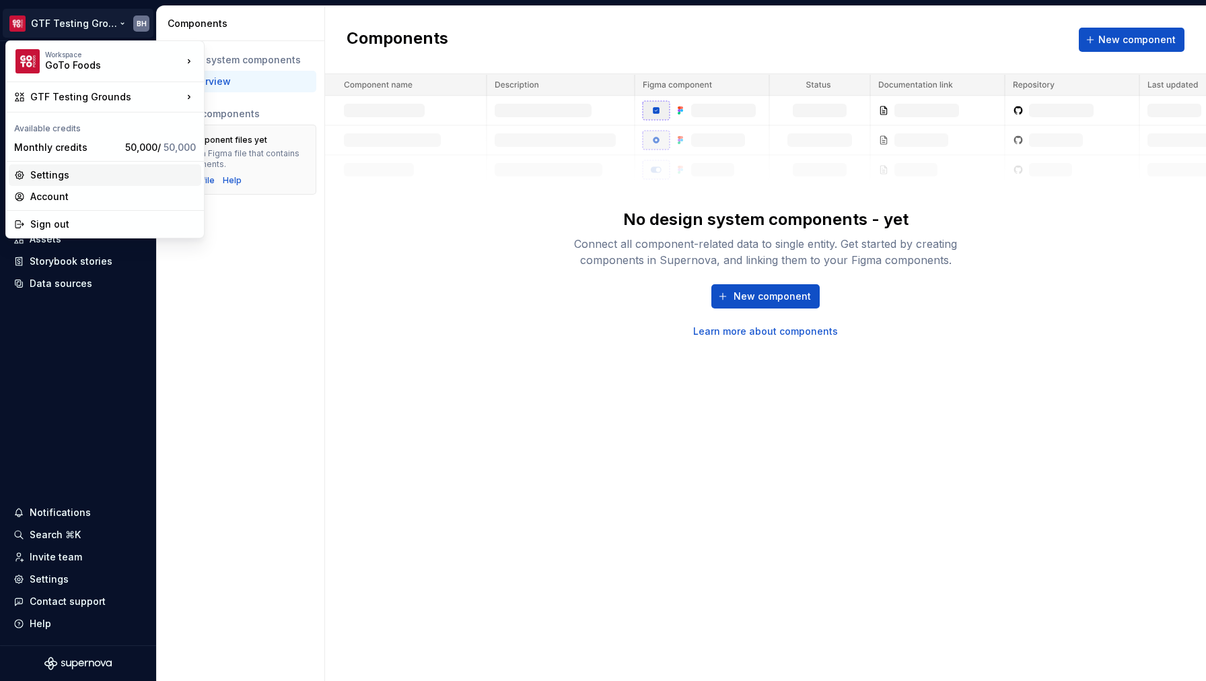
click at [119, 173] on div "Settings" at bounding box center [113, 174] width 166 height 13
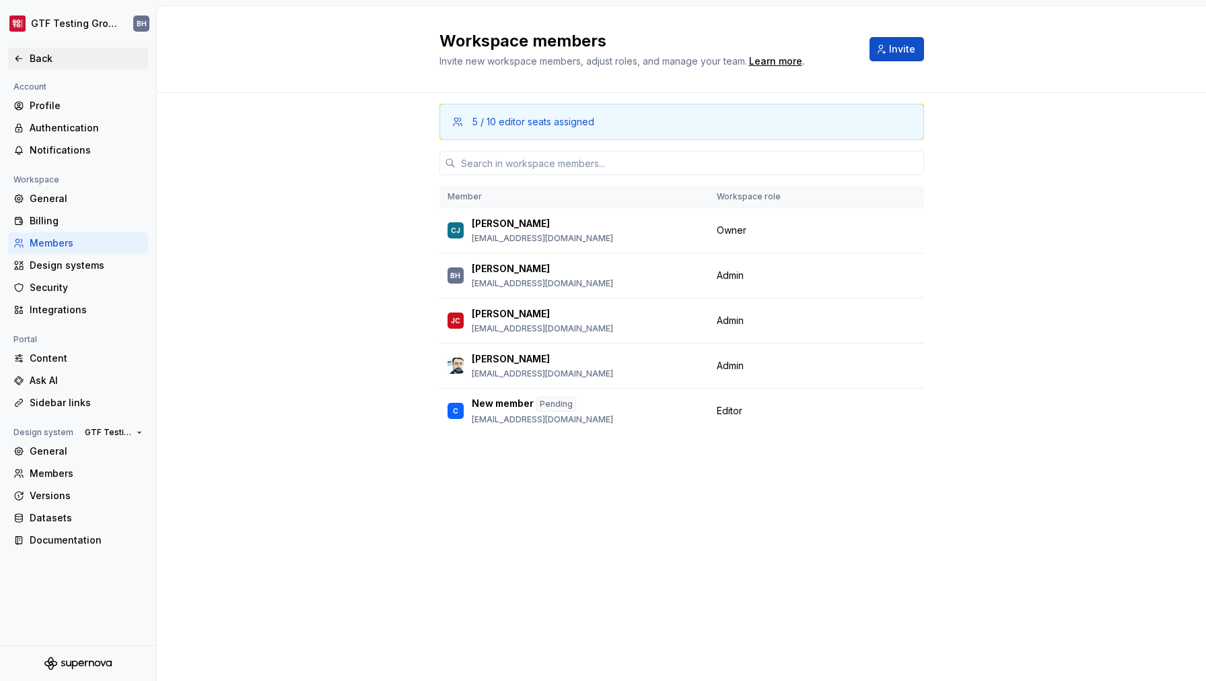
click at [29, 64] on div "Back" at bounding box center [77, 58] width 129 height 13
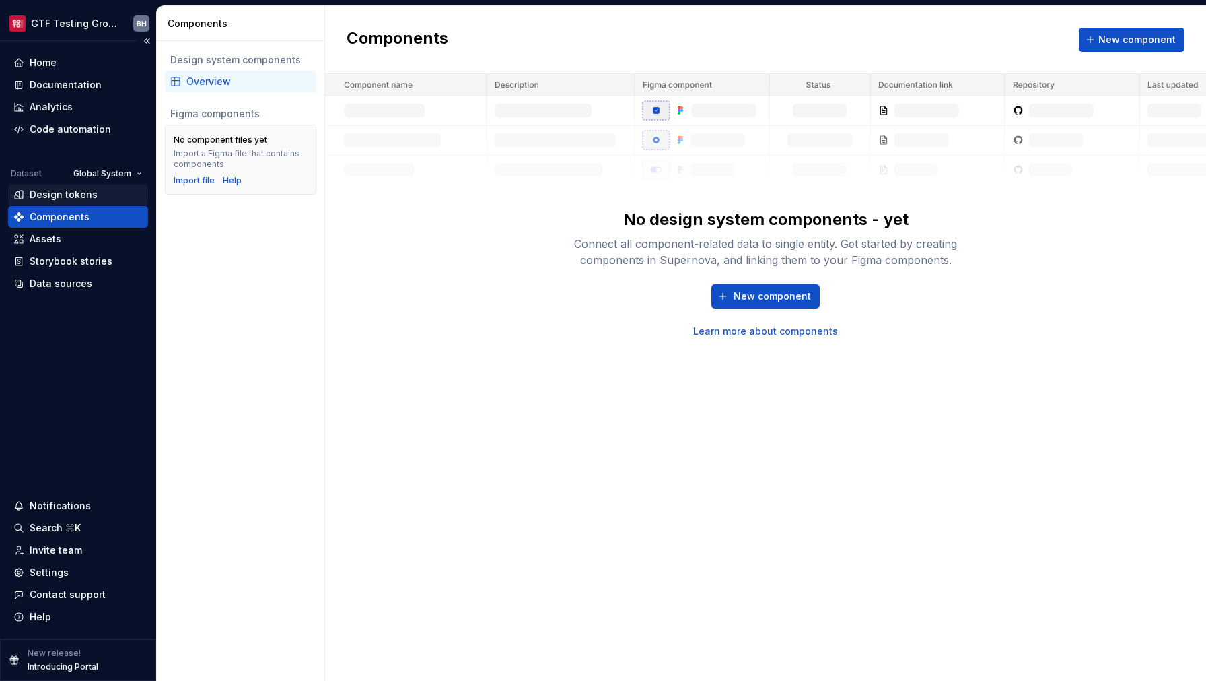
click at [47, 195] on div "Design tokens" at bounding box center [64, 194] width 68 height 13
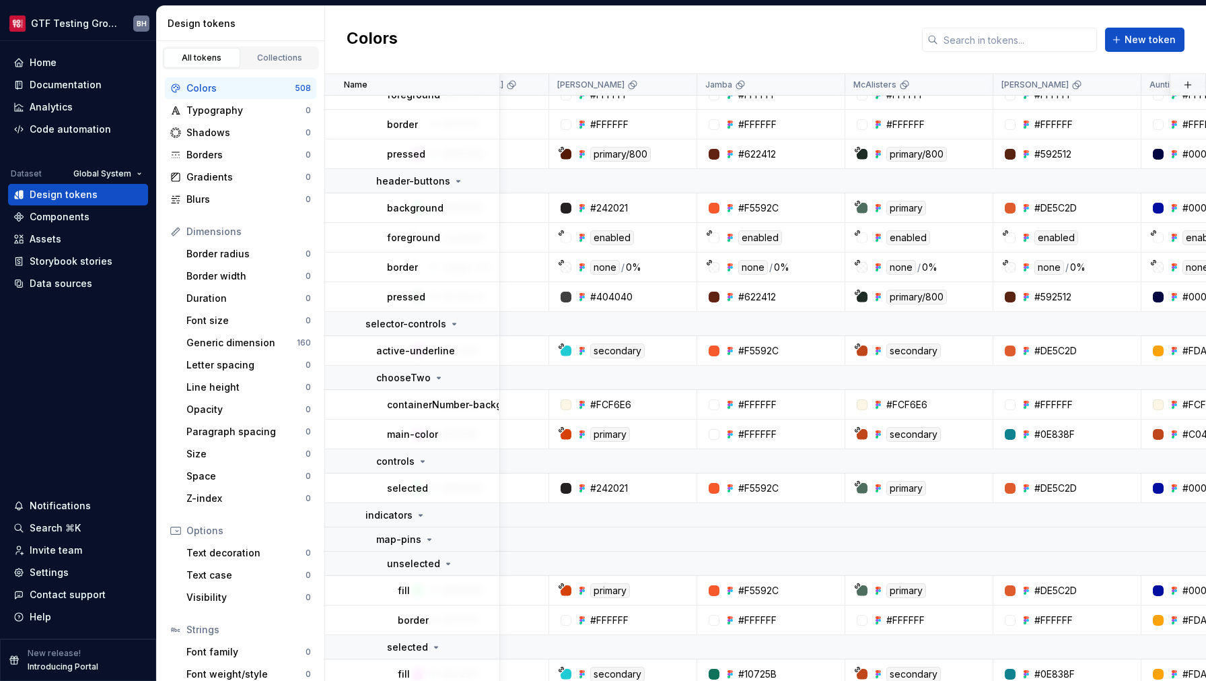
scroll to position [19828, 691]
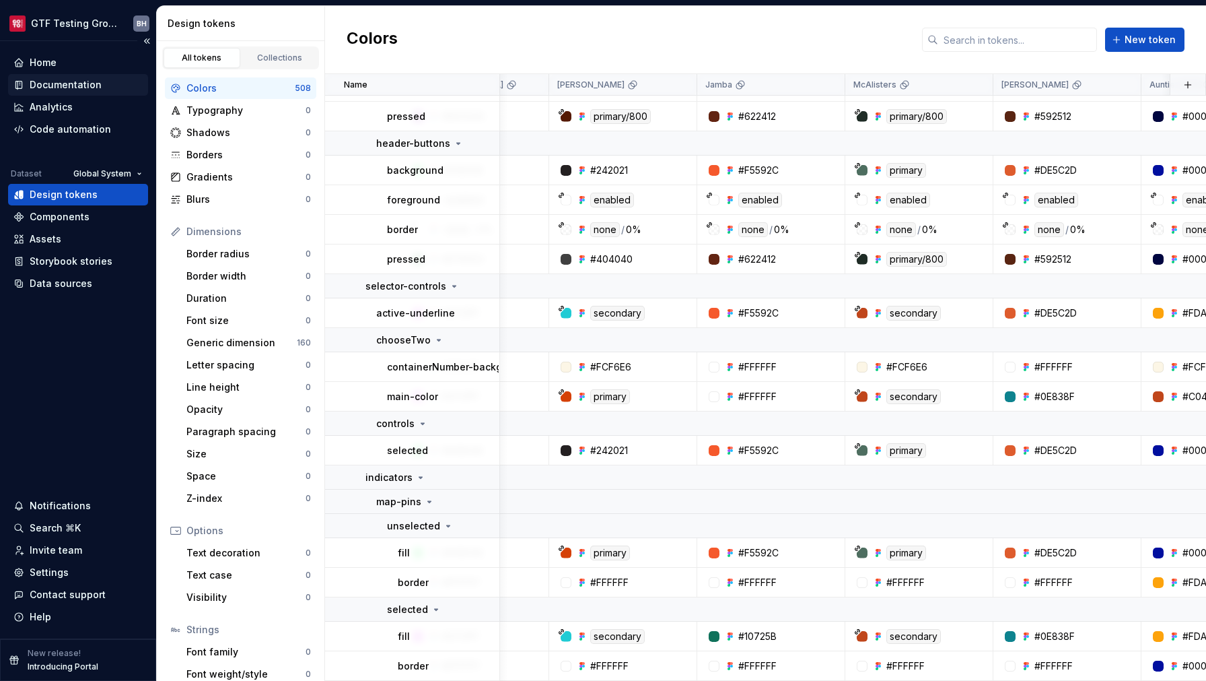
click at [83, 78] on div "Documentation" at bounding box center [78, 85] width 140 height 22
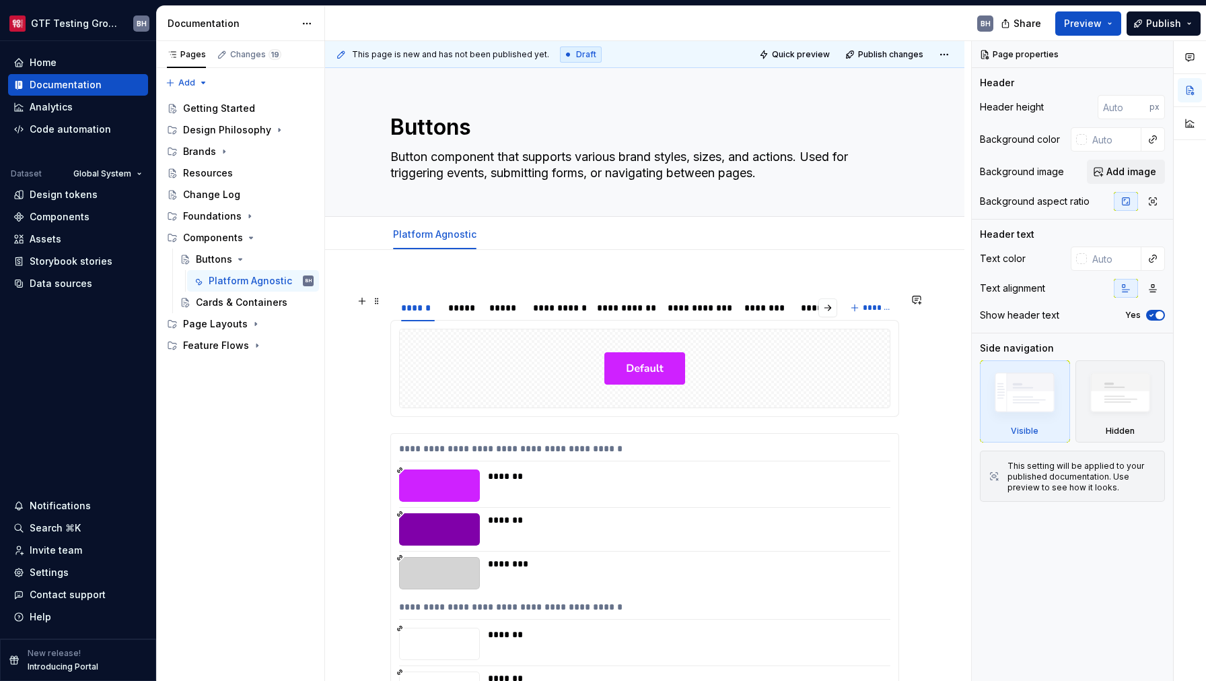
type textarea "*"
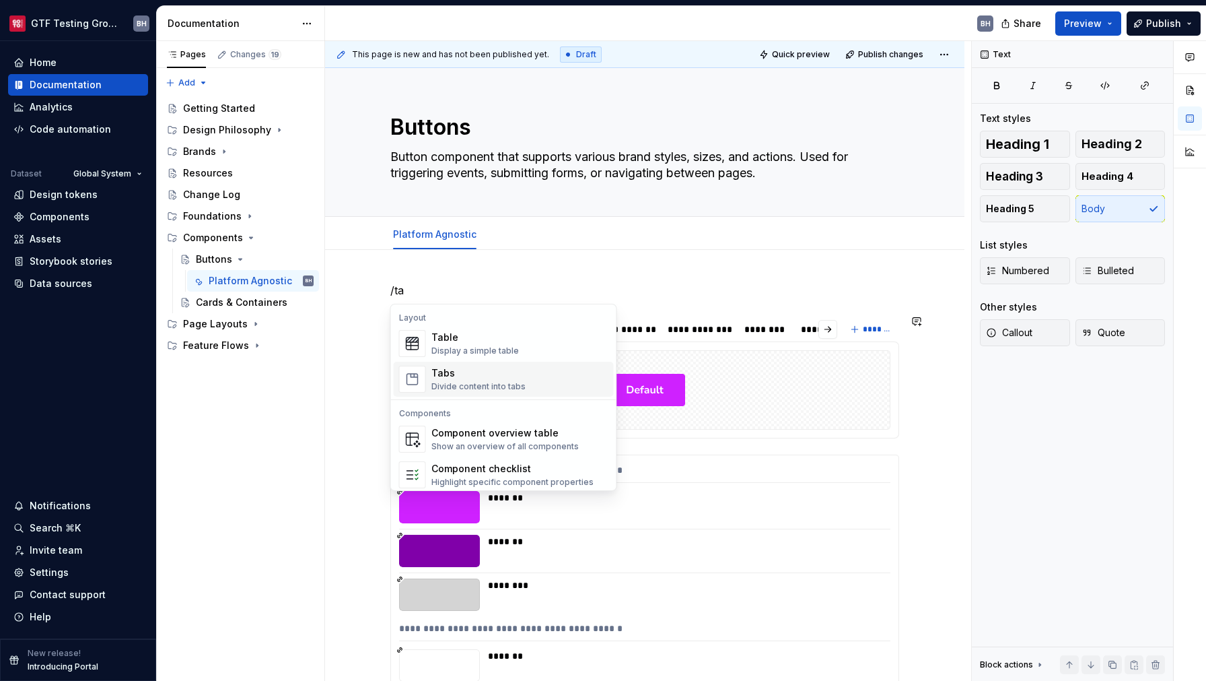
click at [455, 370] on div "Tabs" at bounding box center [479, 372] width 94 height 13
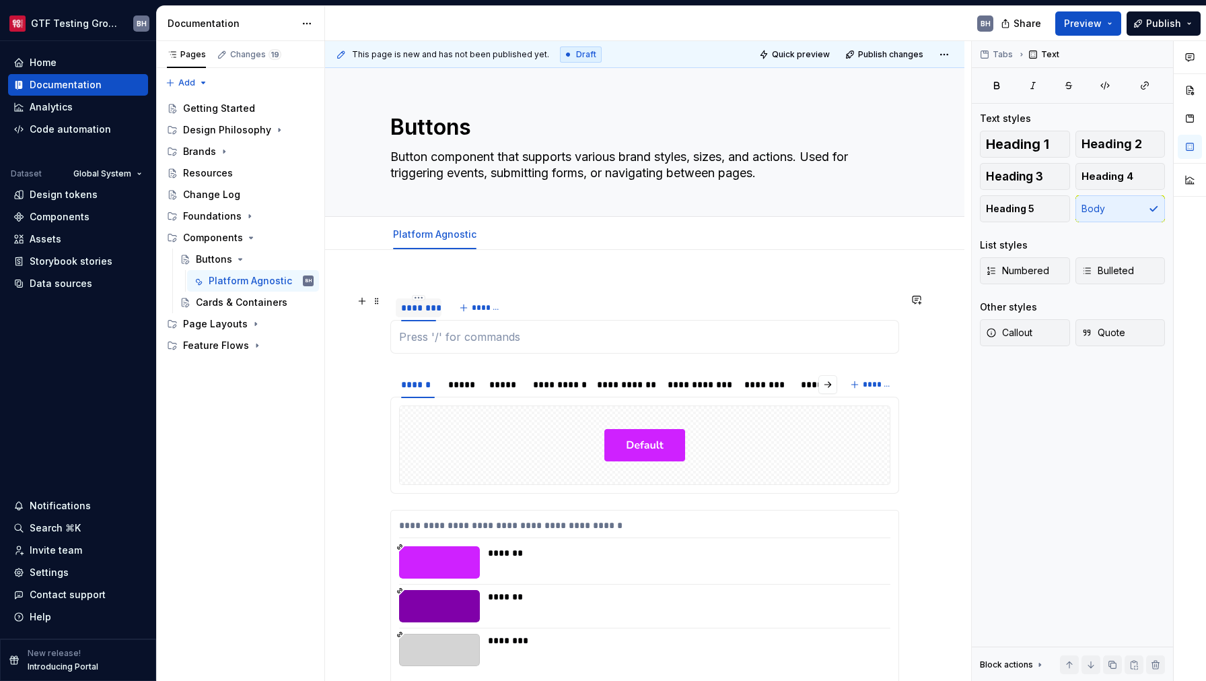
click at [421, 311] on div "********" at bounding box center [418, 307] width 35 height 13
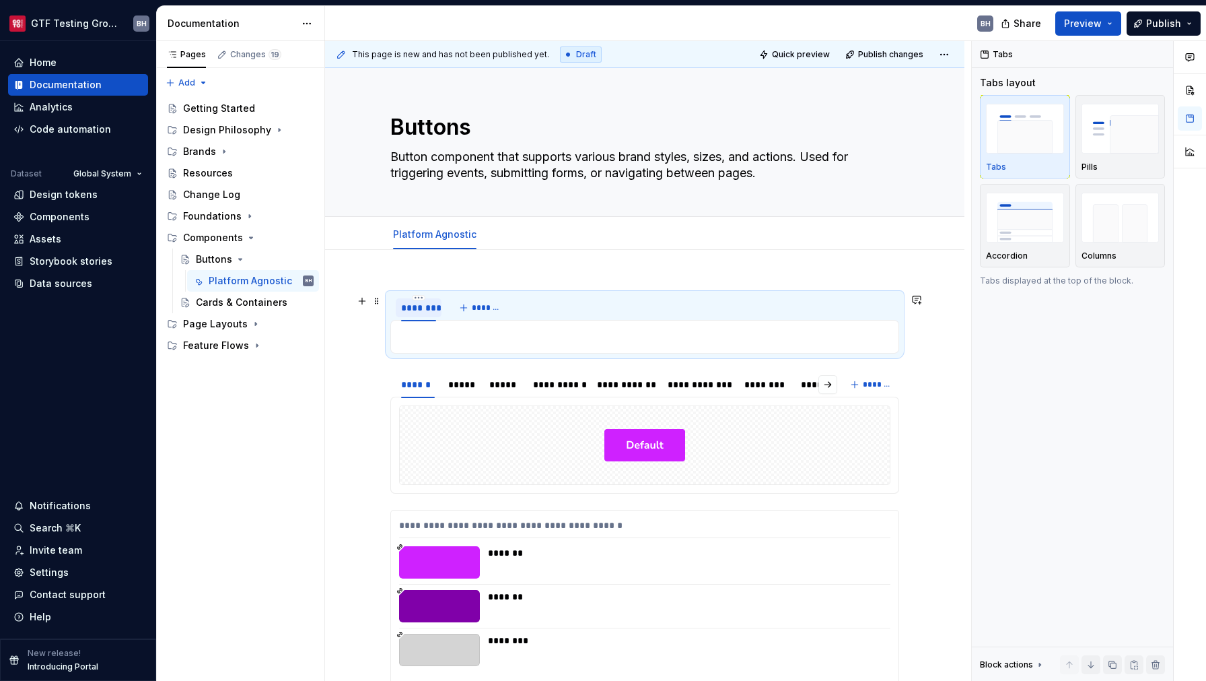
click at [421, 311] on div "********" at bounding box center [418, 307] width 35 height 13
type input "******"
click at [487, 312] on span "*******" at bounding box center [486, 307] width 30 height 11
type input "*****"
click at [426, 310] on div "******" at bounding box center [418, 307] width 34 height 13
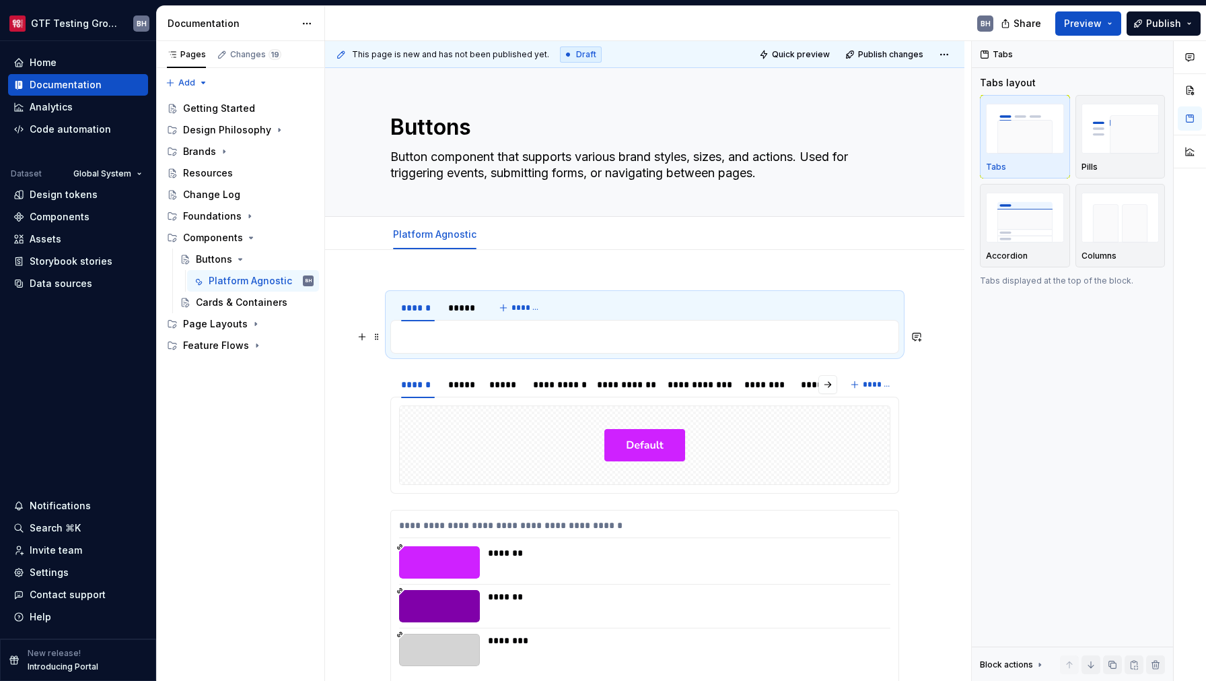
click at [430, 335] on p at bounding box center [644, 337] width 491 height 16
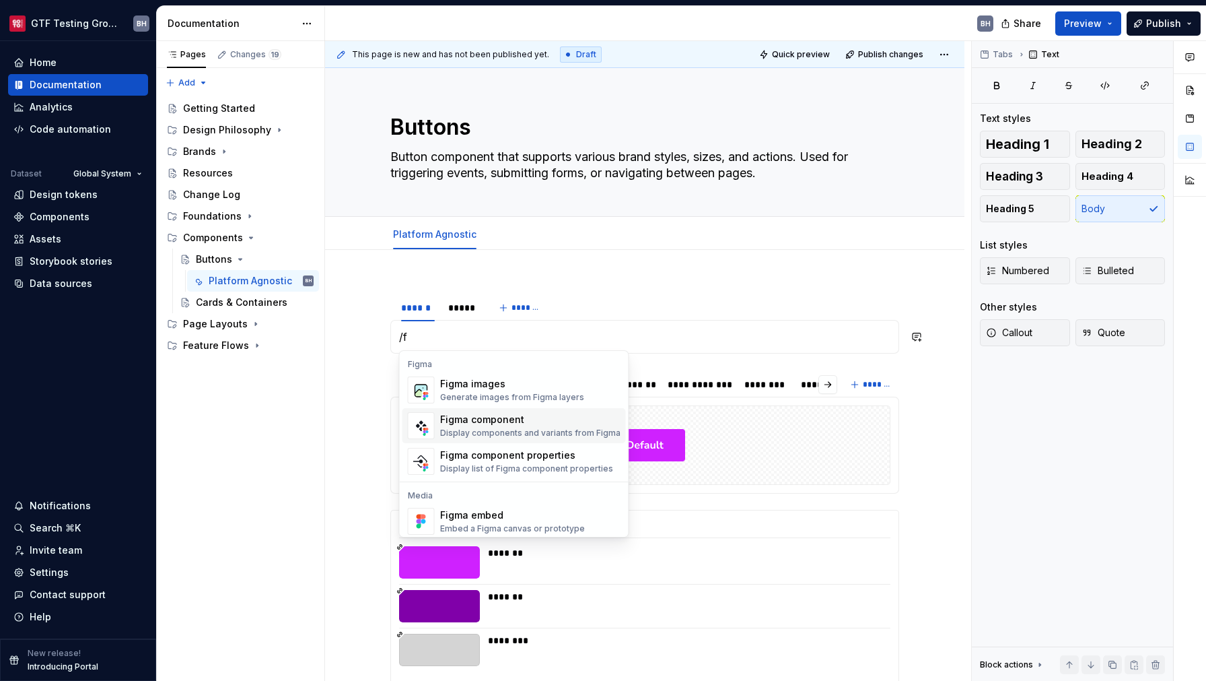
click at [473, 424] on div "Figma component" at bounding box center [530, 419] width 180 height 13
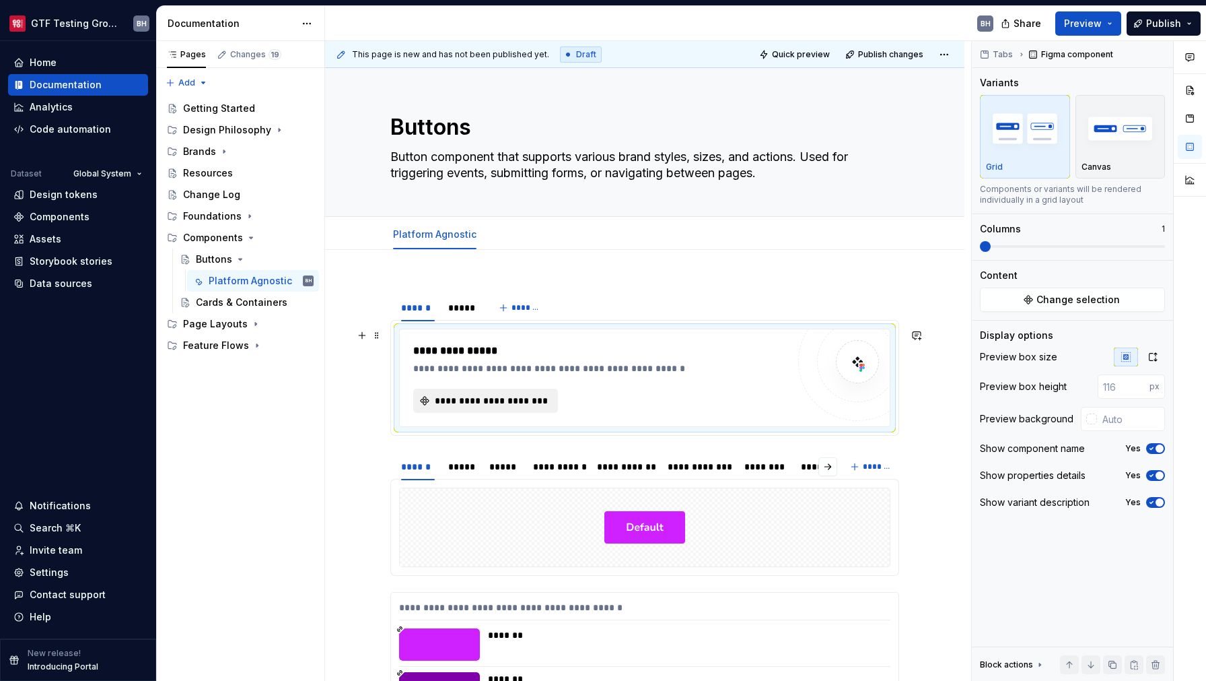
click at [474, 406] on span "**********" at bounding box center [491, 400] width 116 height 13
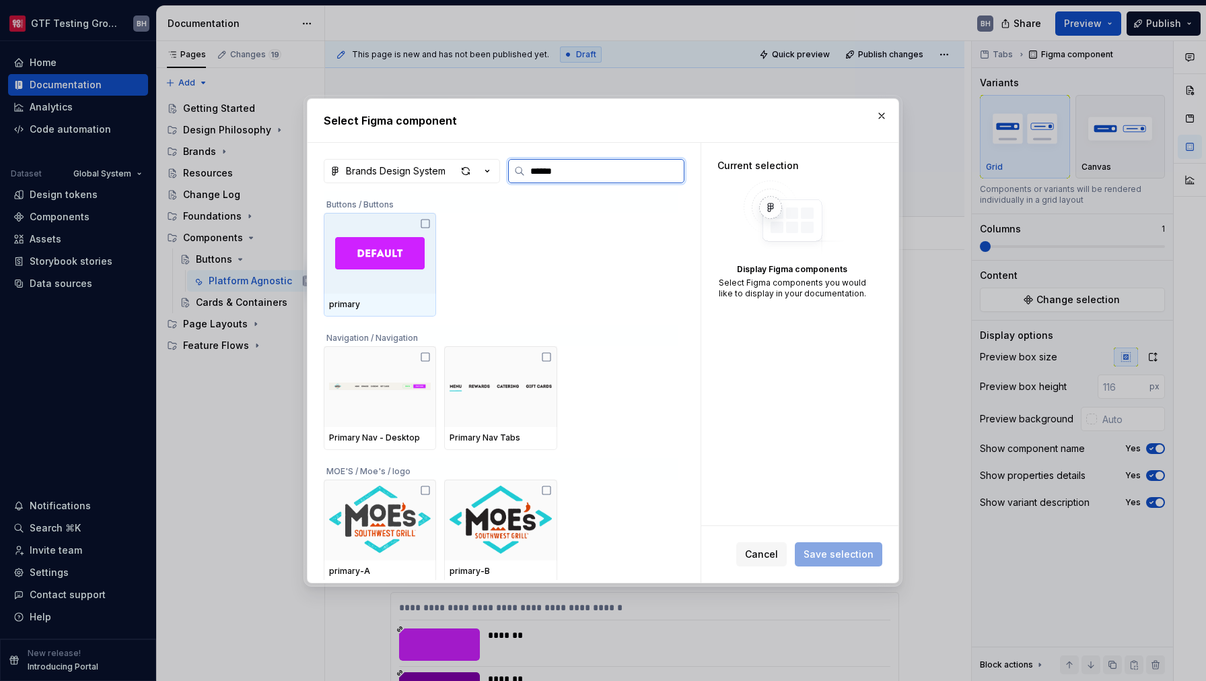
click at [427, 224] on icon at bounding box center [425, 223] width 11 height 11
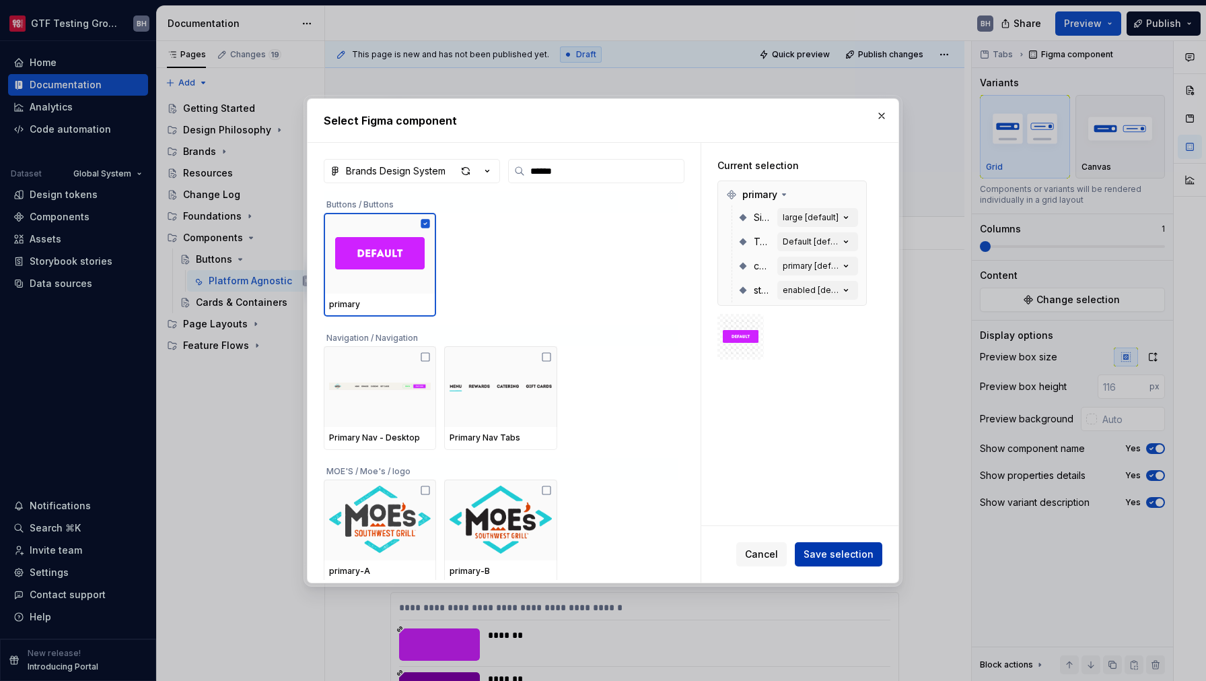
click at [835, 555] on span "Save selection" at bounding box center [839, 553] width 70 height 13
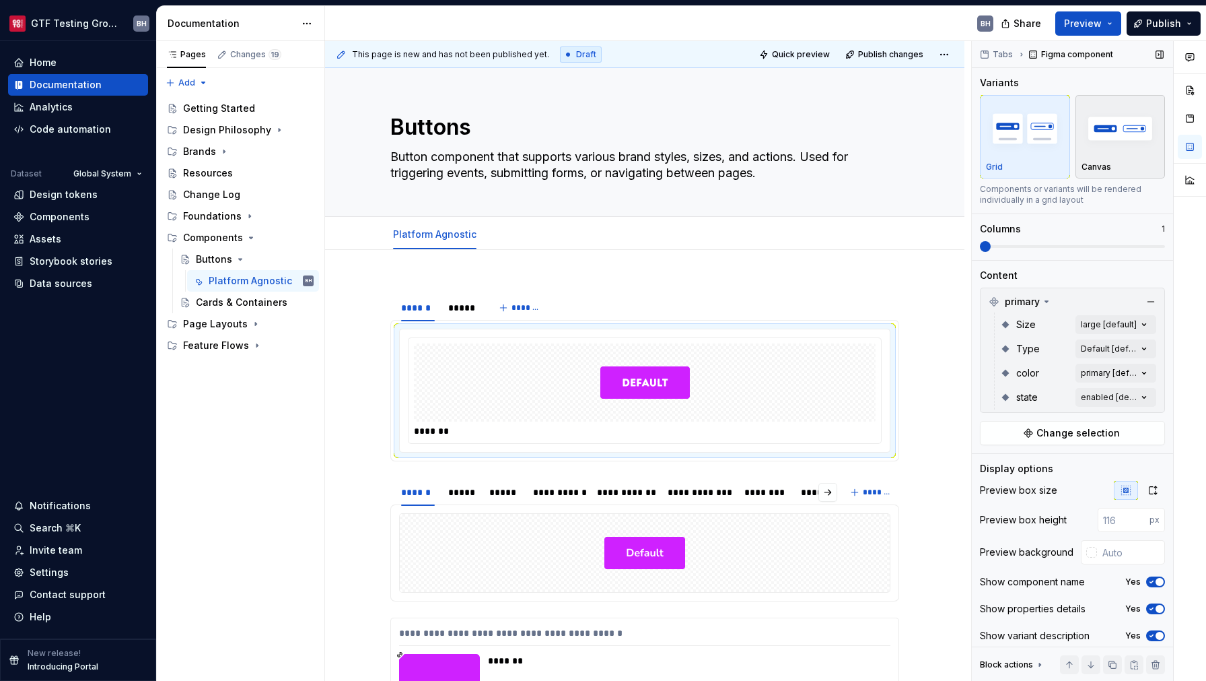
click at [1013, 139] on img "button" at bounding box center [1121, 128] width 78 height 49
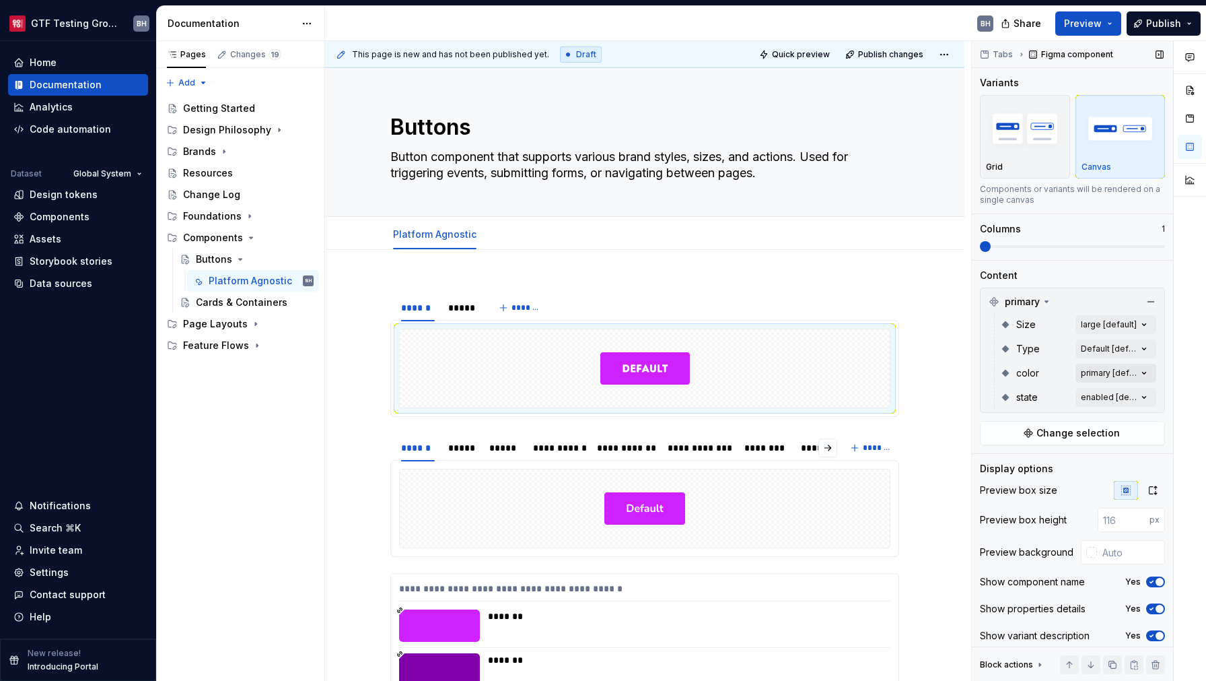
scroll to position [9, 0]
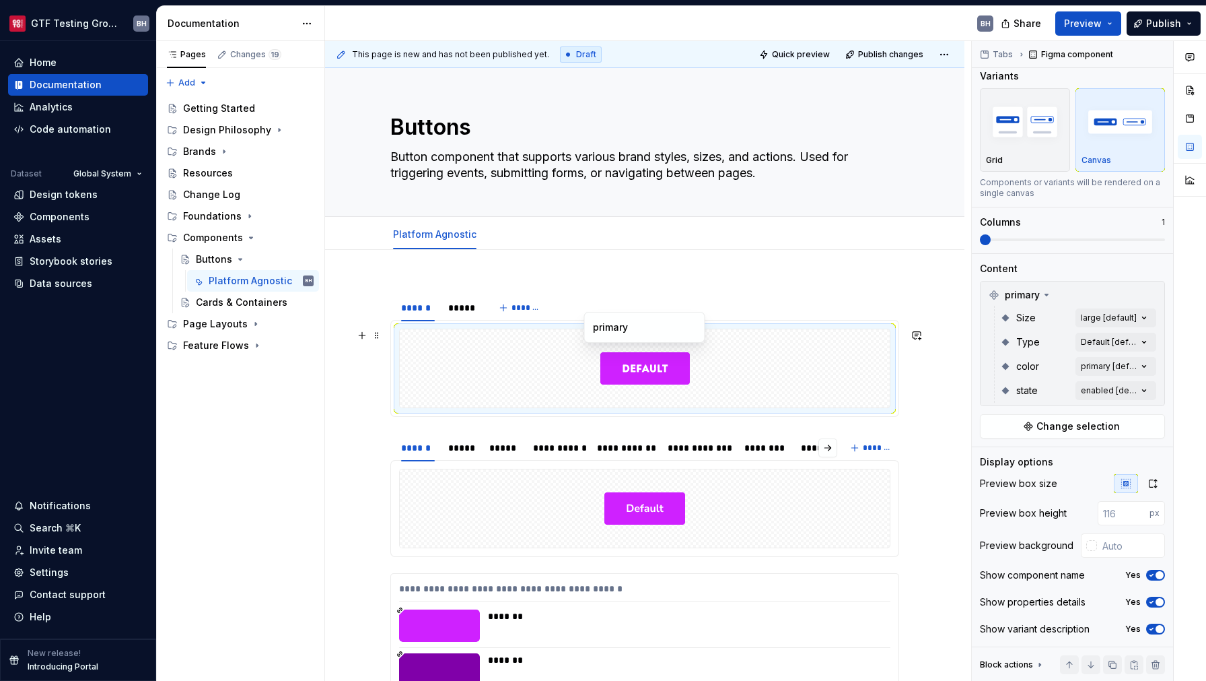
click at [690, 362] on div at bounding box center [645, 368] width 490 height 78
click at [467, 307] on div "*****" at bounding box center [462, 307] width 28 height 13
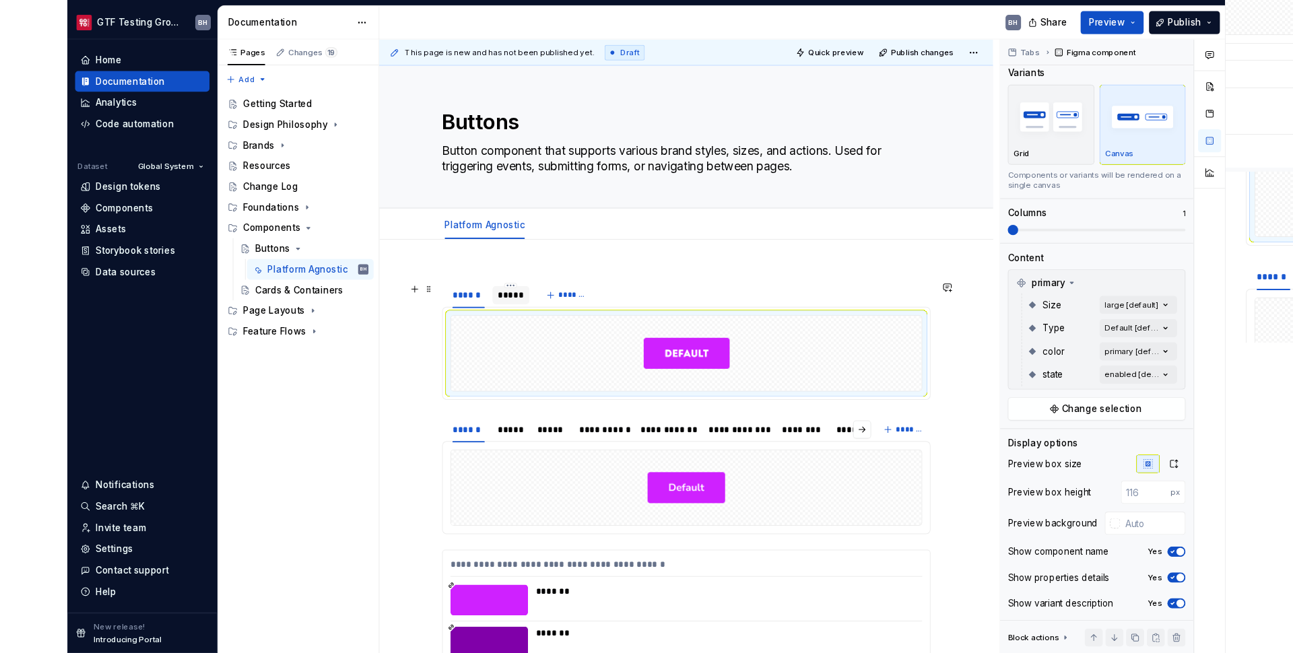
scroll to position [0, 0]
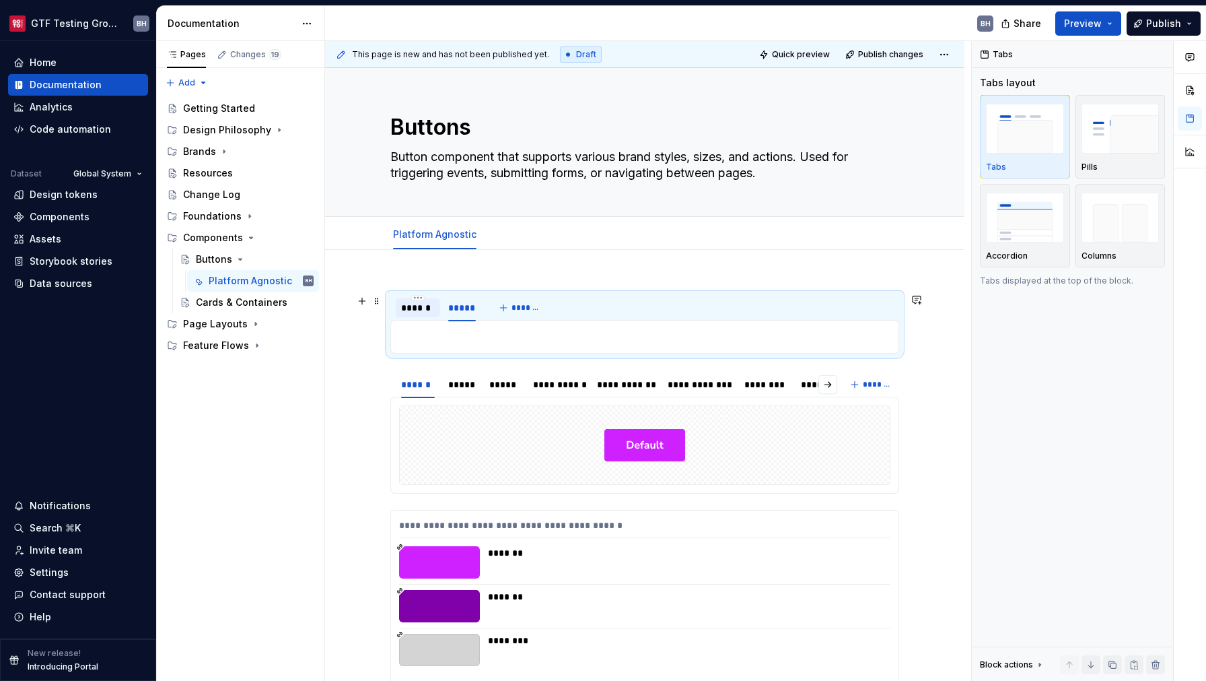
click at [428, 308] on div "******" at bounding box center [418, 307] width 34 height 13
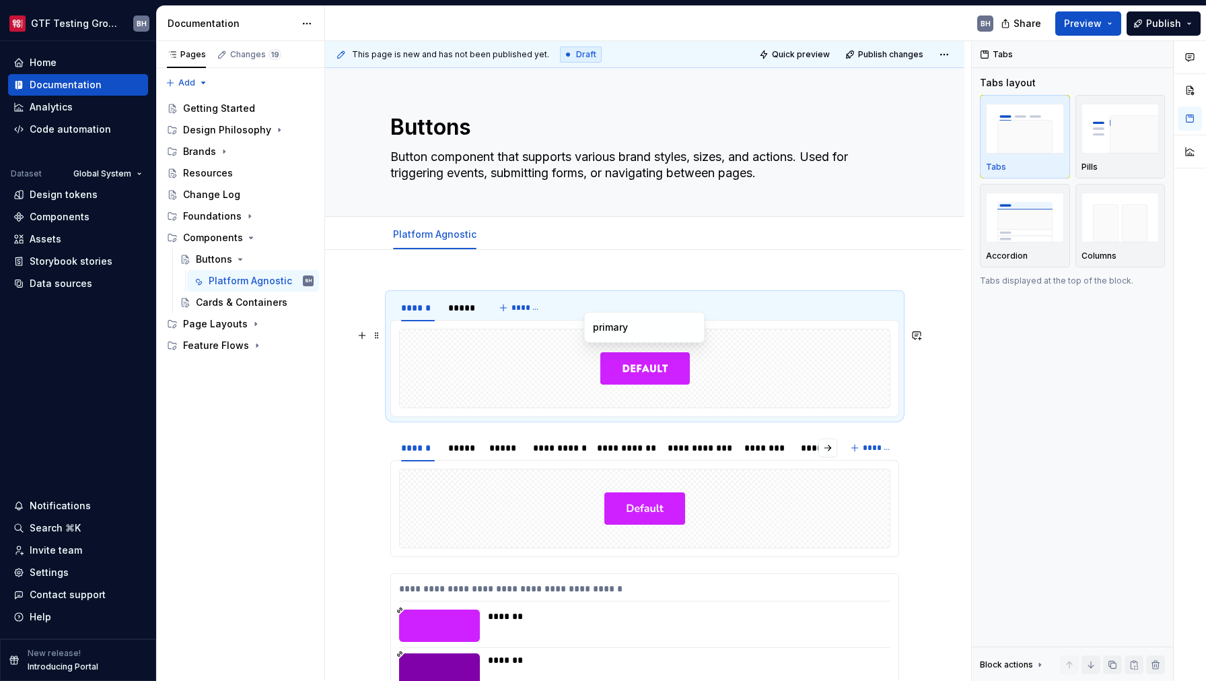
click at [619, 374] on img at bounding box center [646, 368] width 90 height 67
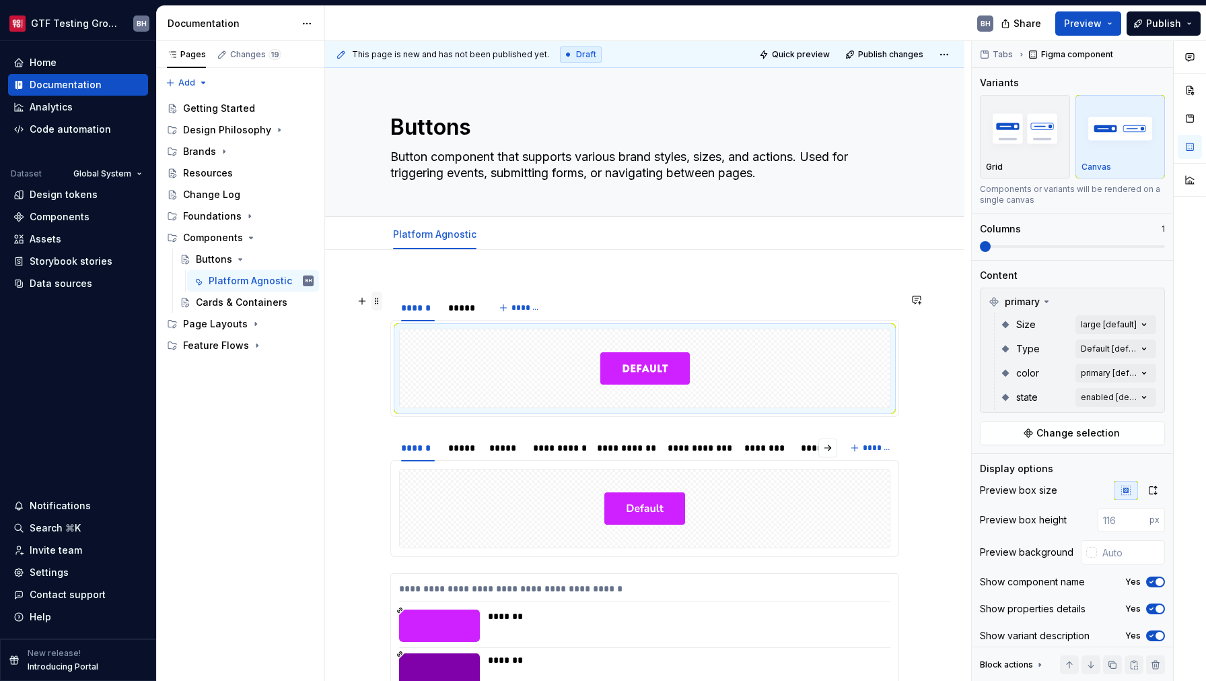
click at [377, 302] on span at bounding box center [377, 301] width 11 height 19
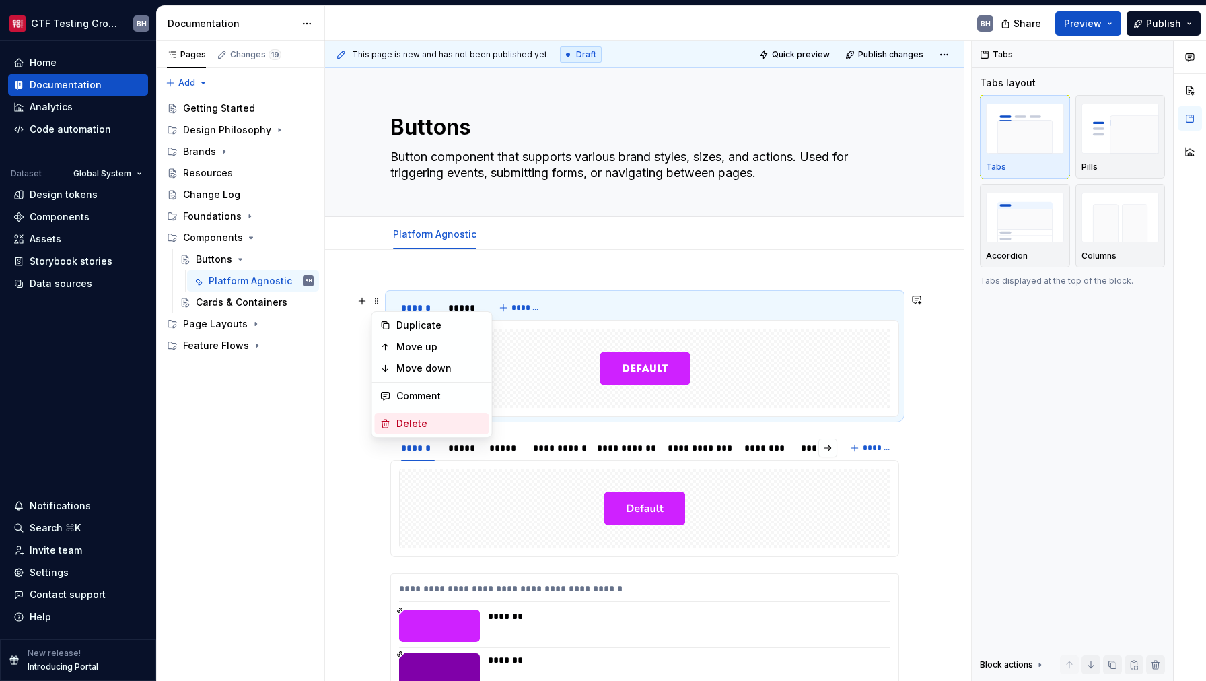
click at [411, 421] on div "Delete" at bounding box center [441, 423] width 88 height 13
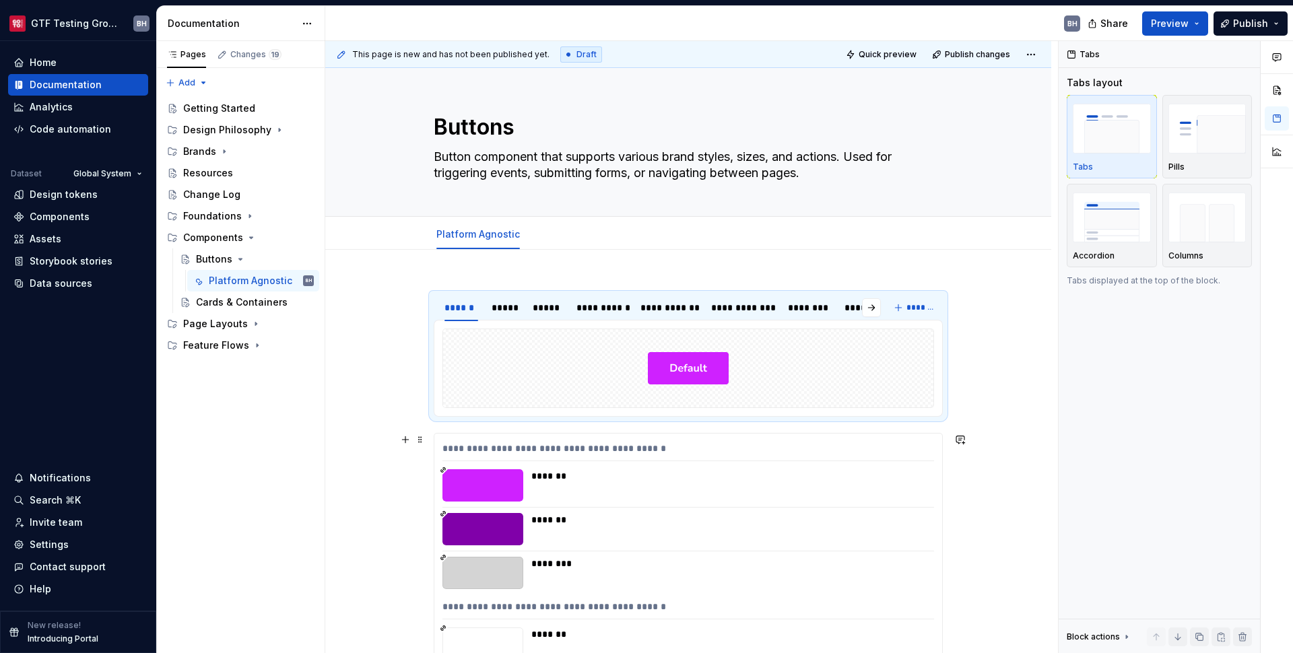
click at [679, 460] on div "**********" at bounding box center [687, 452] width 491 height 20
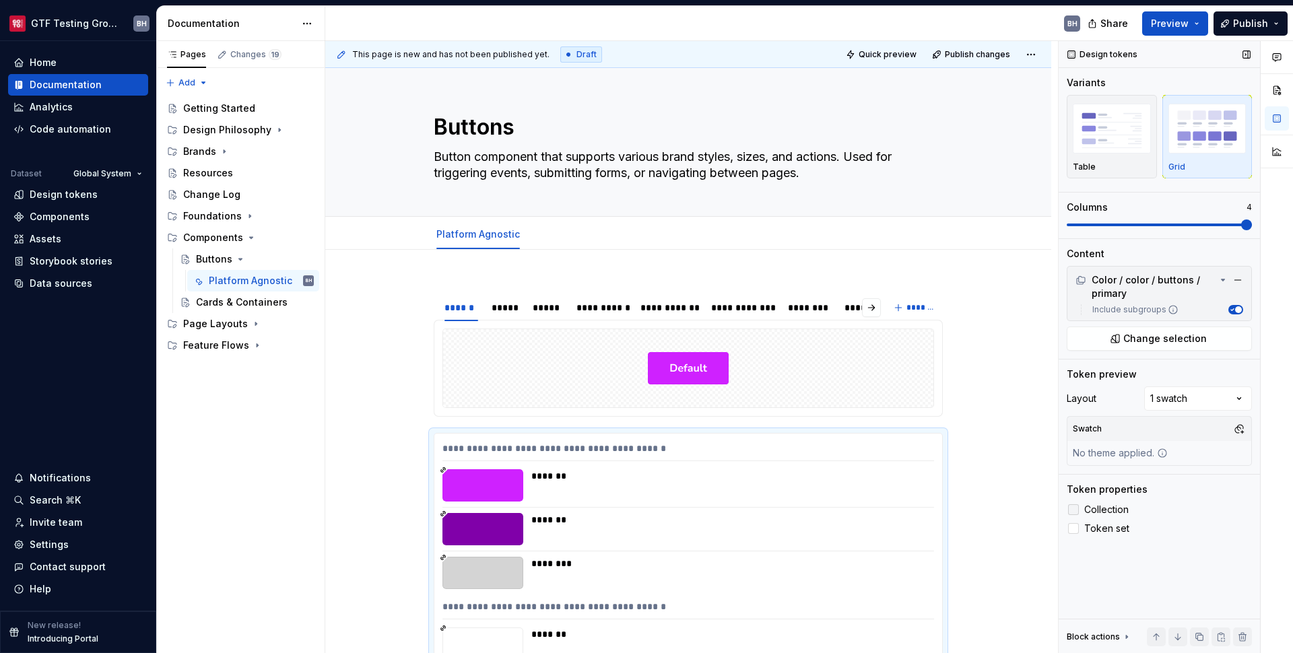
click at [1013, 513] on span "Collection" at bounding box center [1106, 509] width 44 height 11
click at [1013, 428] on button "button" at bounding box center [1238, 428] width 19 height 19
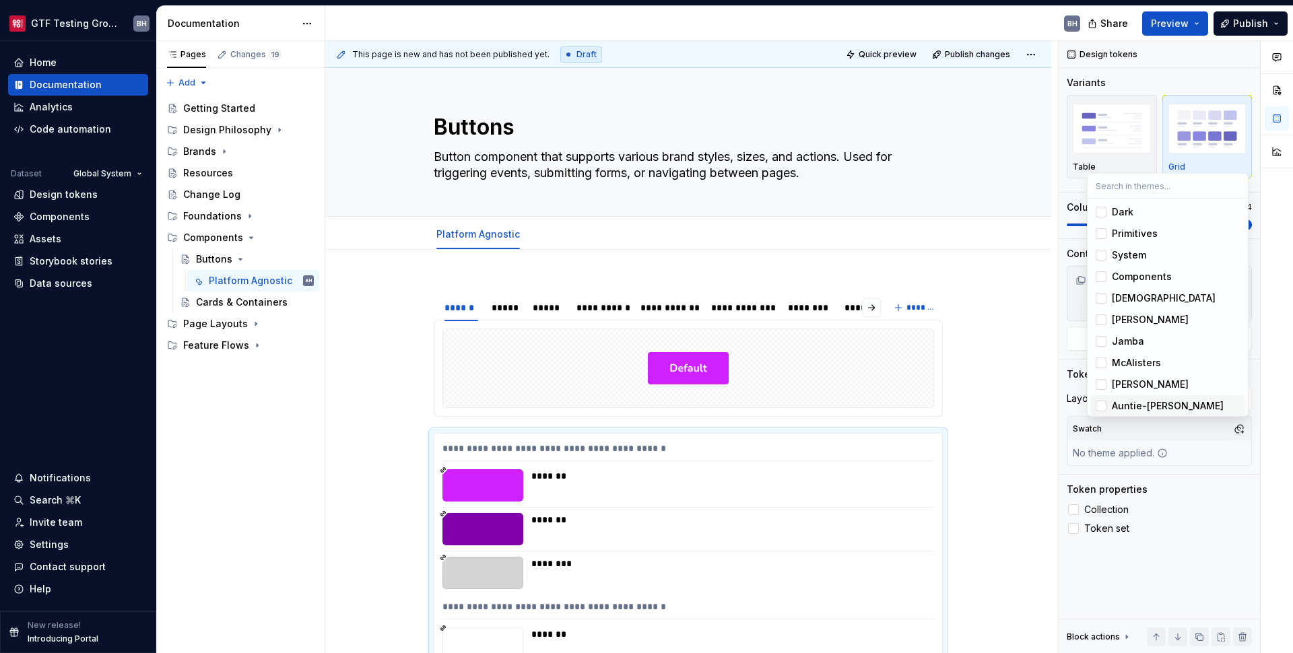
click at [1013, 560] on div "Comments Open comments No comments yet Select ‘Comment’ from the block context …" at bounding box center [1175, 347] width 234 height 613
